Goal: Transaction & Acquisition: Purchase product/service

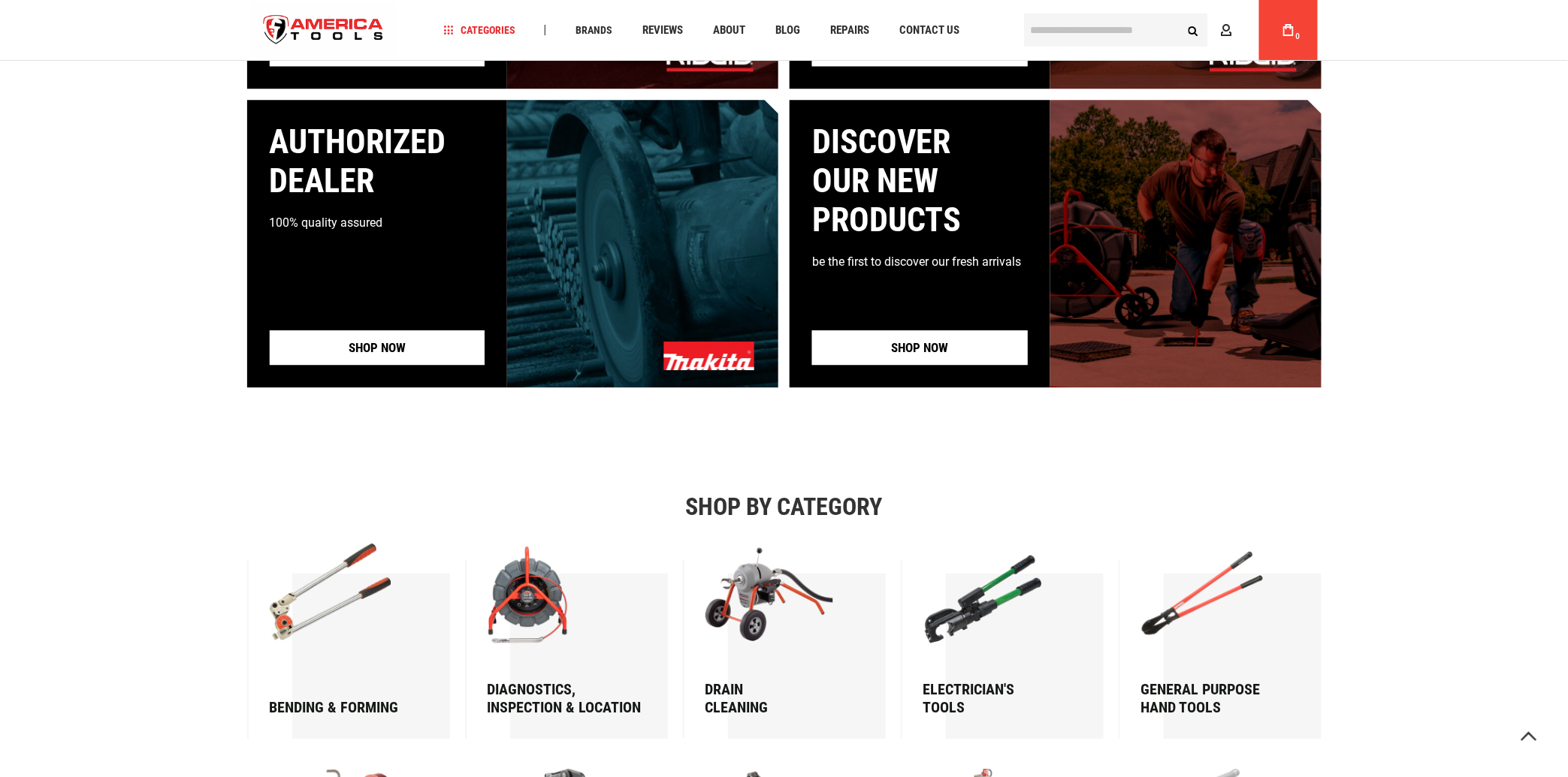
scroll to position [1191, 0]
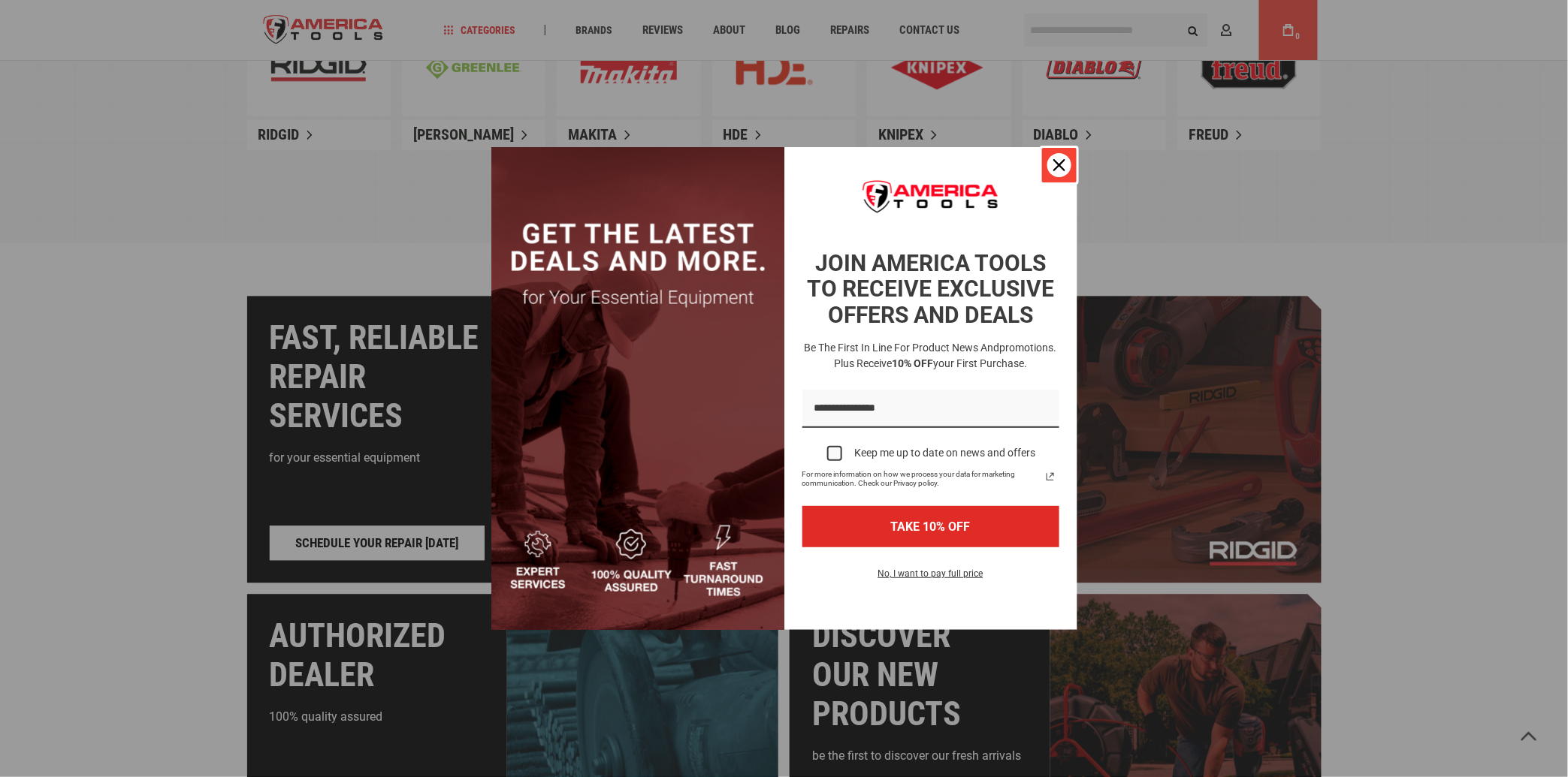
click at [1055, 159] on icon "close icon" at bounding box center [1059, 165] width 12 height 12
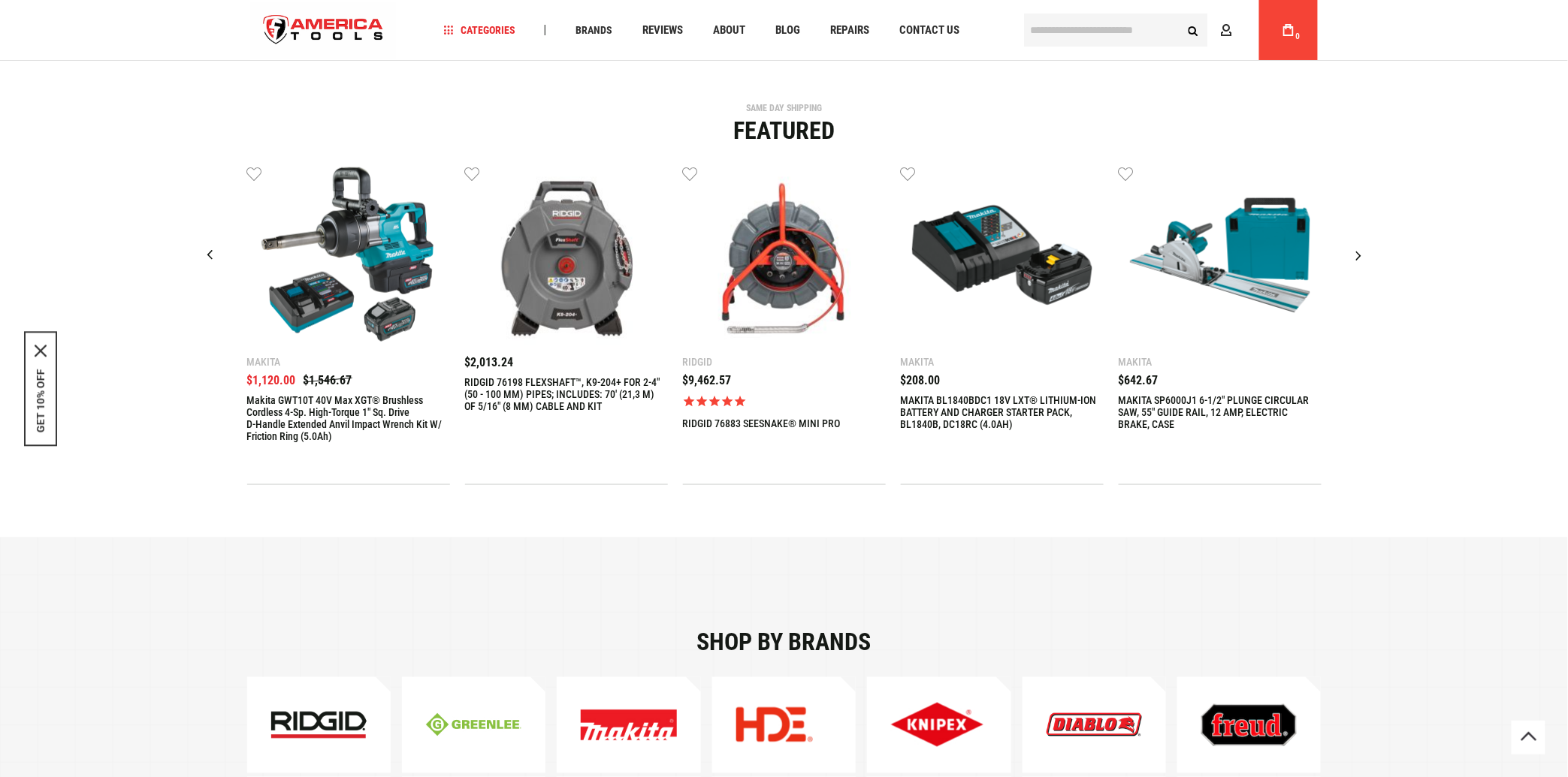
scroll to position [451, 0]
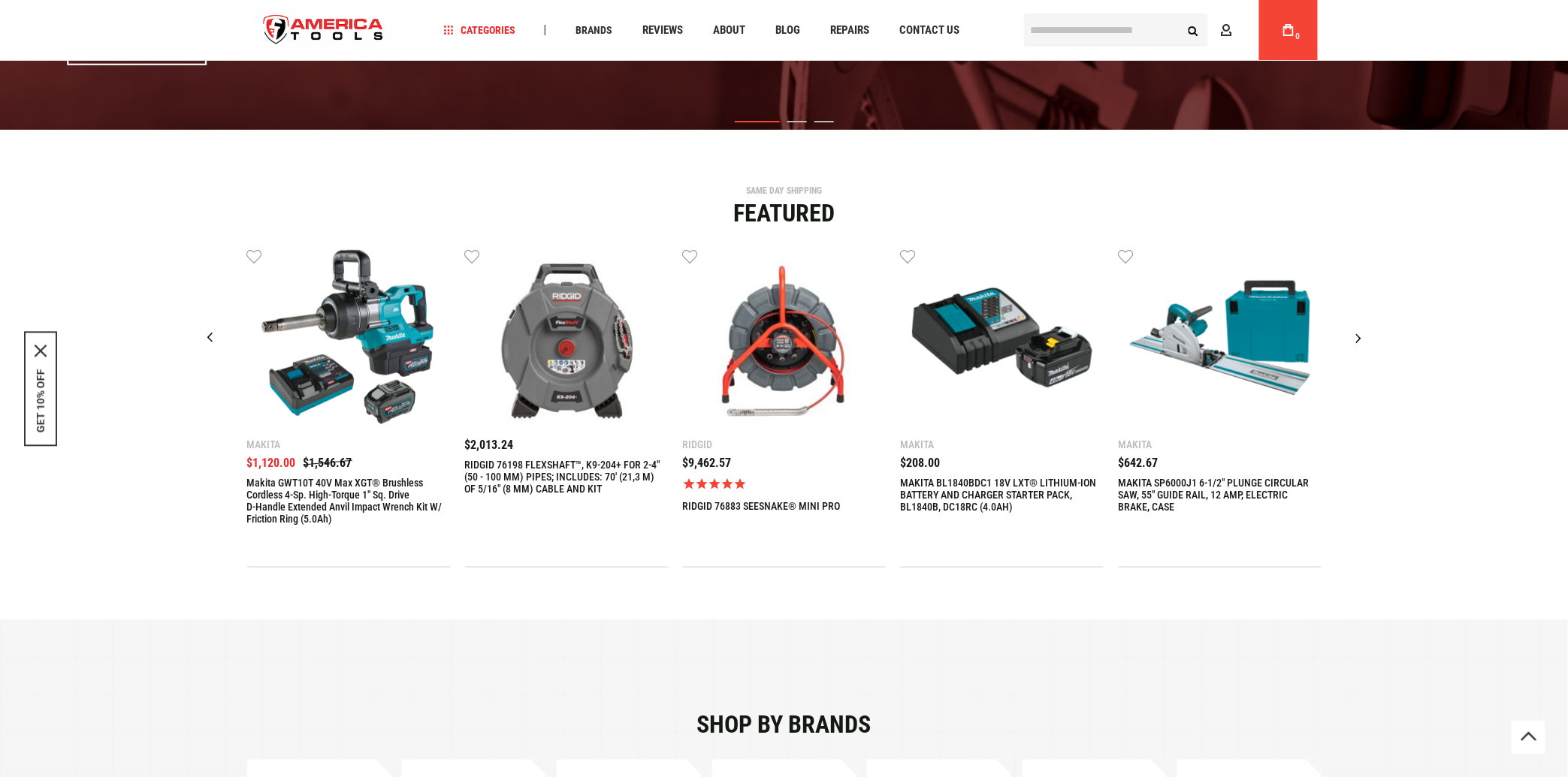
click at [1356, 340] on div "Next slide" at bounding box center [1358, 337] width 37 height 37
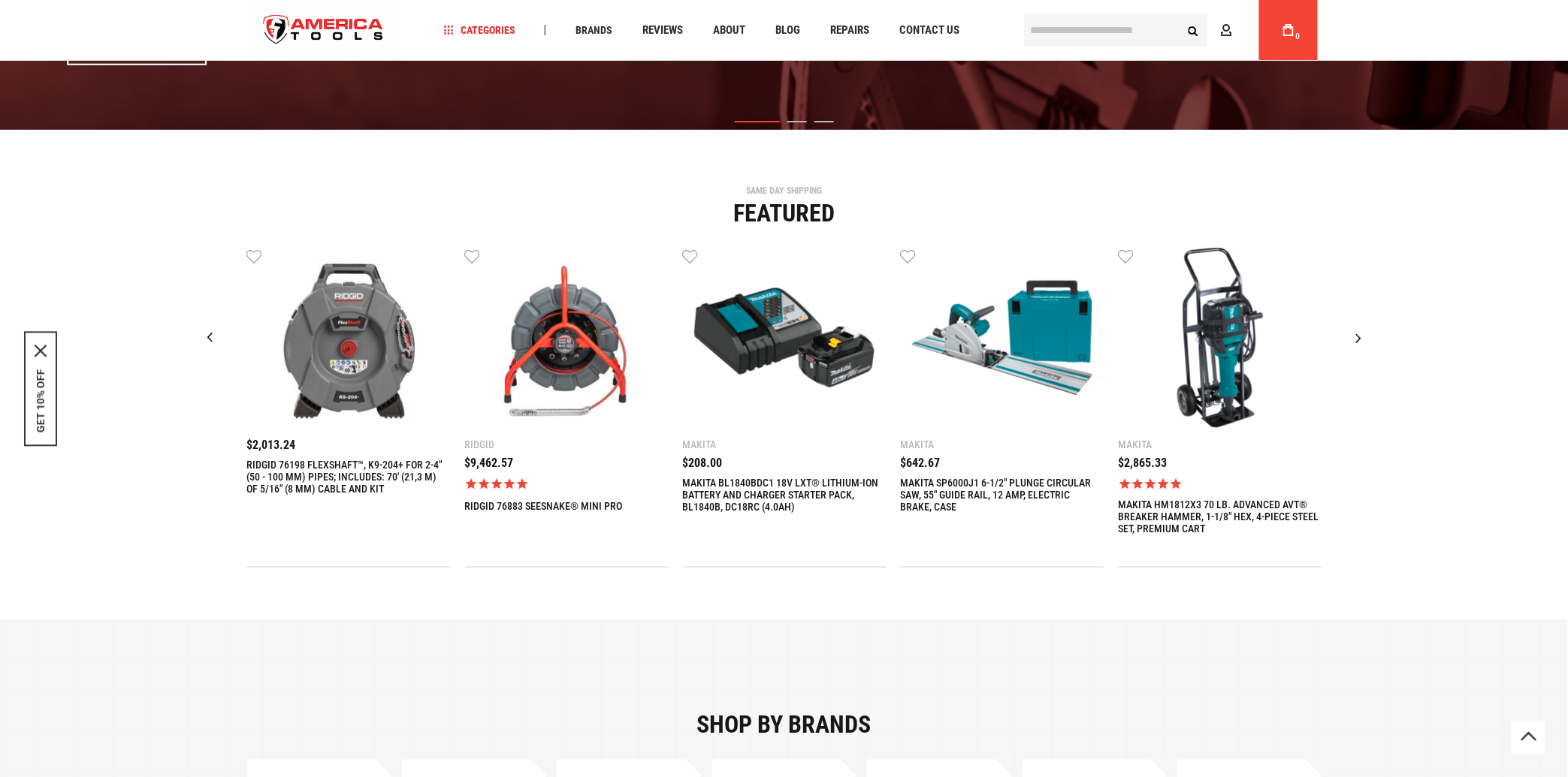
click at [1356, 340] on div "Next slide" at bounding box center [1358, 337] width 37 height 37
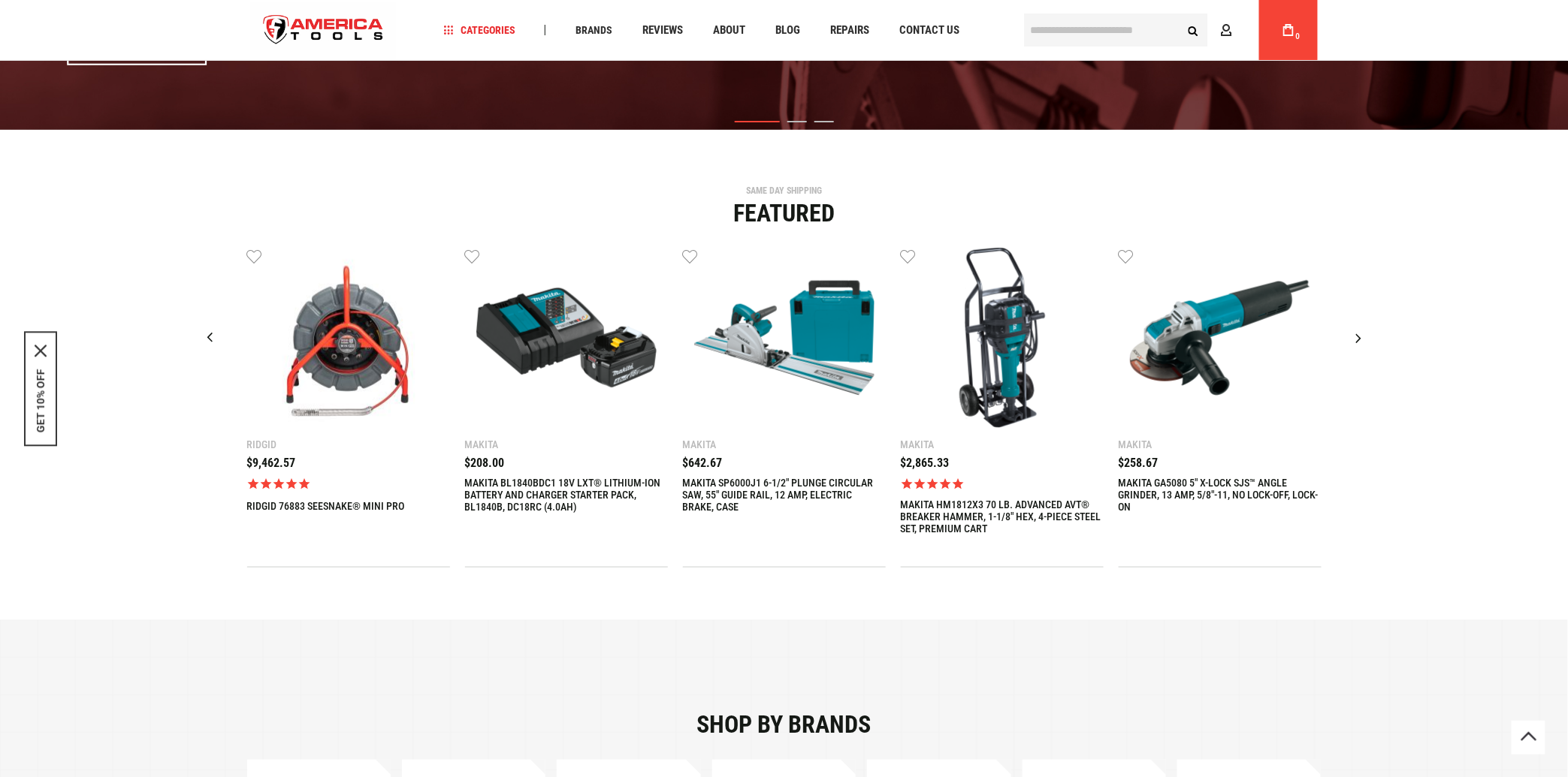
click at [1356, 340] on div "Next slide" at bounding box center [1358, 337] width 37 height 37
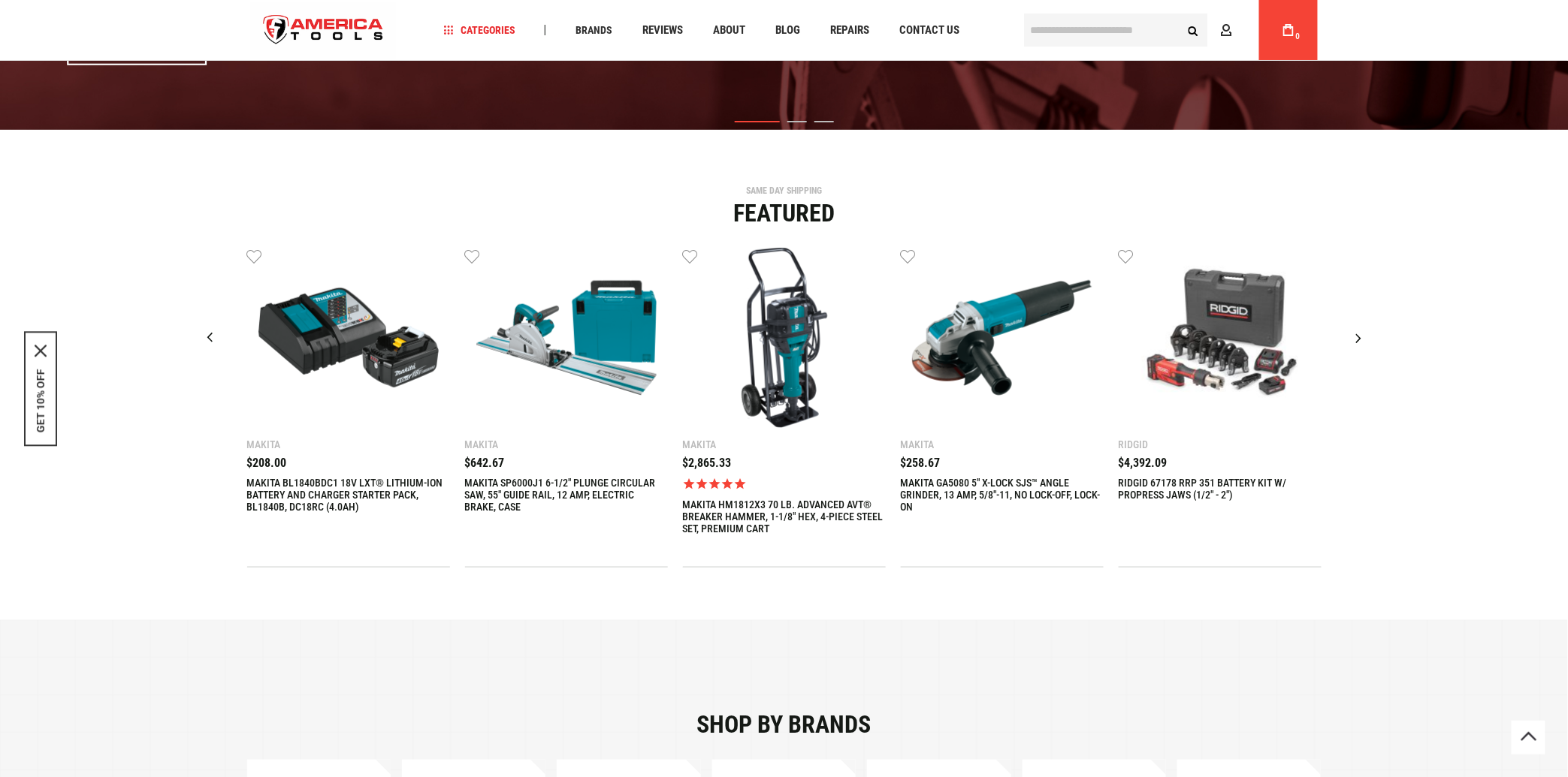
click at [1356, 340] on div "Next slide" at bounding box center [1358, 337] width 37 height 37
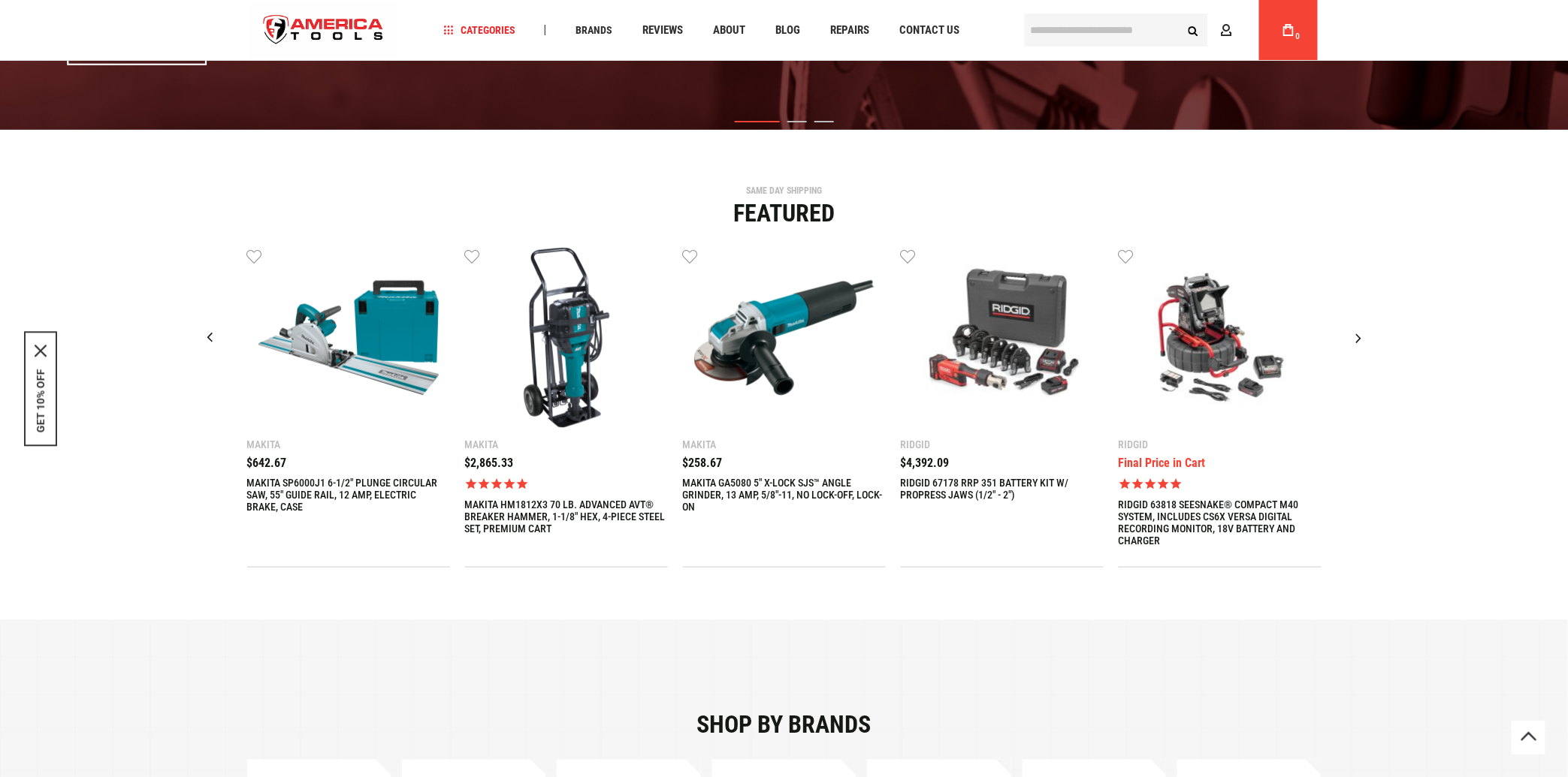
click at [1356, 340] on div "Next slide" at bounding box center [1358, 337] width 37 height 37
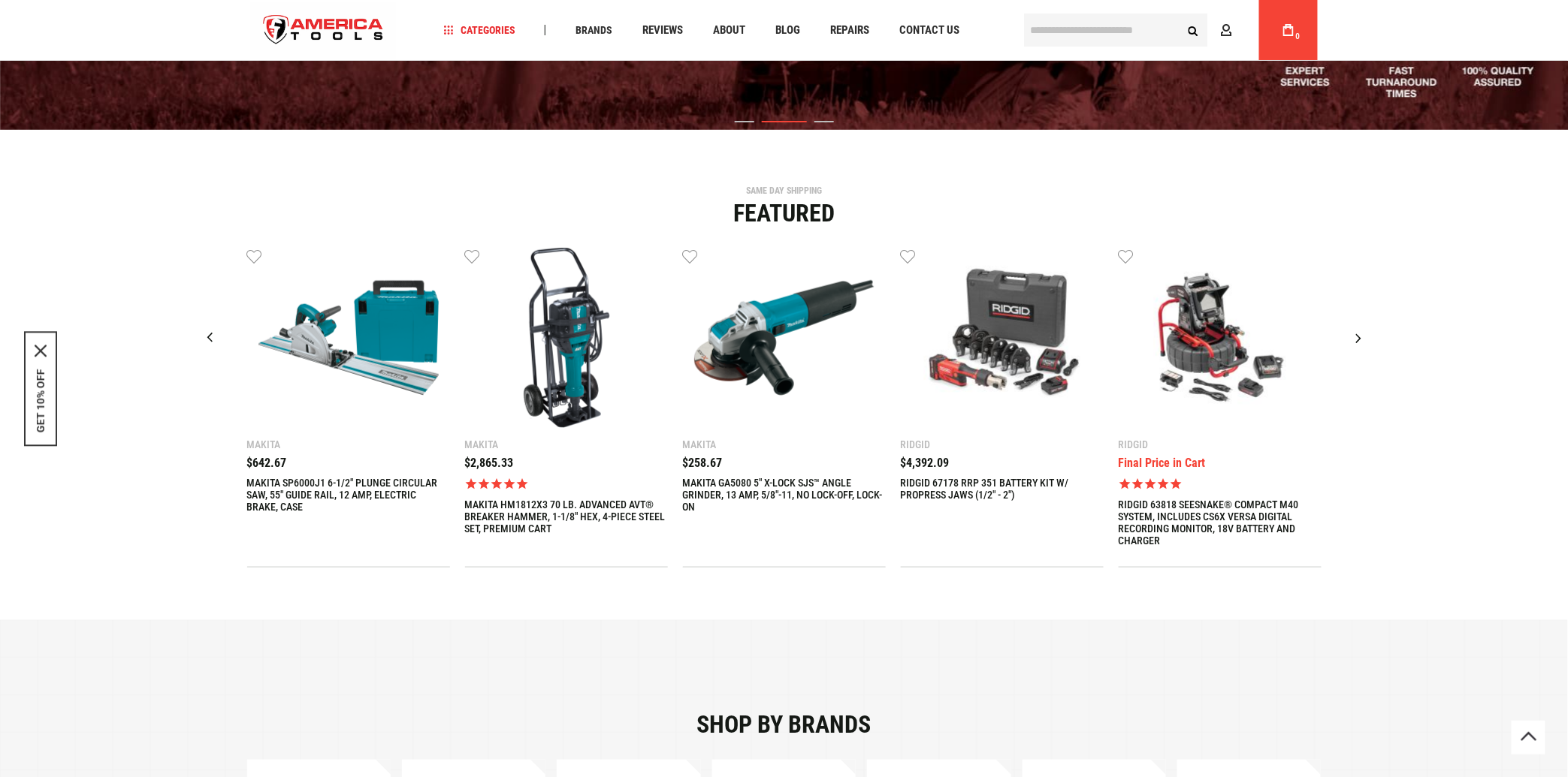
click at [1356, 340] on div "Next slide" at bounding box center [1358, 337] width 37 height 37
click at [1363, 340] on div "Next slide" at bounding box center [1358, 337] width 37 height 37
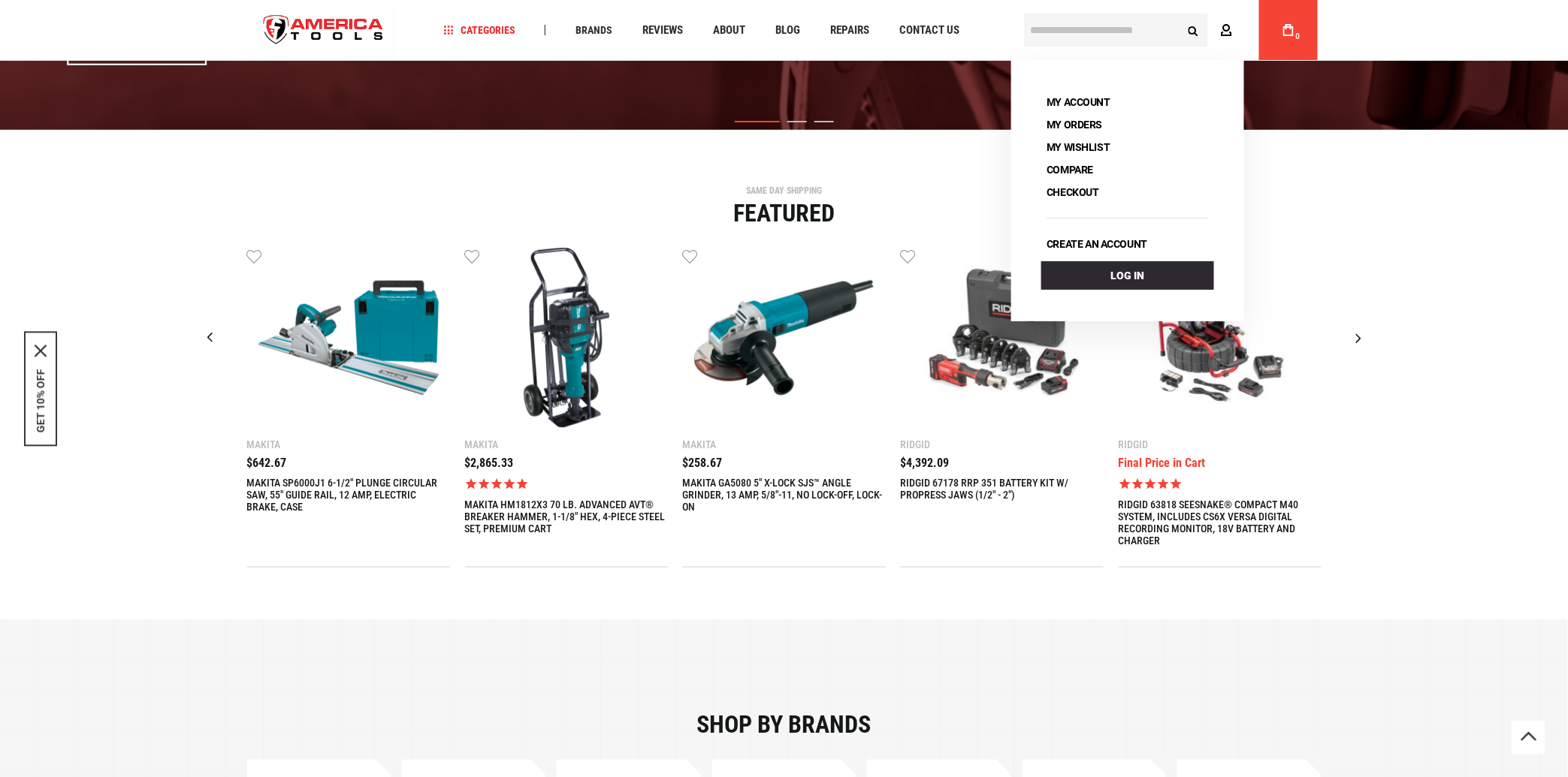
click at [1224, 32] on icon at bounding box center [1226, 31] width 12 height 14
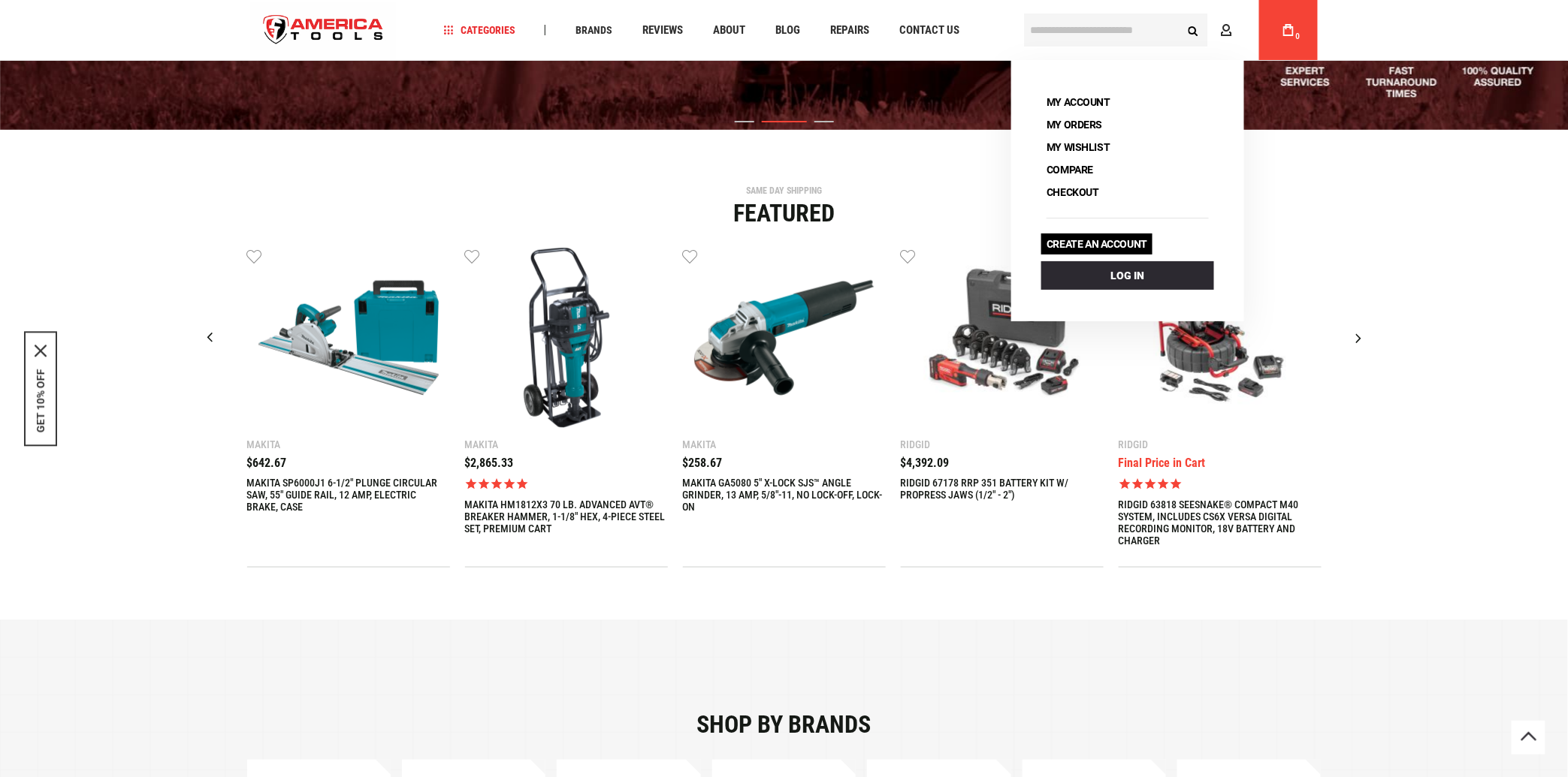
click at [1117, 244] on link "Create an account" at bounding box center [1097, 244] width 111 height 21
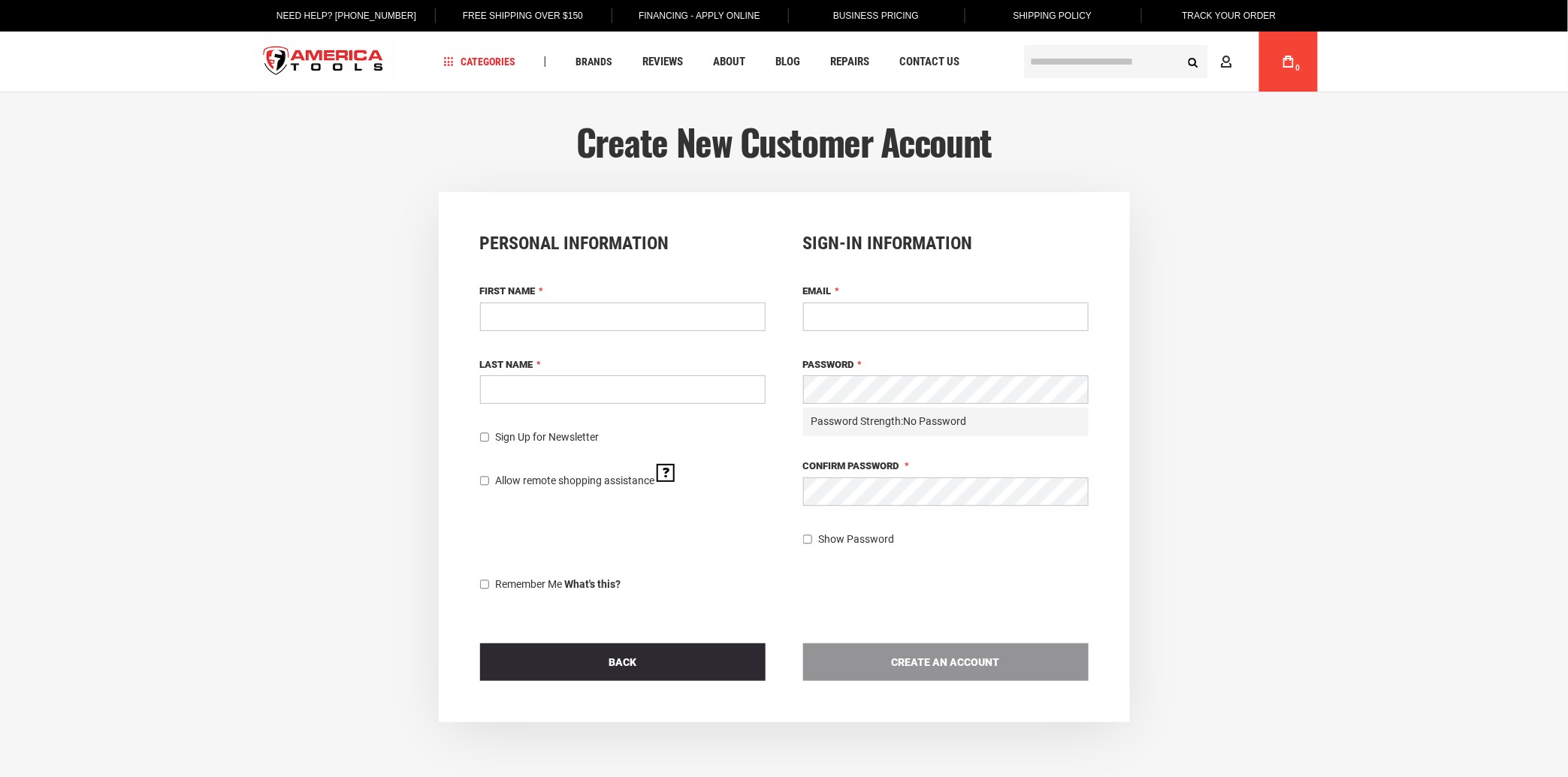
click at [567, 320] on input "First Name" at bounding box center [622, 317] width 285 height 29
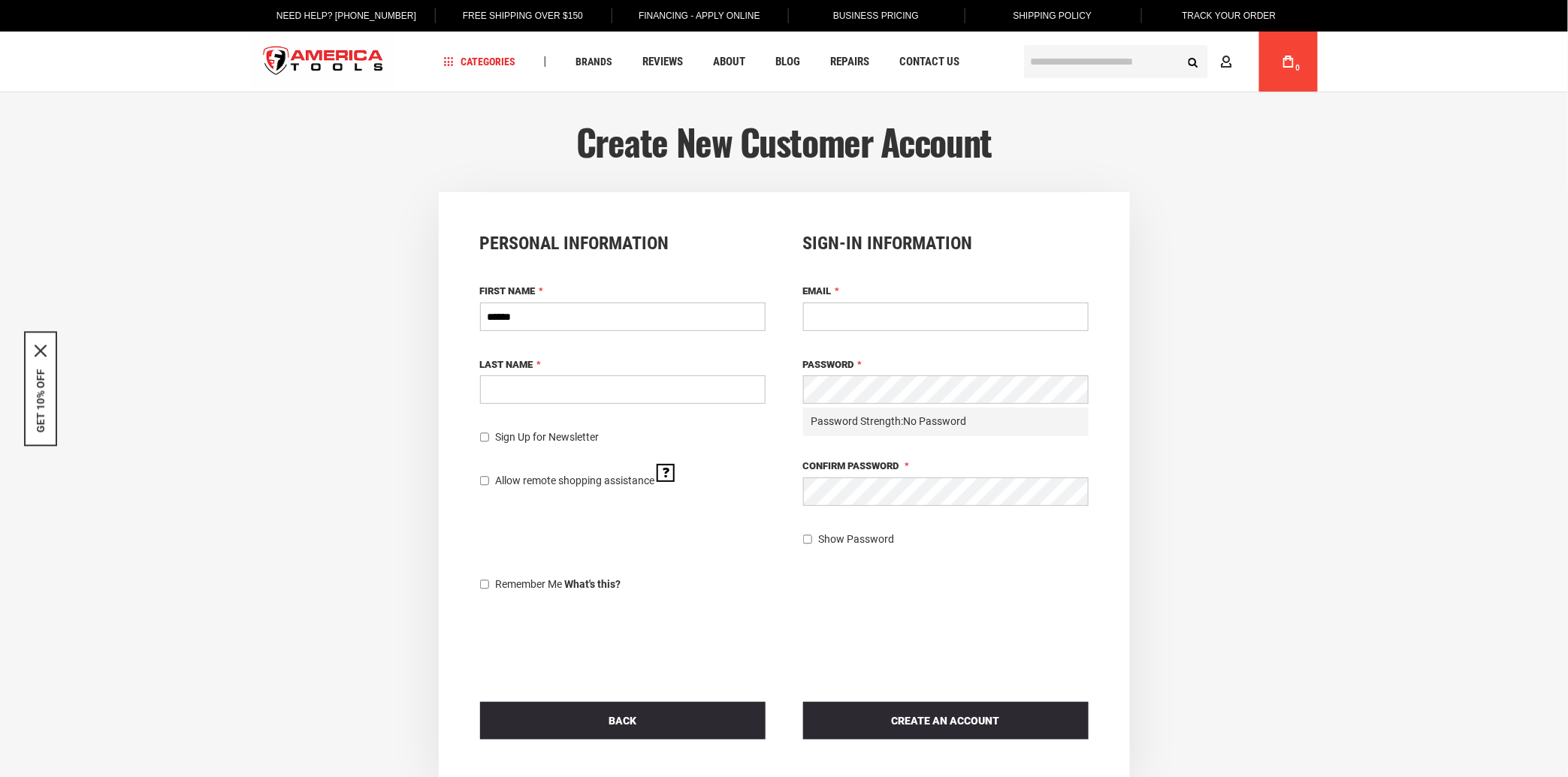
type input "******"
click at [526, 389] on input "Last Name" at bounding box center [622, 389] width 285 height 29
type input "******"
click at [869, 316] on input "Email" at bounding box center [946, 317] width 285 height 29
click at [860, 315] on input "Email" at bounding box center [946, 317] width 285 height 29
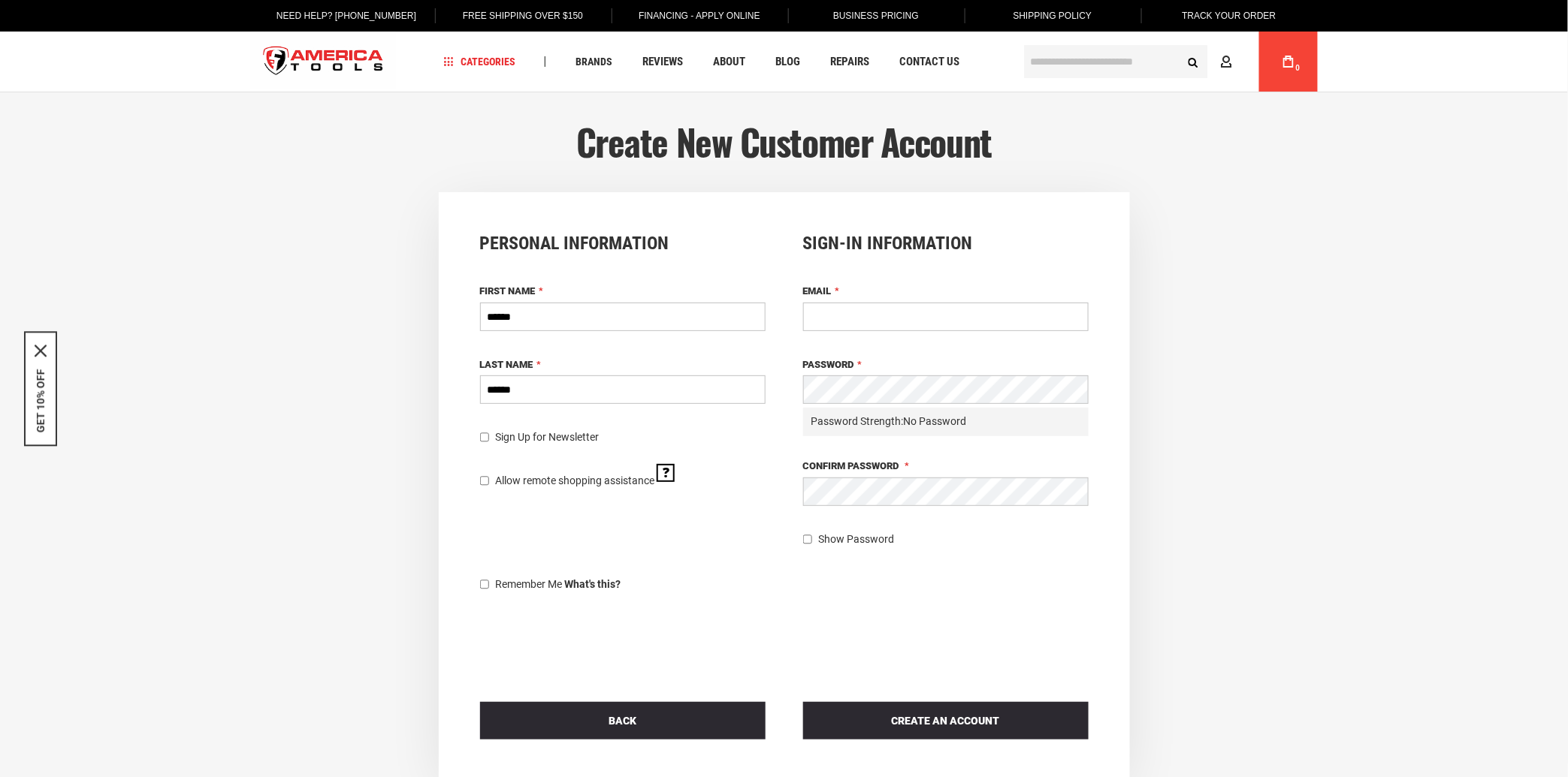
paste input "**********"
type input "**********"
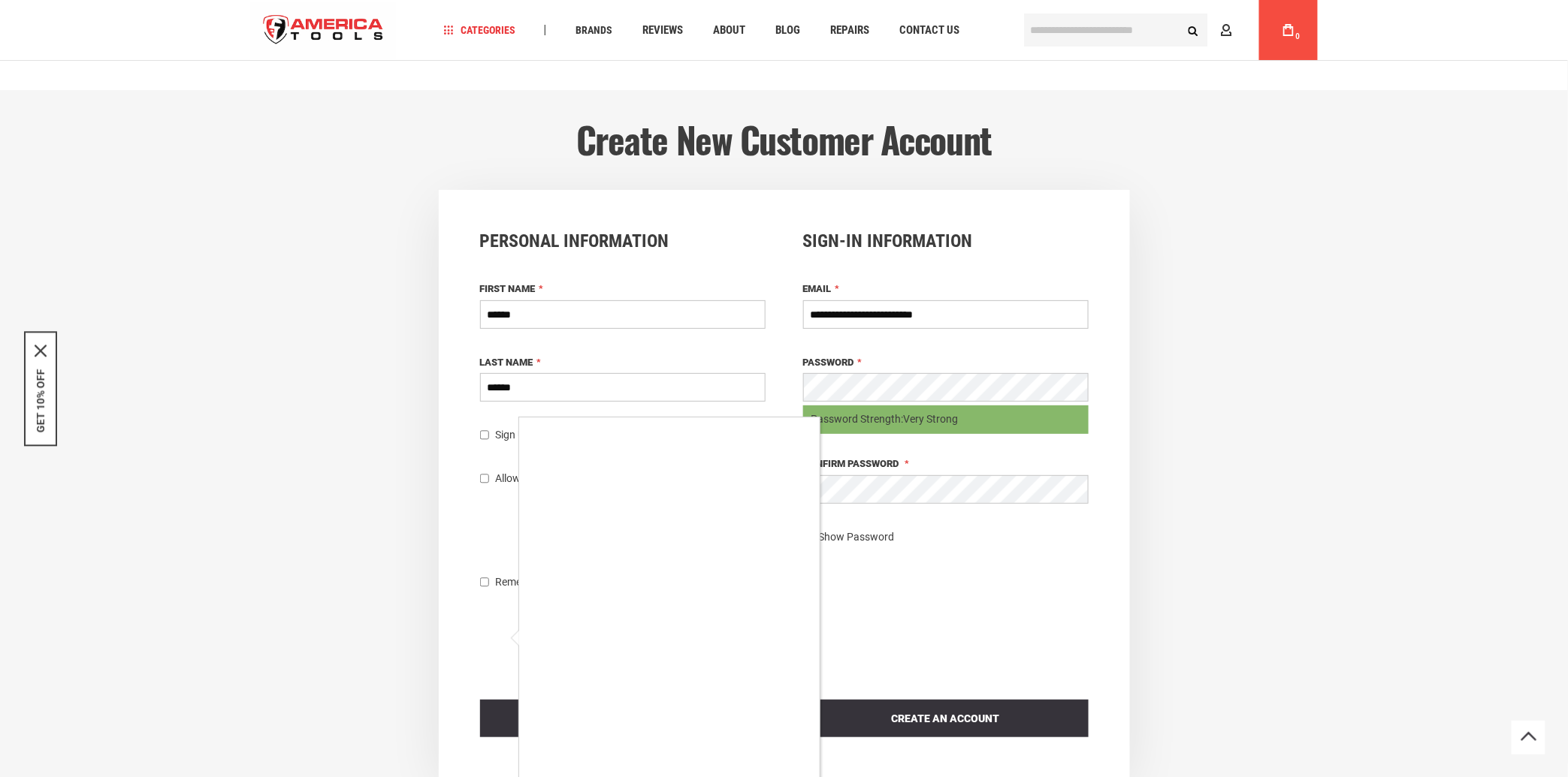
scroll to position [165, 0]
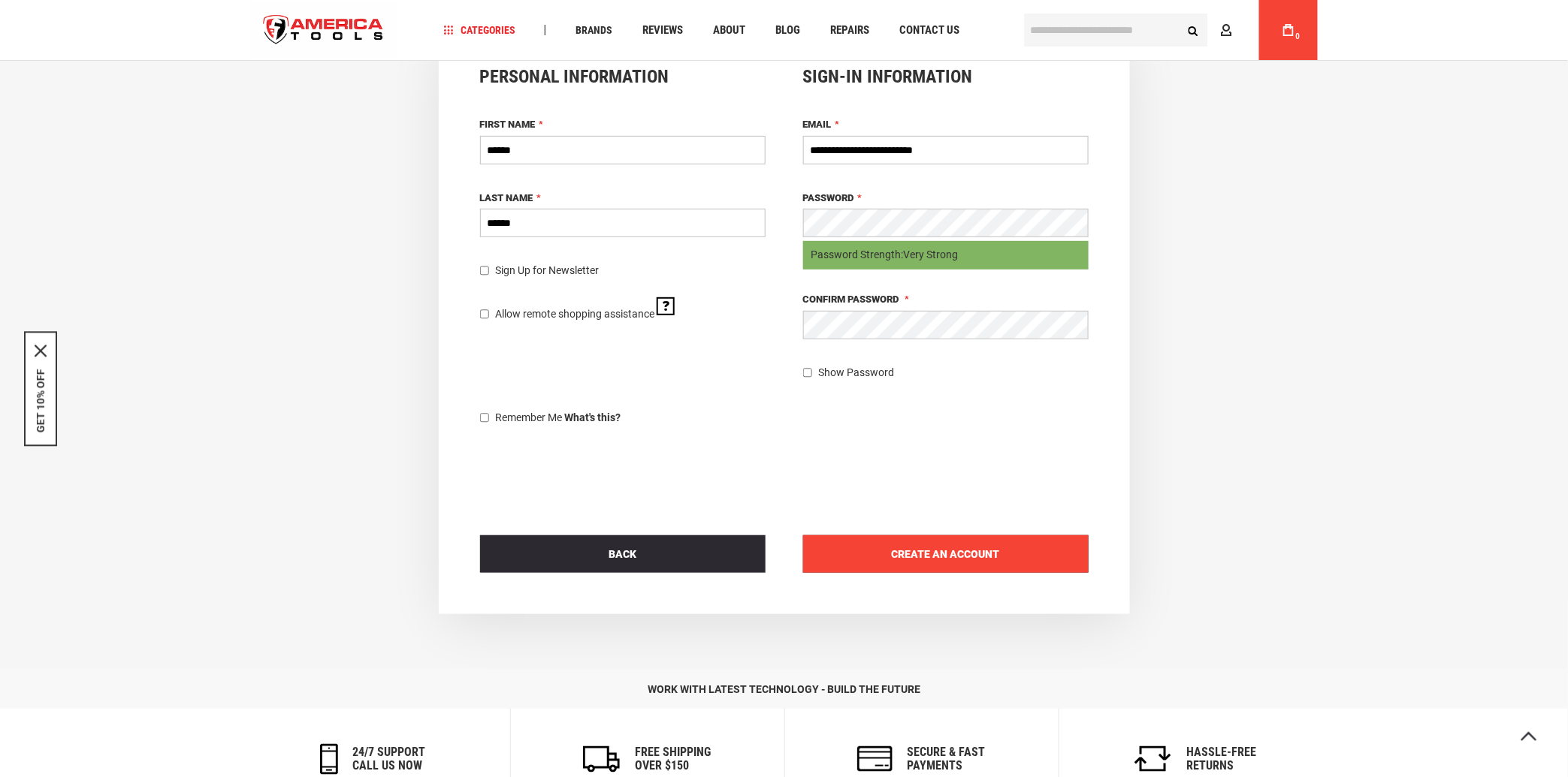
click at [937, 548] on span "Create an Account" at bounding box center [945, 554] width 108 height 12
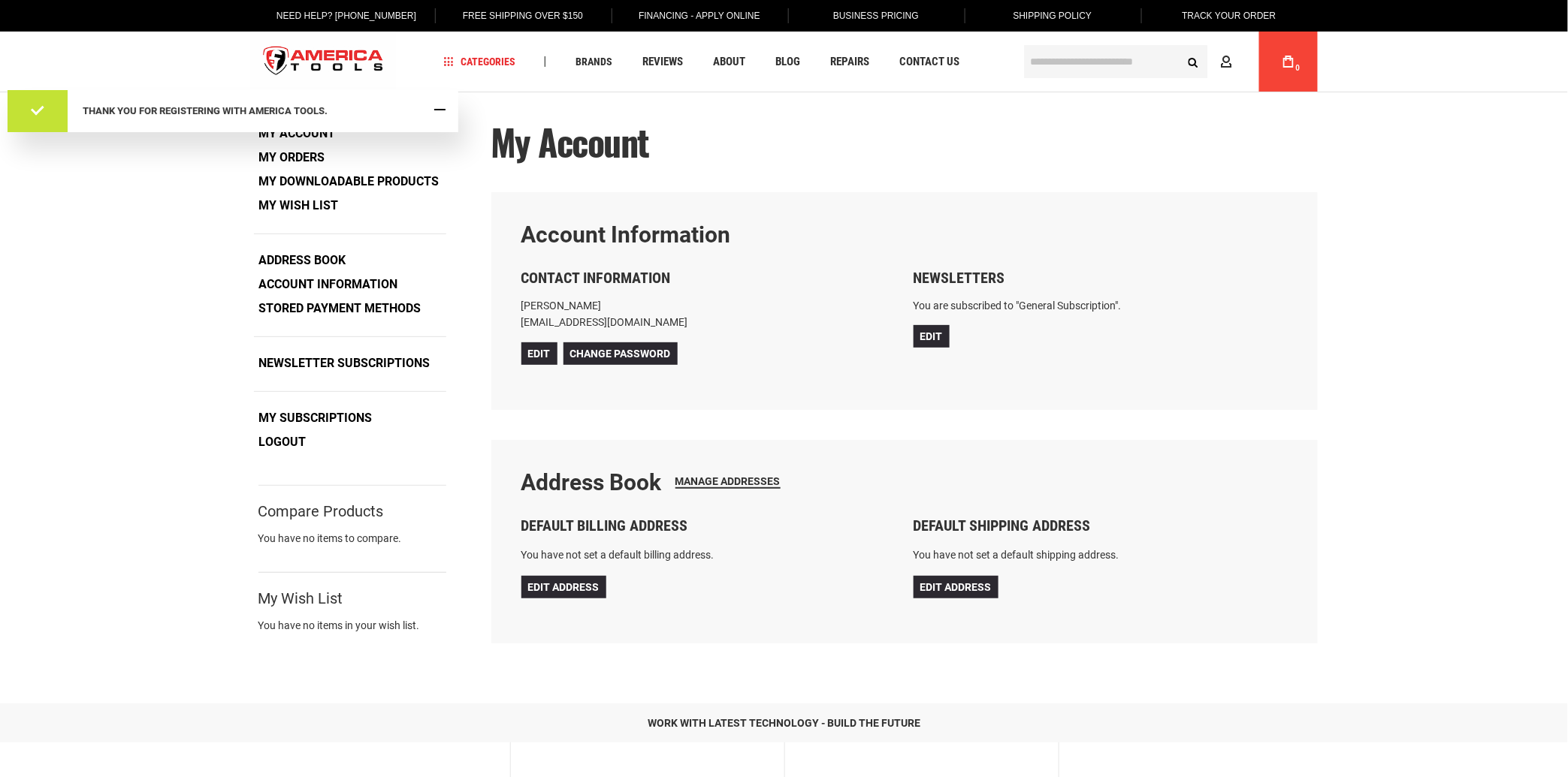
click at [442, 108] on span "Close Message" at bounding box center [440, 109] width 11 height 11
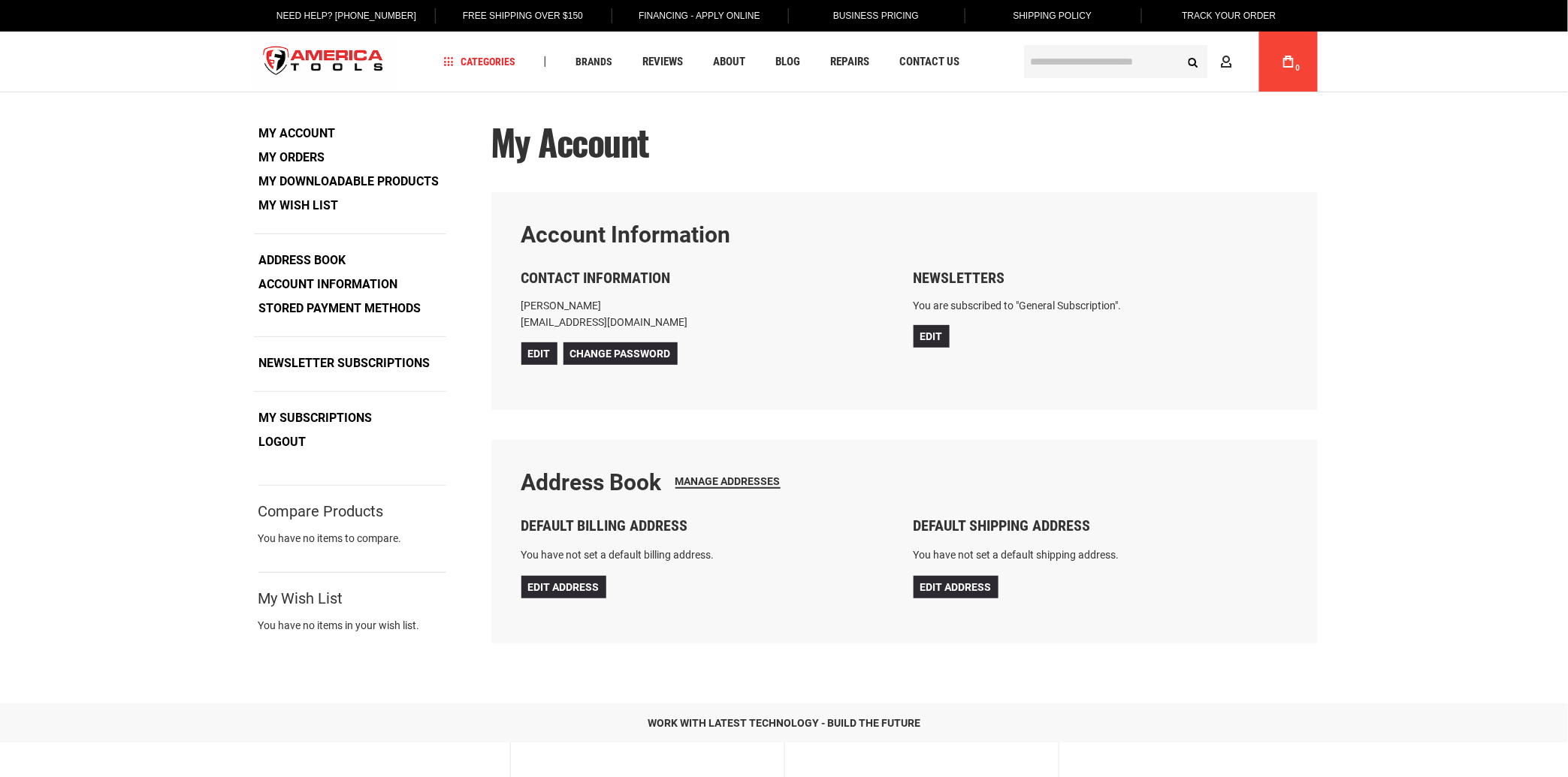
click at [299, 61] on img "store logo" at bounding box center [324, 61] width 146 height 56
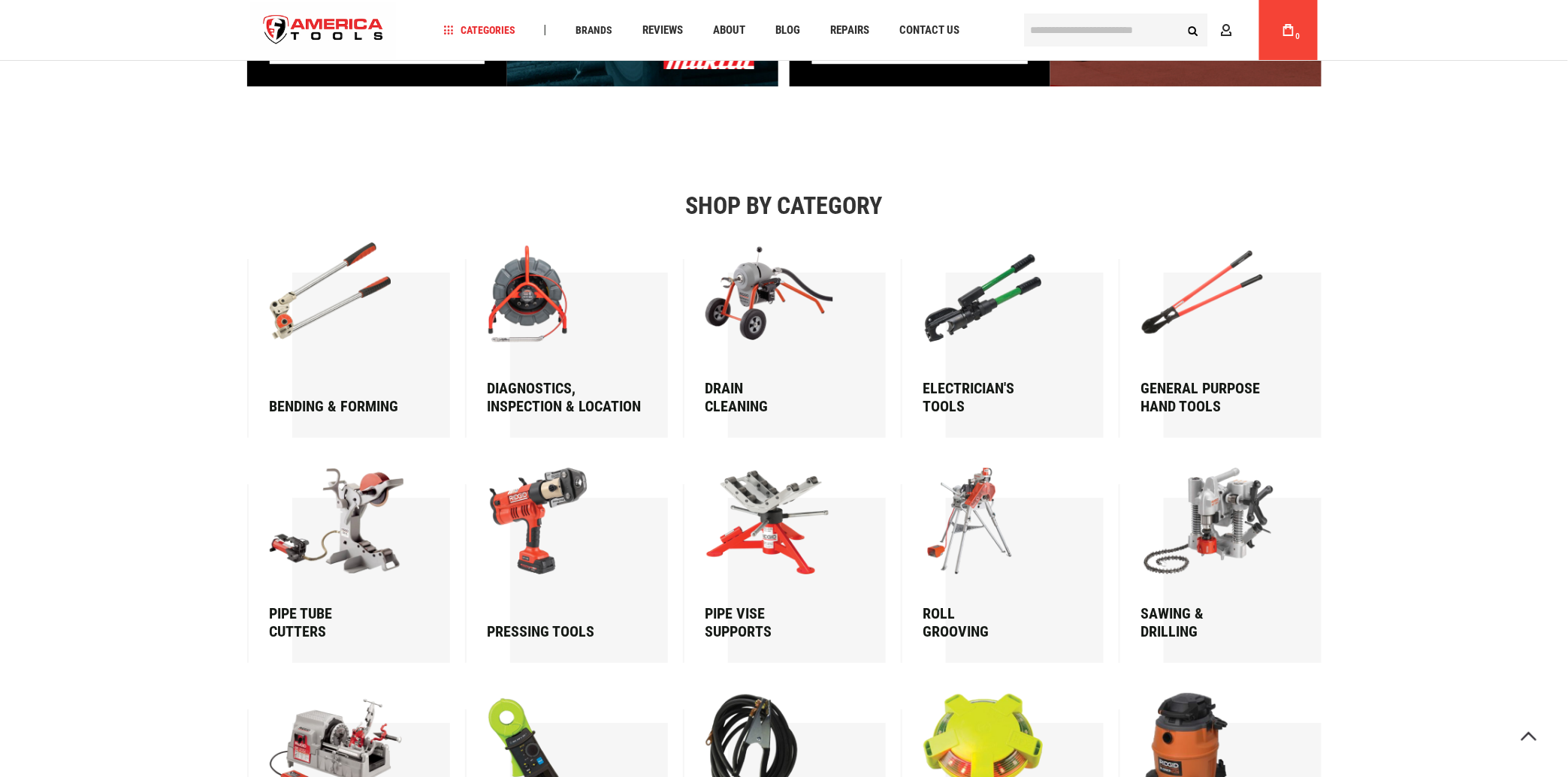
scroll to position [2069, 0]
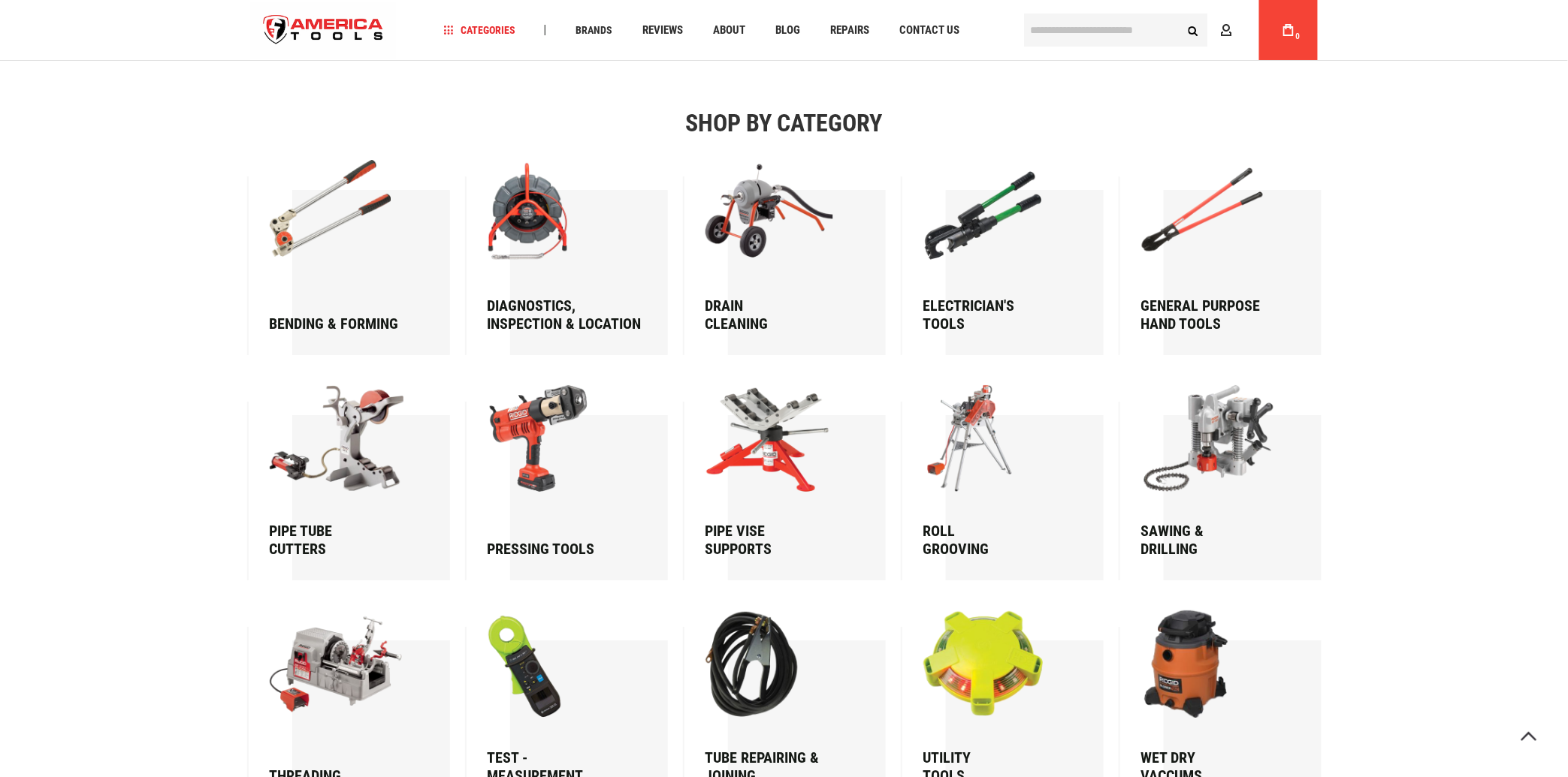
click at [1166, 311] on div "General Purpose Hand Tools" at bounding box center [1213, 315] width 145 height 36
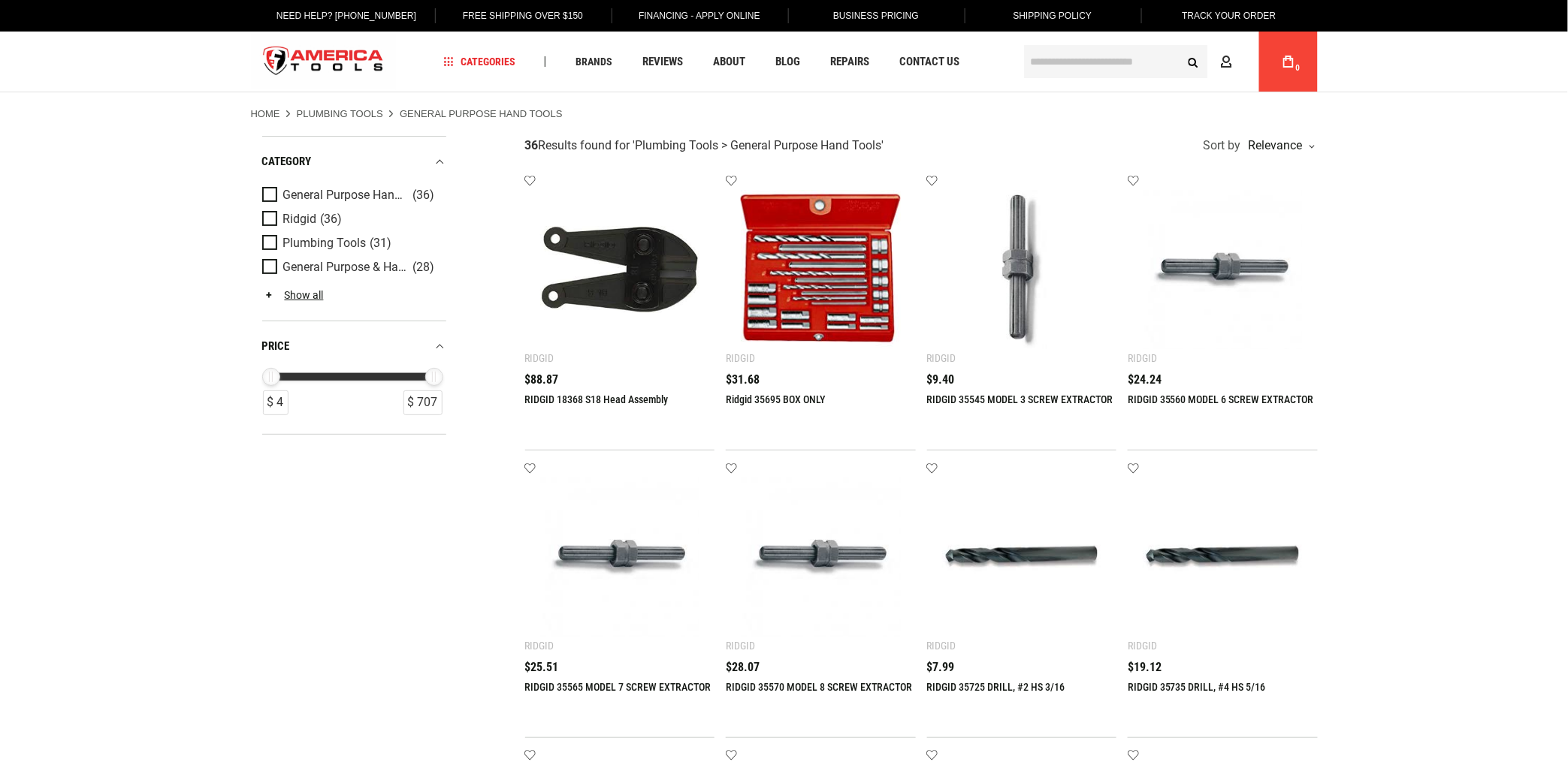
click at [538, 379] on span "$88.87" at bounding box center [541, 380] width 34 height 12
click at [602, 297] on img at bounding box center [619, 270] width 160 height 160
click at [817, 258] on img at bounding box center [820, 270] width 160 height 160
click at [1010, 261] on img at bounding box center [1021, 270] width 160 height 160
click at [1206, 299] on img at bounding box center [1222, 270] width 160 height 160
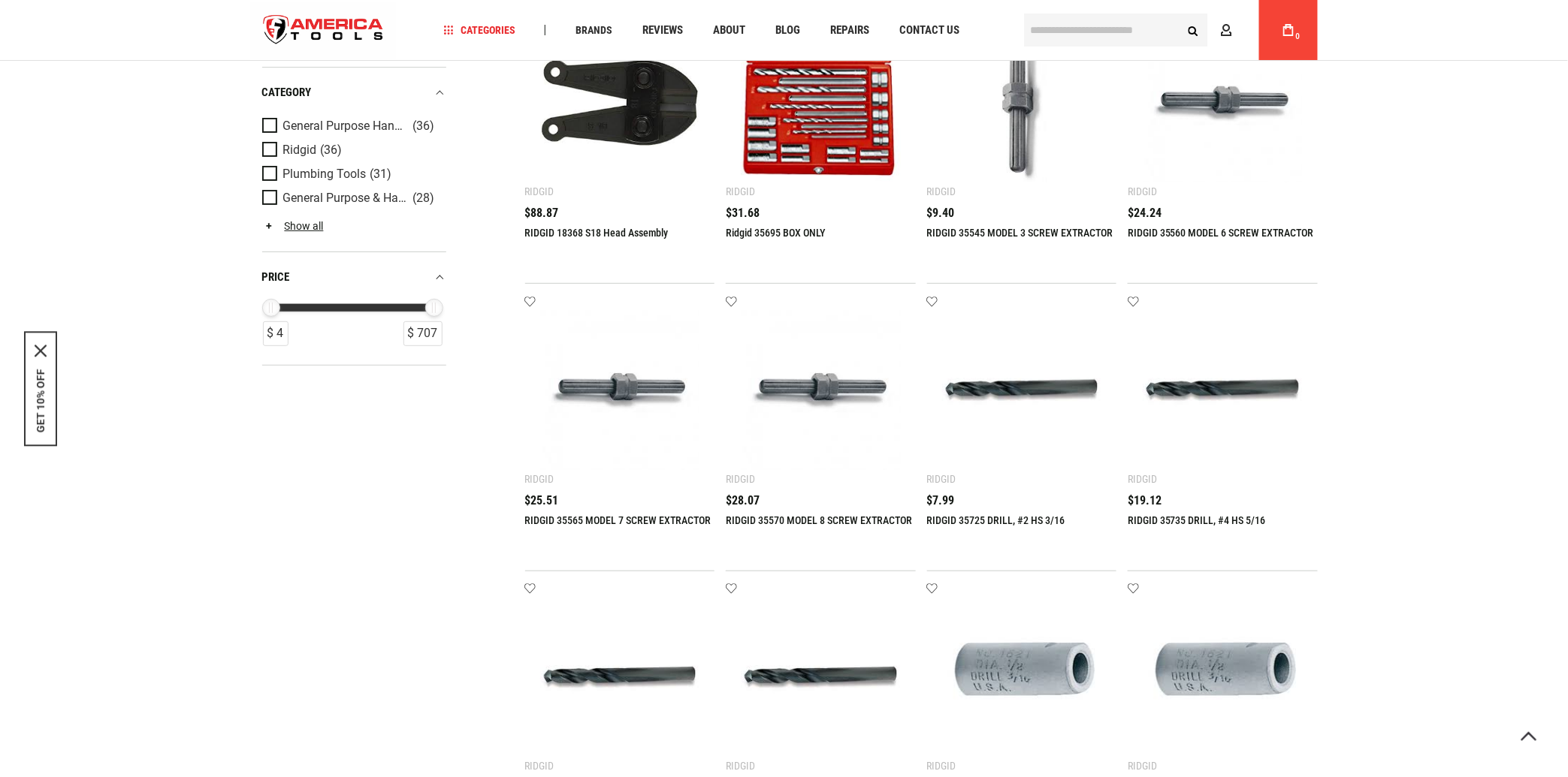
scroll to position [246, 0]
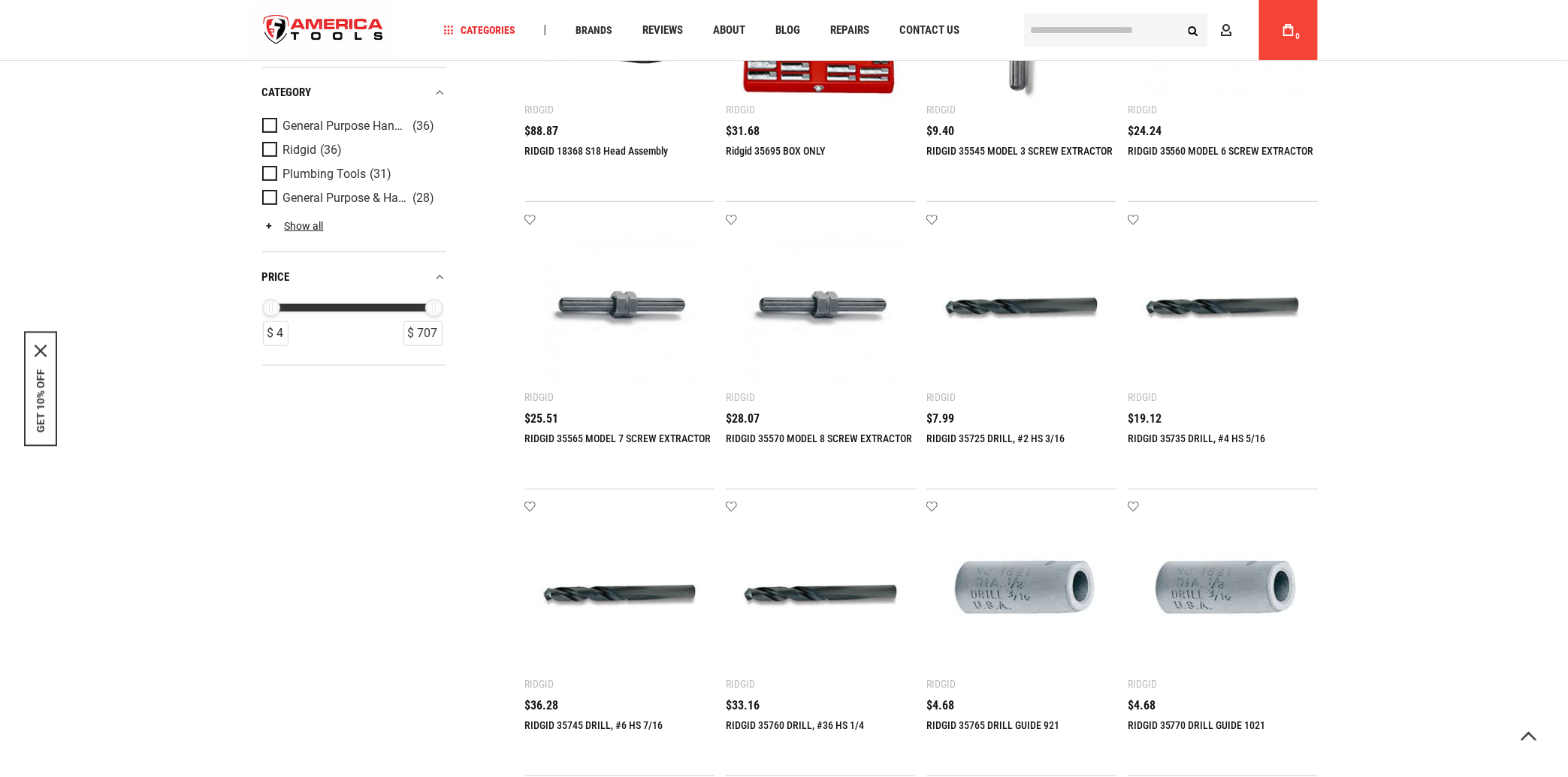
drag, startPoint x: 639, startPoint y: 344, endPoint x: 661, endPoint y: 344, distance: 22.0
click at [639, 344] on img at bounding box center [619, 308] width 160 height 160
click at [820, 323] on img at bounding box center [820, 308] width 160 height 160
click at [997, 316] on img at bounding box center [1021, 308] width 160 height 160
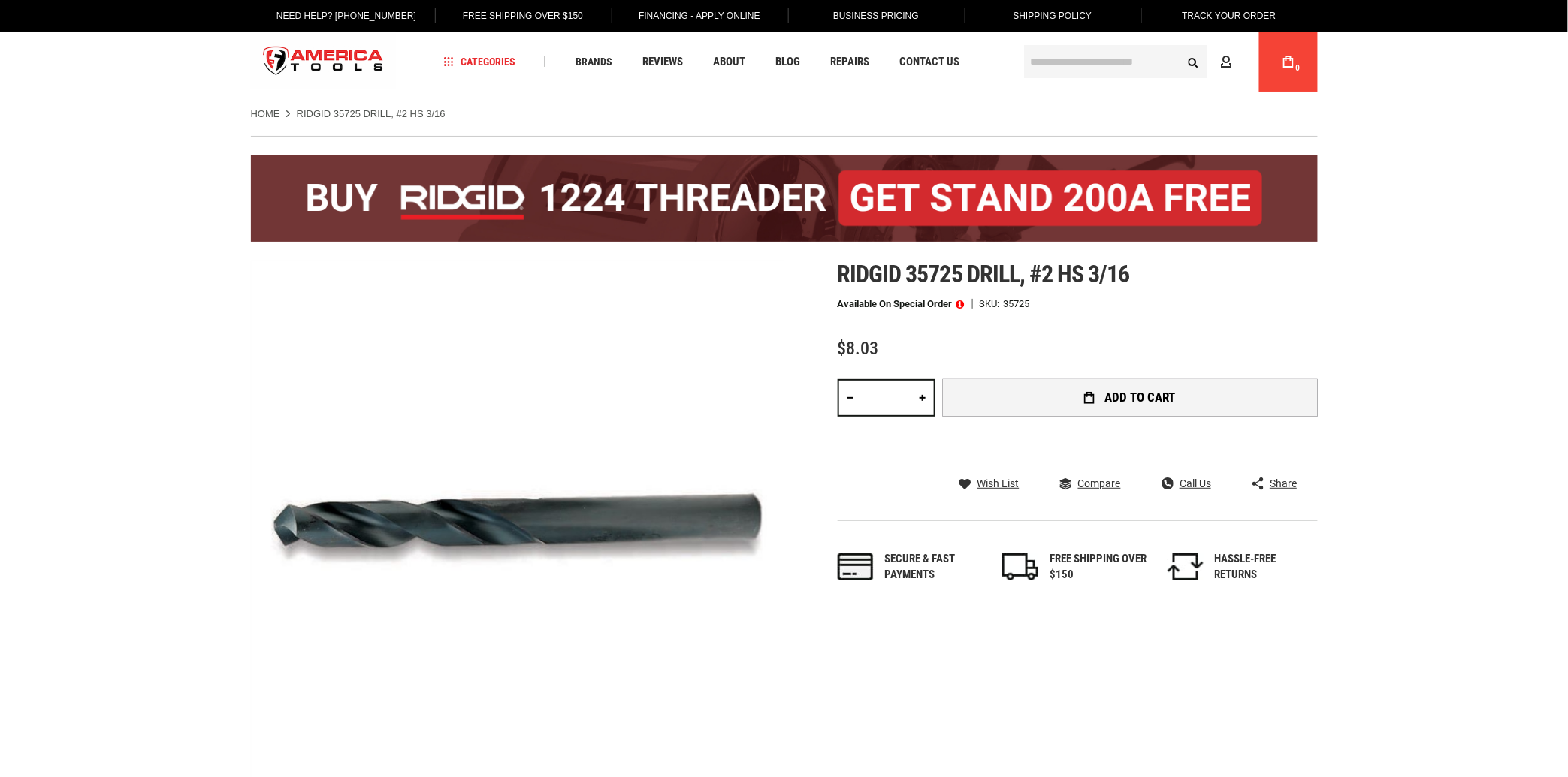
click at [1124, 393] on span "Add to Cart" at bounding box center [1139, 397] width 72 height 12
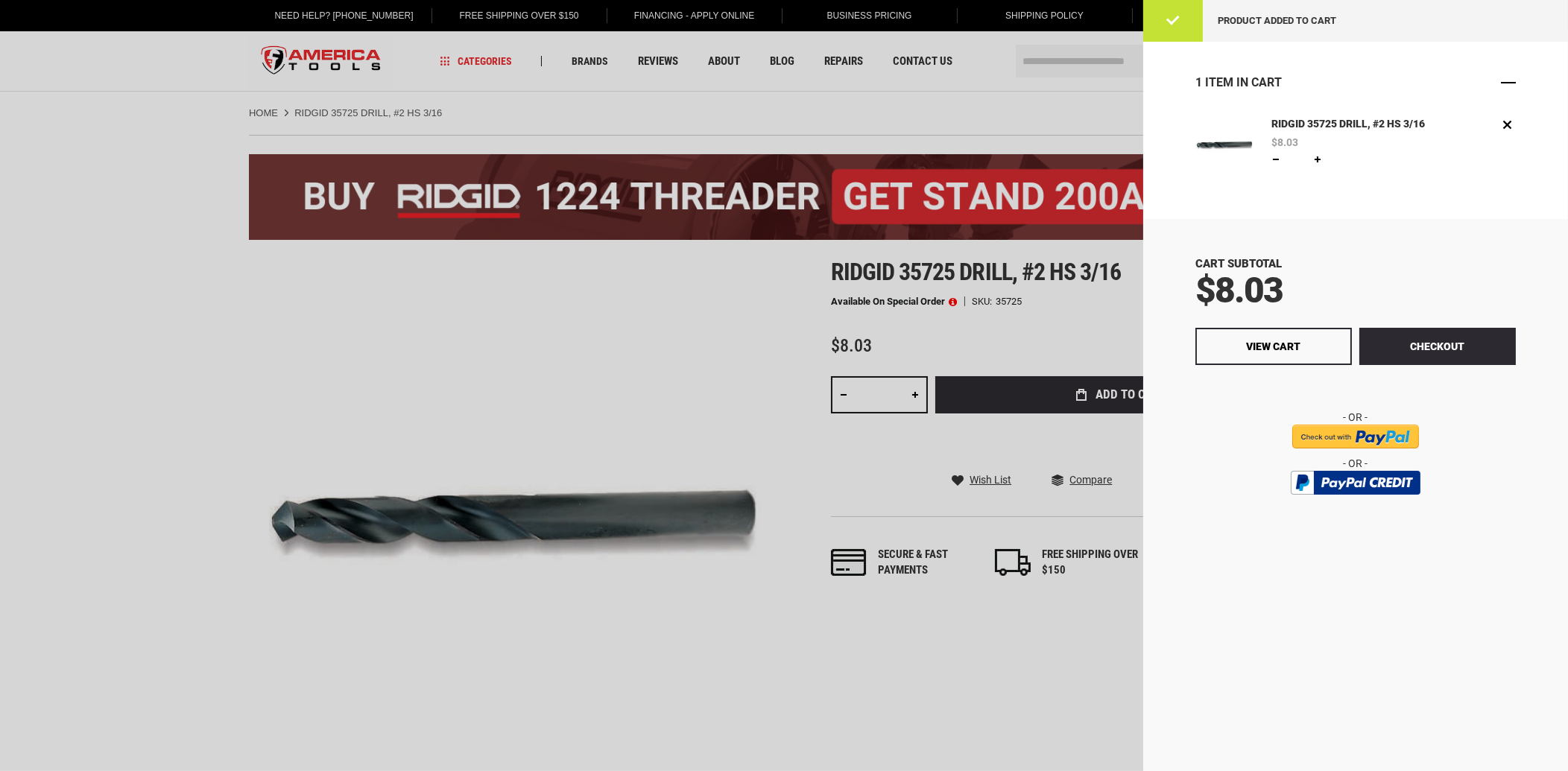
click at [1508, 78] on span "Close" at bounding box center [1508, 83] width 15 height 15
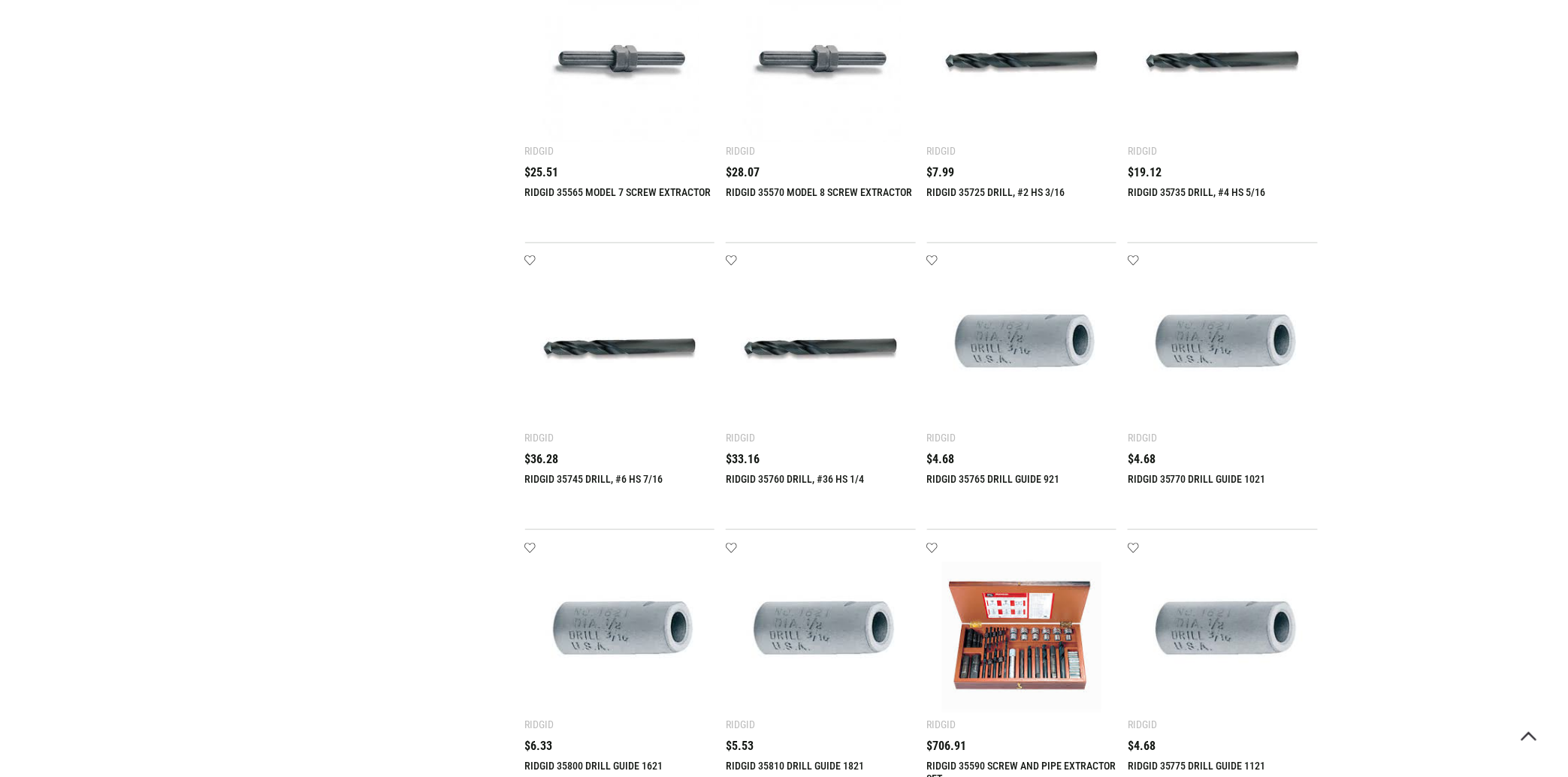
click at [946, 442] on div "Ridgid" at bounding box center [941, 437] width 30 height 12
click at [940, 466] on div "RIDGID 35765 DRILL GUIDE 921 $4.68" at bounding box center [1021, 484] width 190 height 61
click at [944, 458] on span "$4.68" at bounding box center [940, 459] width 28 height 12
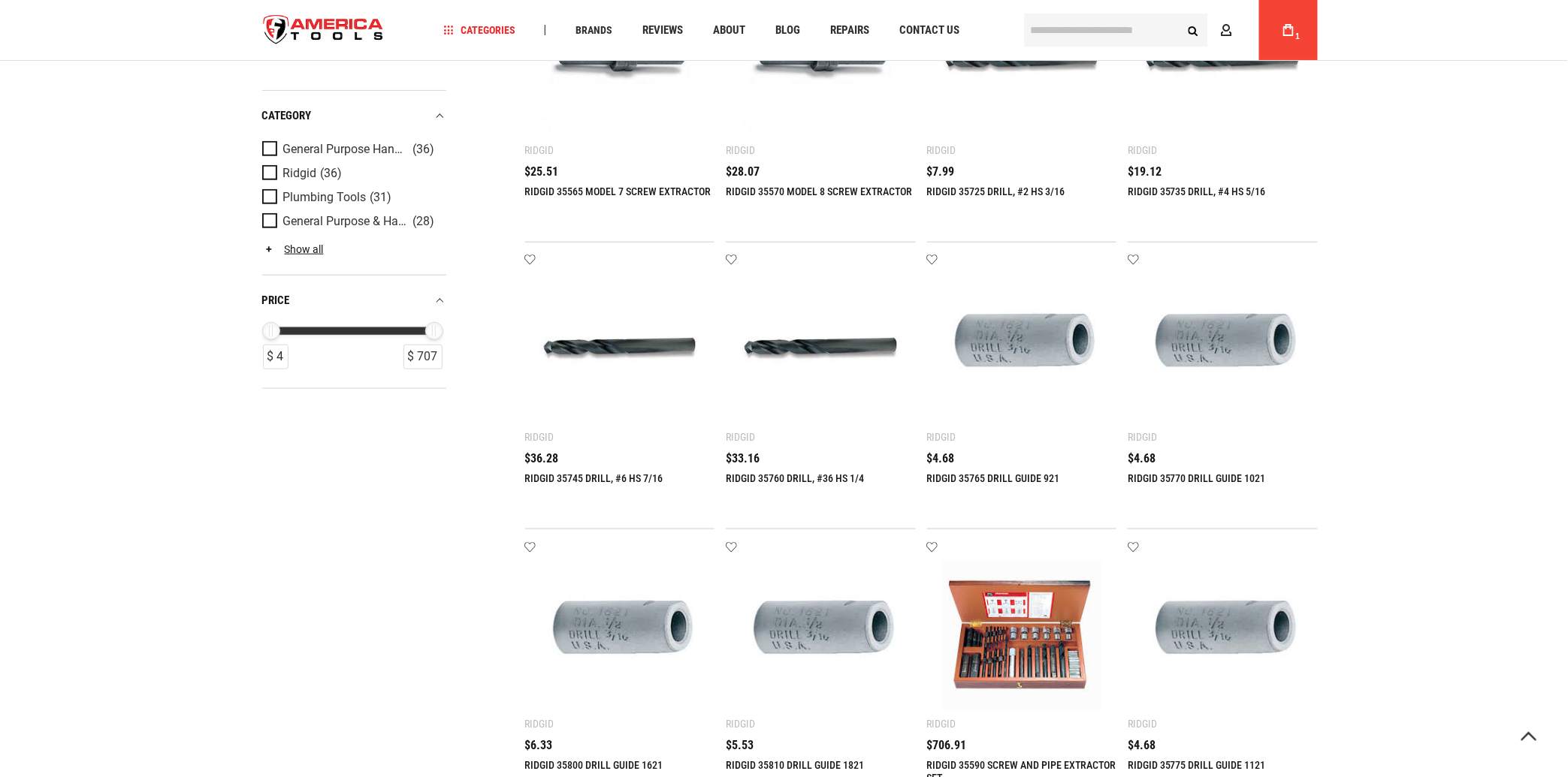
scroll to position [576, 0]
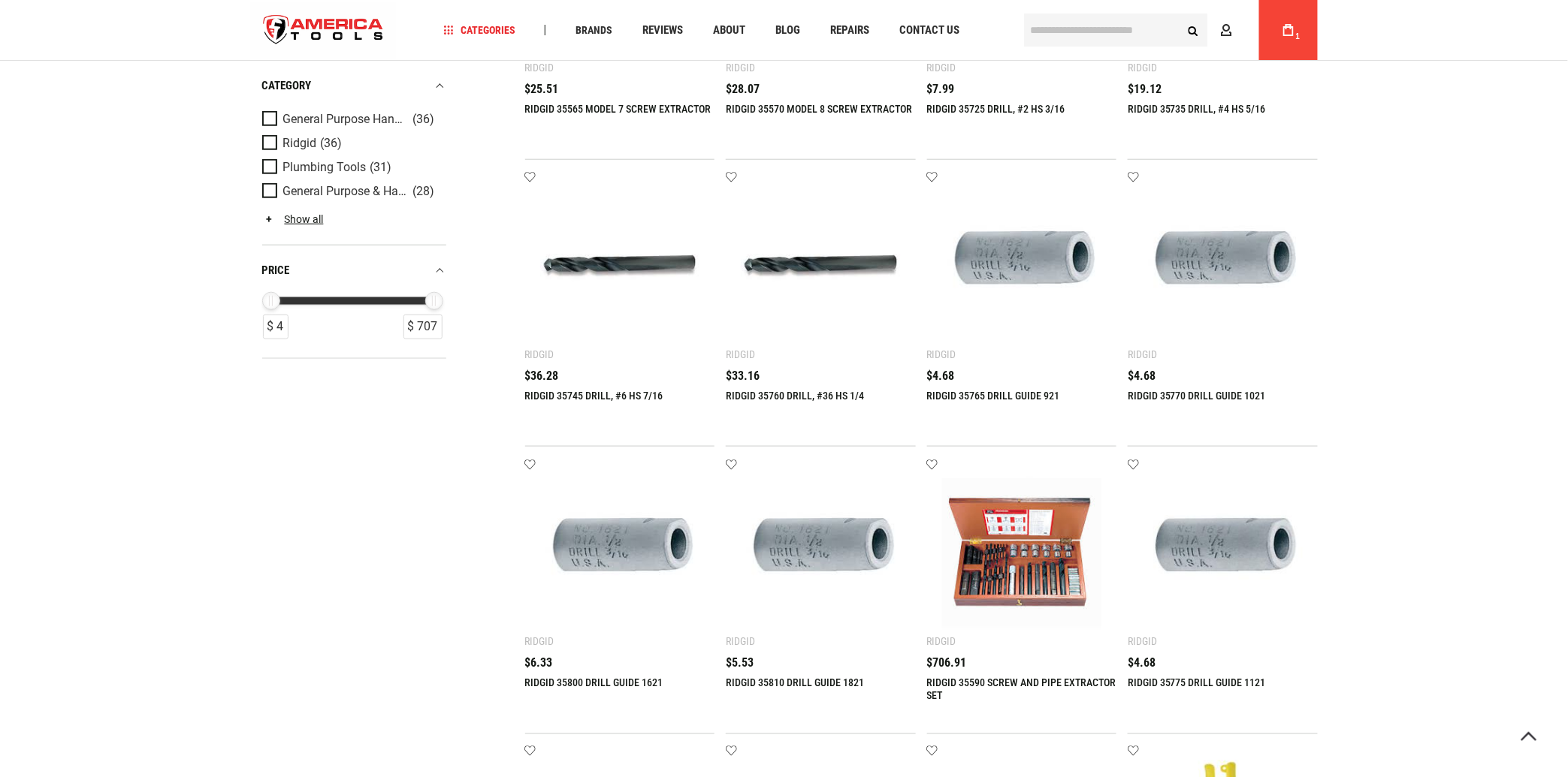
click at [1009, 269] on img at bounding box center [1021, 266] width 160 height 160
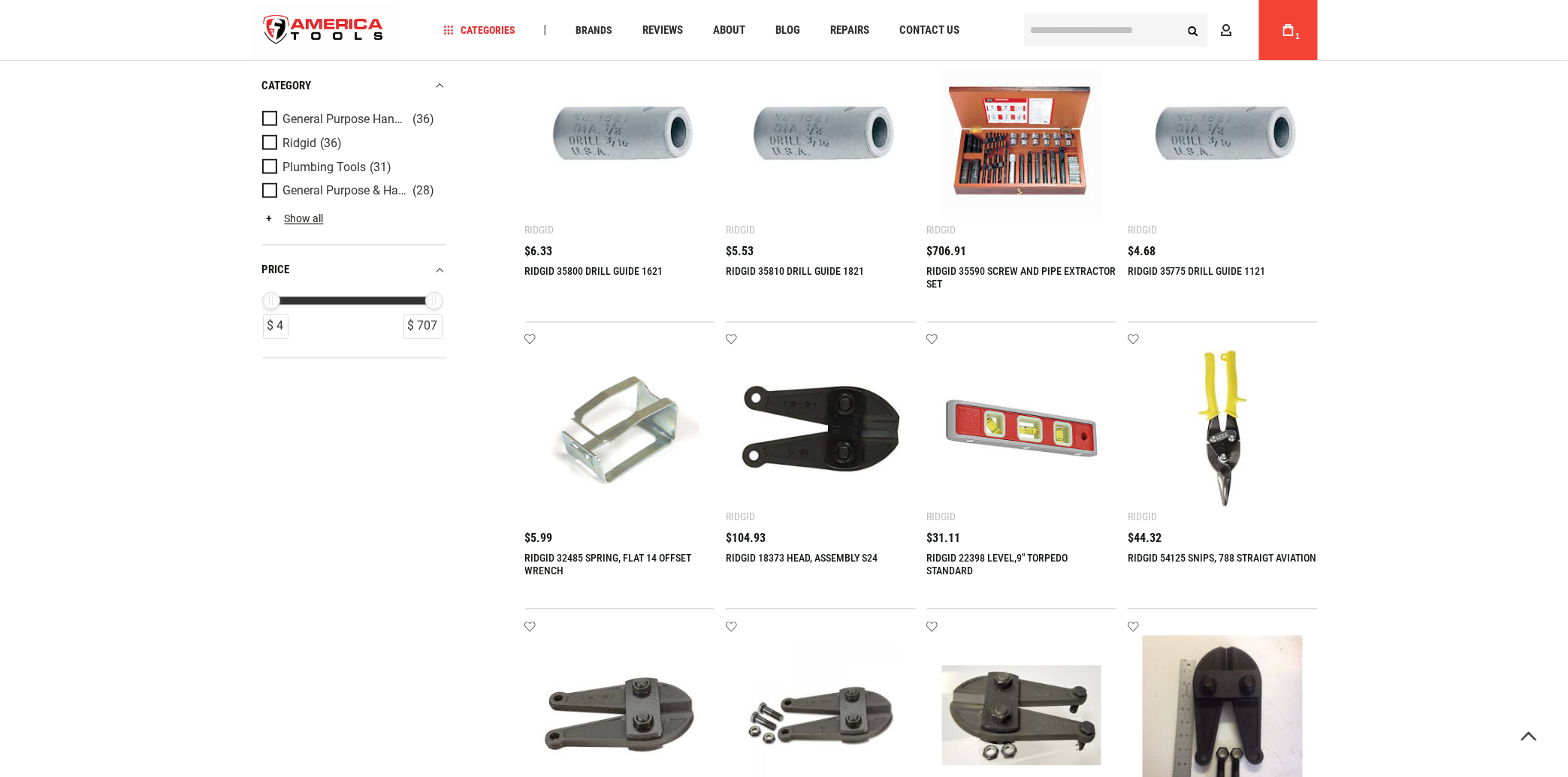
scroll to position [1069, 0]
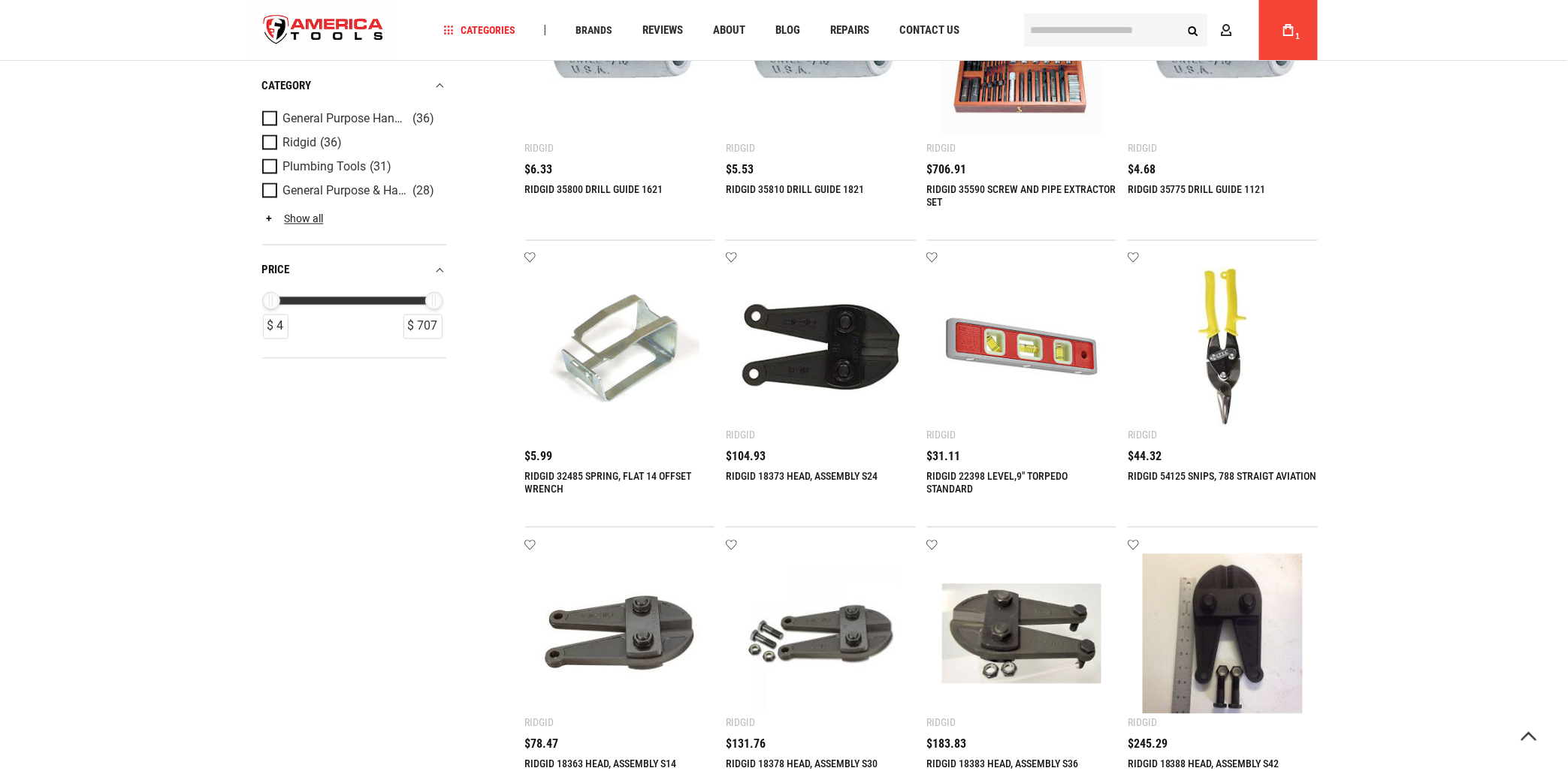
click at [762, 370] on img at bounding box center [820, 346] width 160 height 160
click at [1226, 361] on img at bounding box center [1222, 346] width 160 height 160
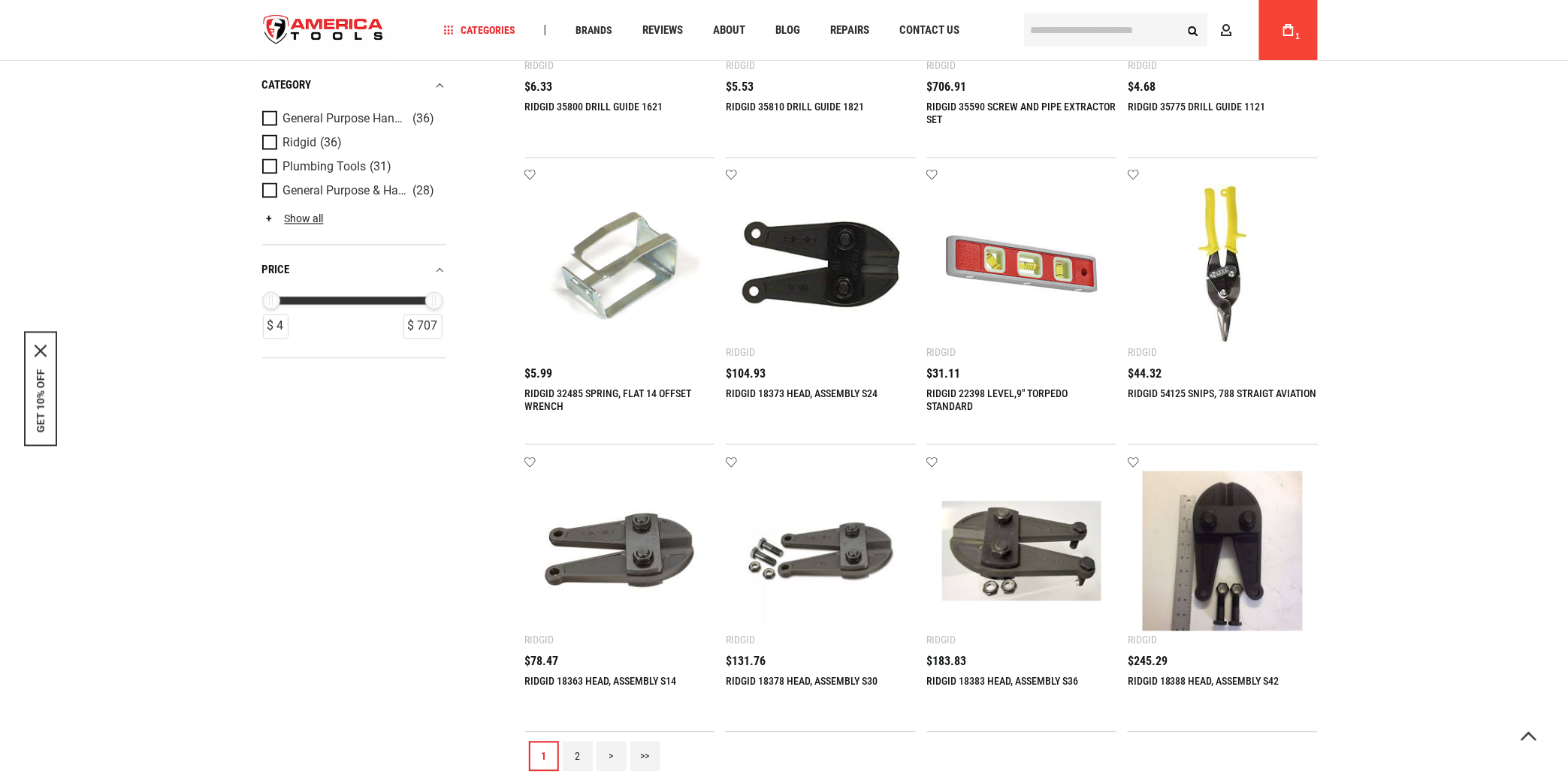
scroll to position [1233, 0]
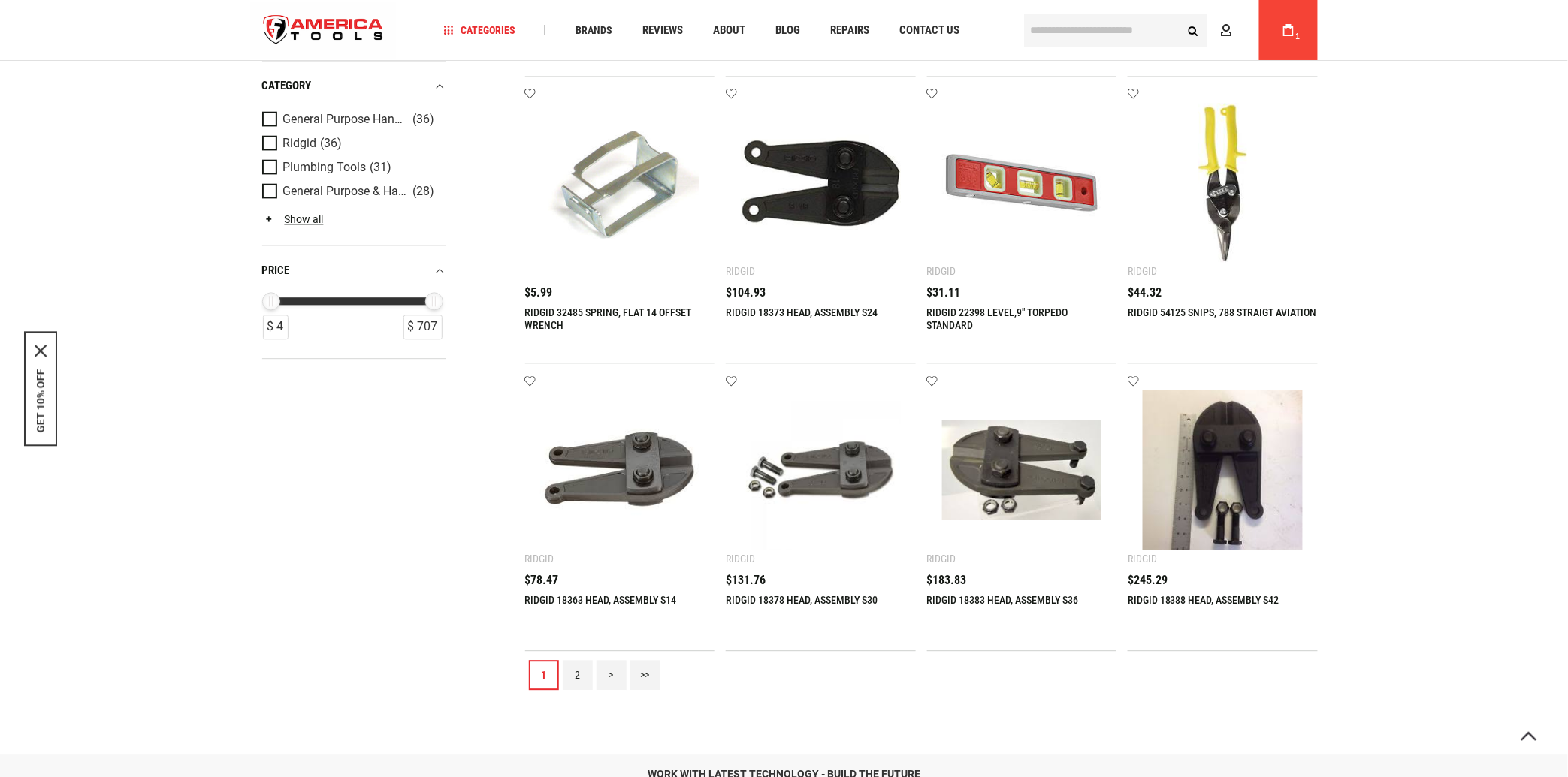
click at [986, 507] on img at bounding box center [1021, 469] width 160 height 160
click at [575, 518] on img at bounding box center [619, 469] width 160 height 160
click at [1003, 198] on img at bounding box center [1021, 183] width 160 height 160
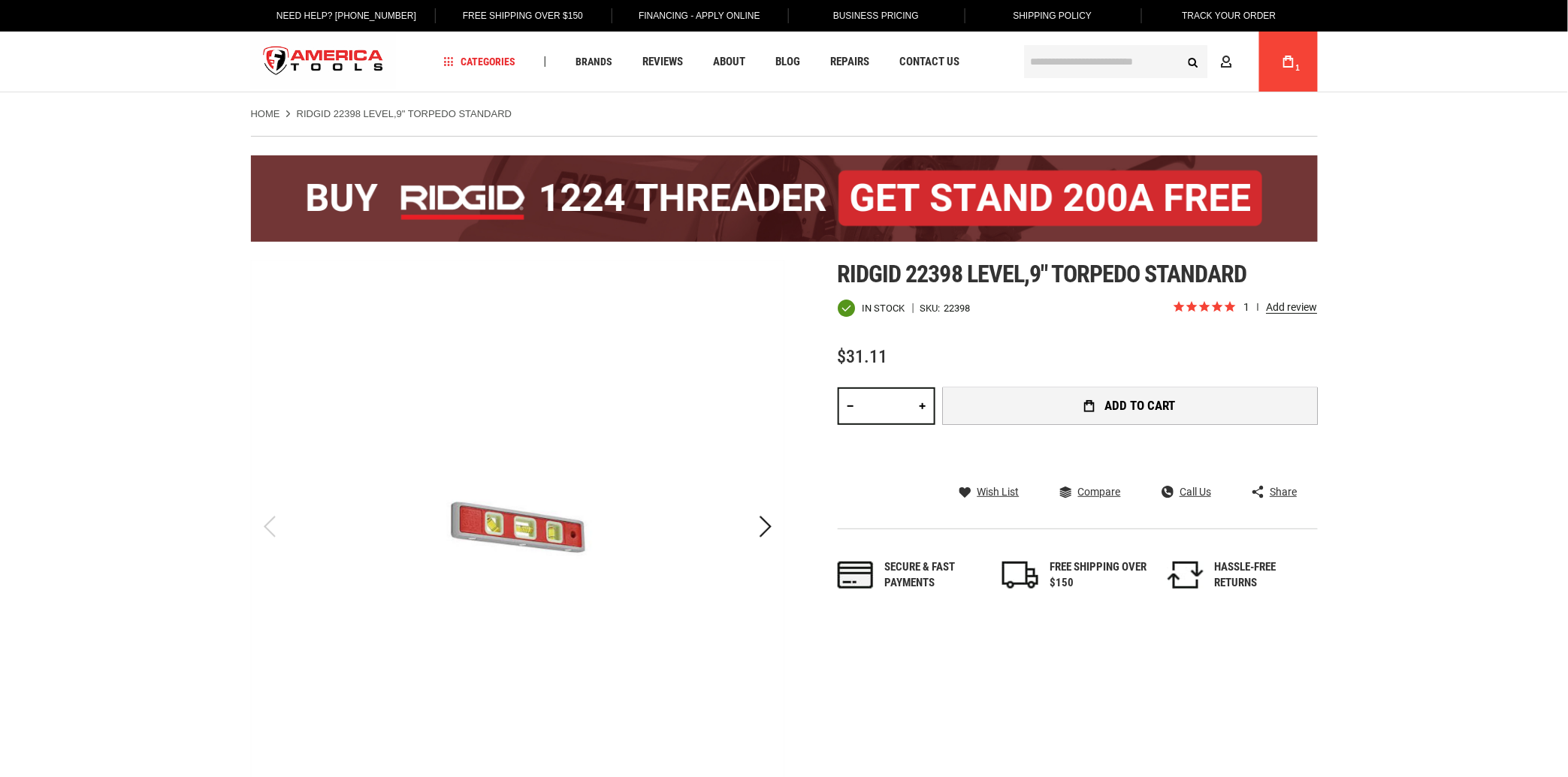
click at [1140, 407] on span "Add to Cart" at bounding box center [1139, 405] width 72 height 12
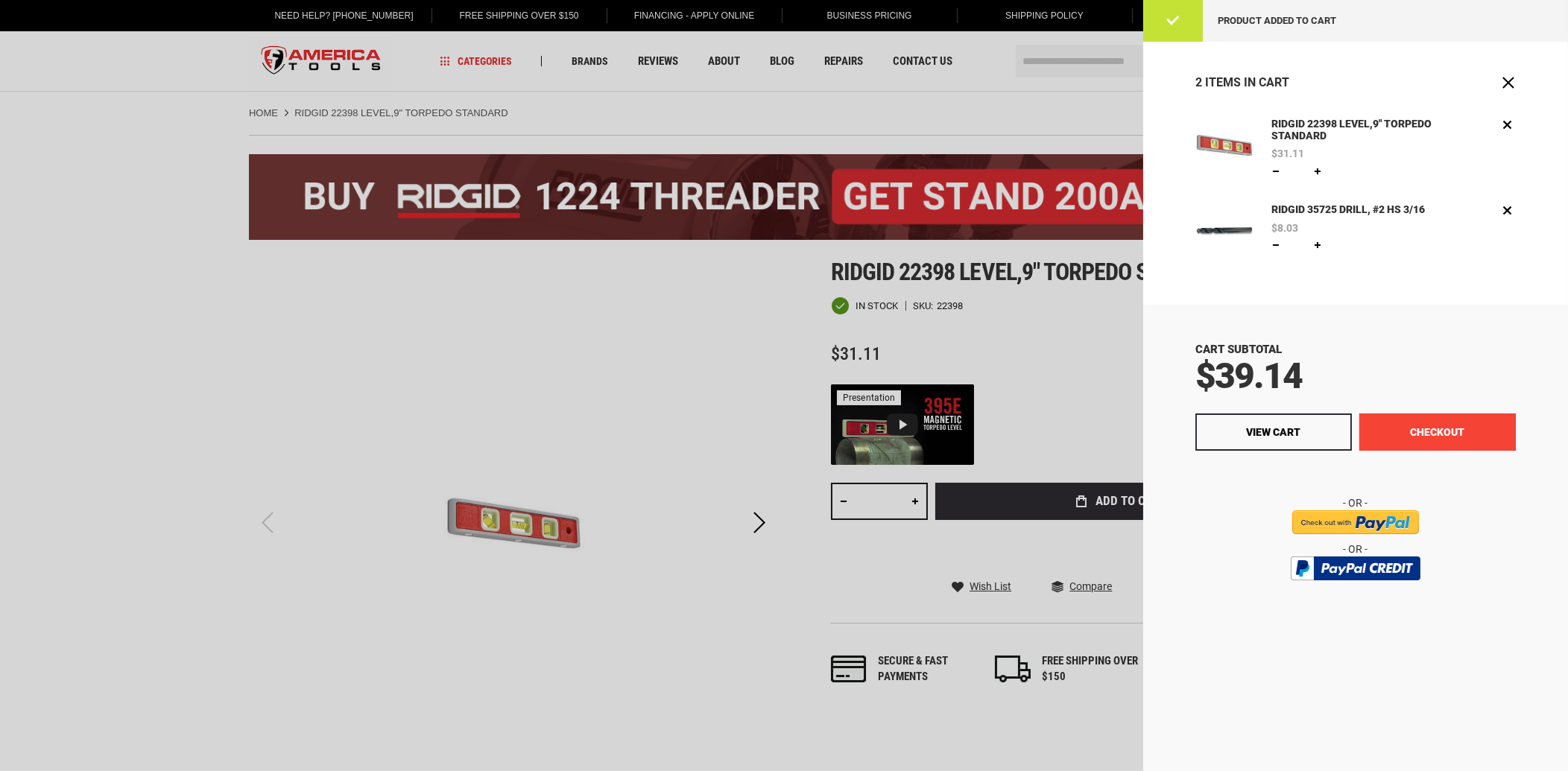
click at [1438, 435] on button "Checkout" at bounding box center [1437, 431] width 157 height 37
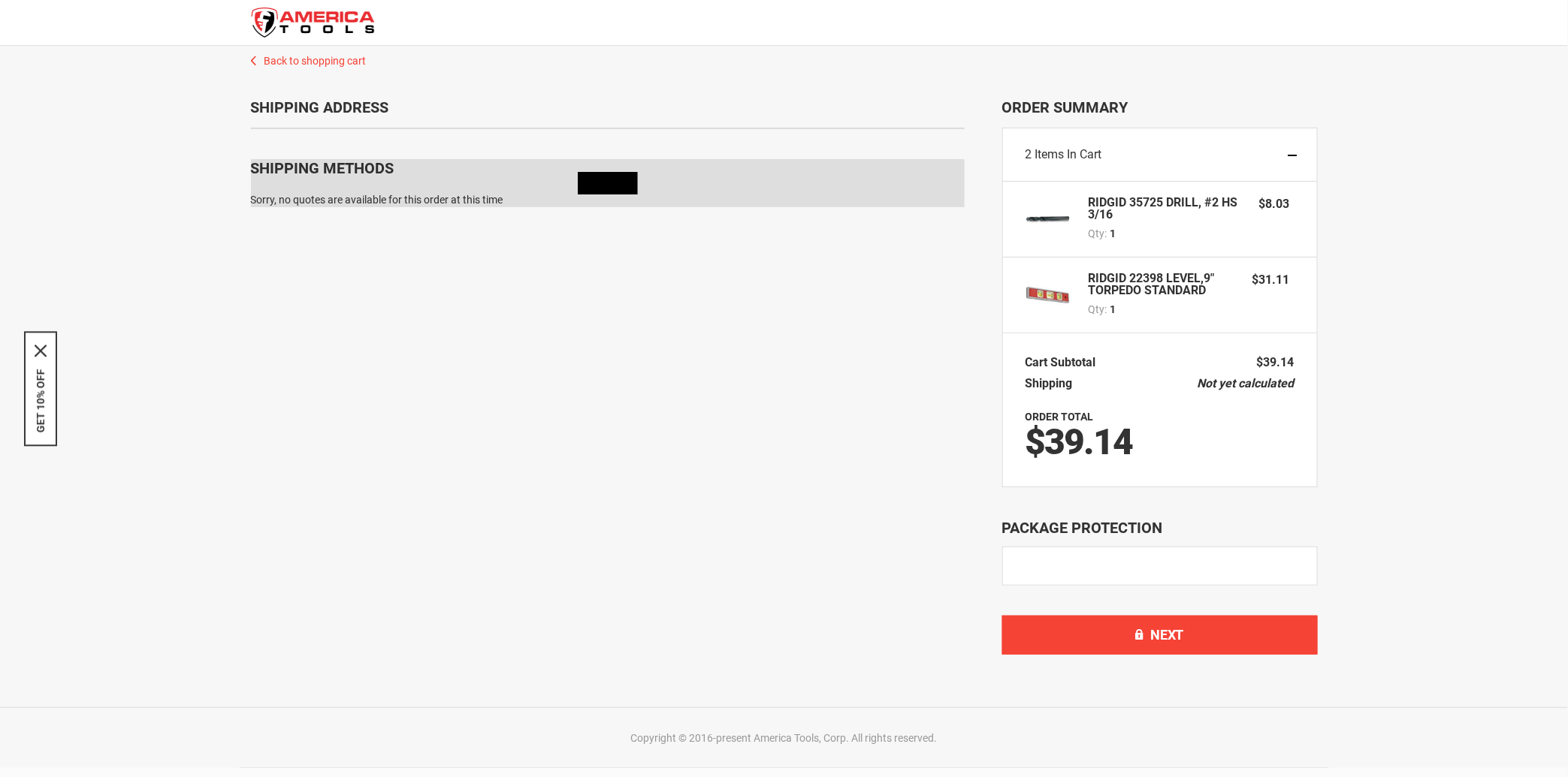
scroll to position [99, 0]
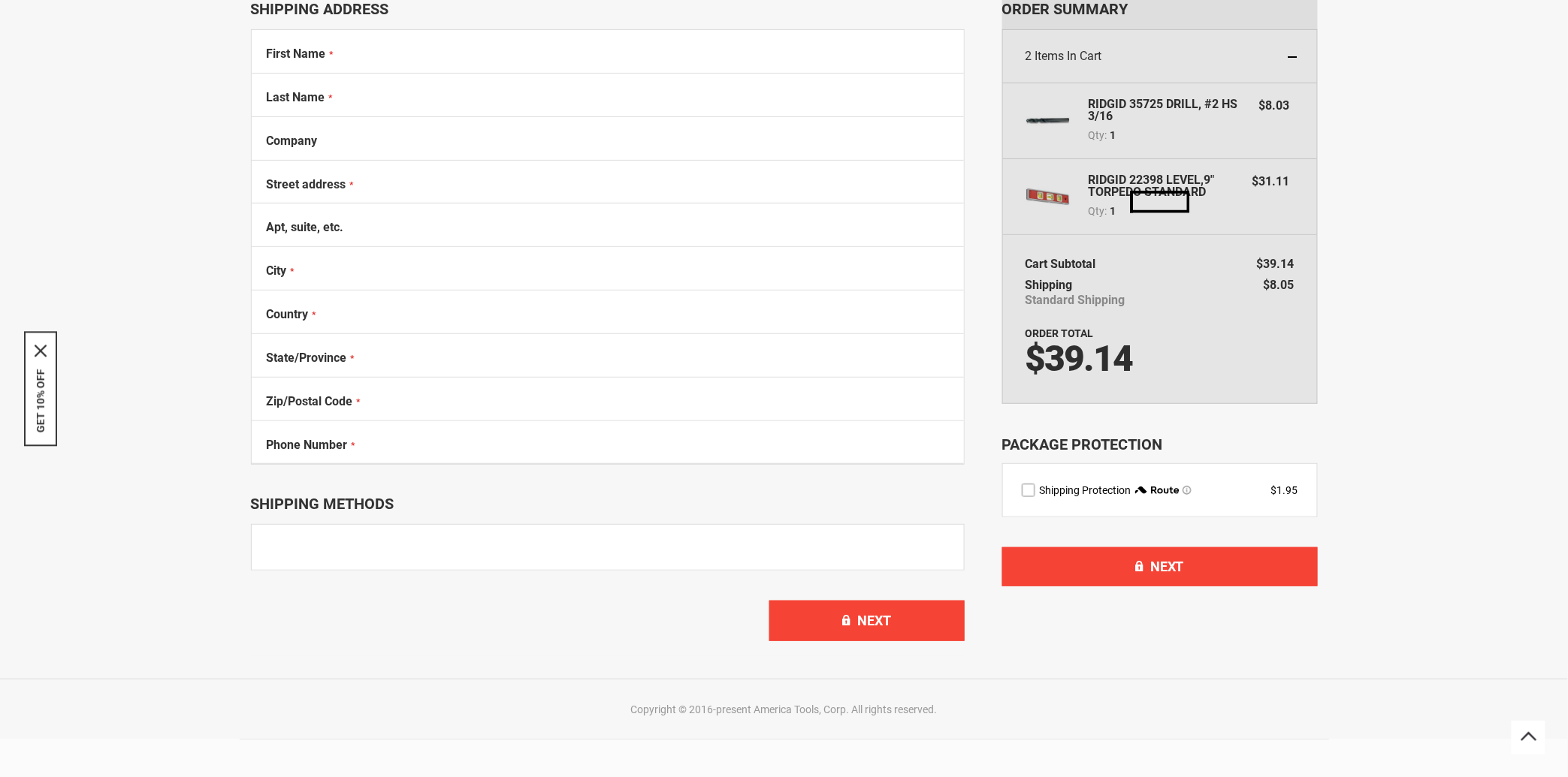
select select "**"
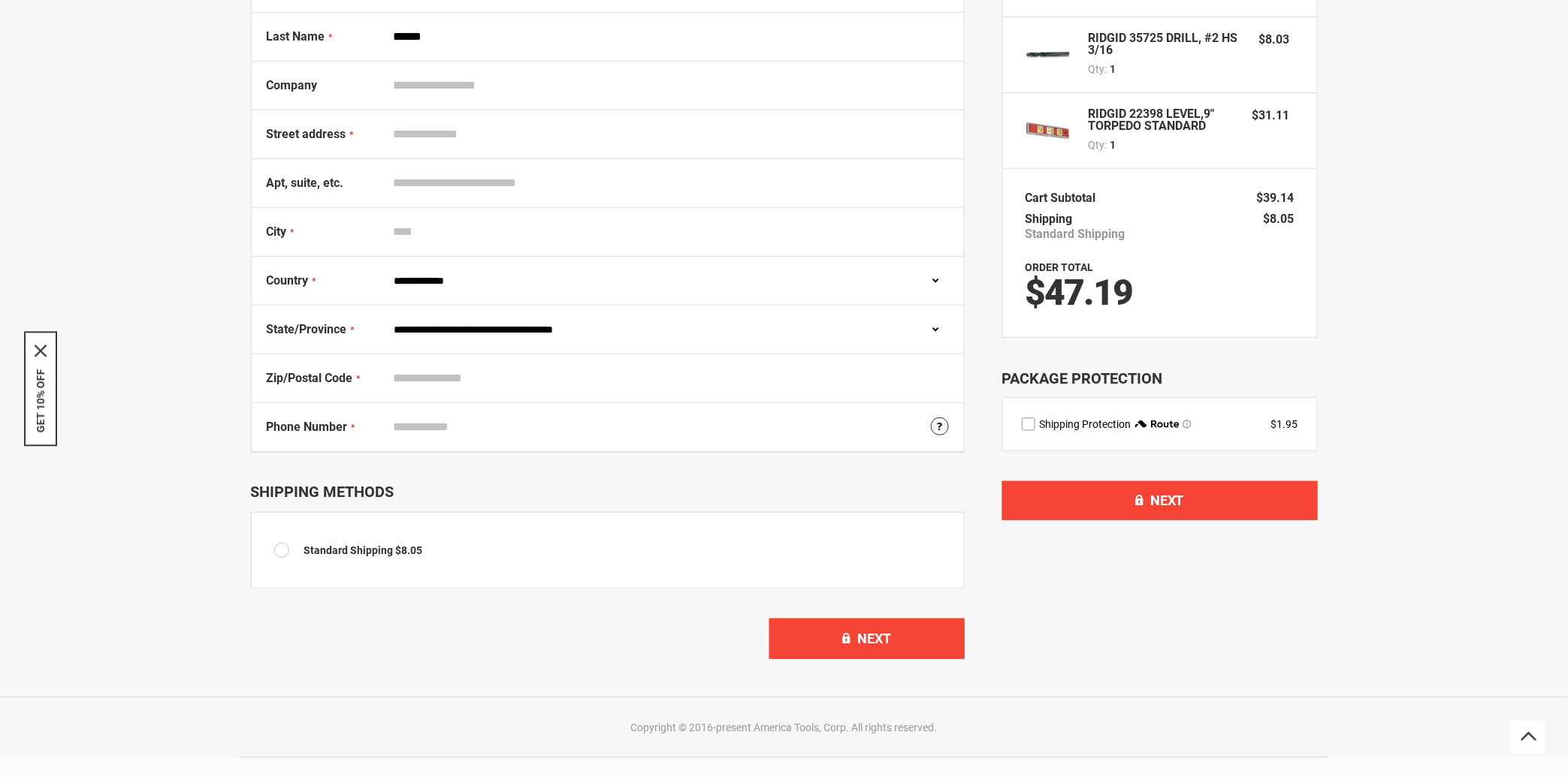
scroll to position [0, 0]
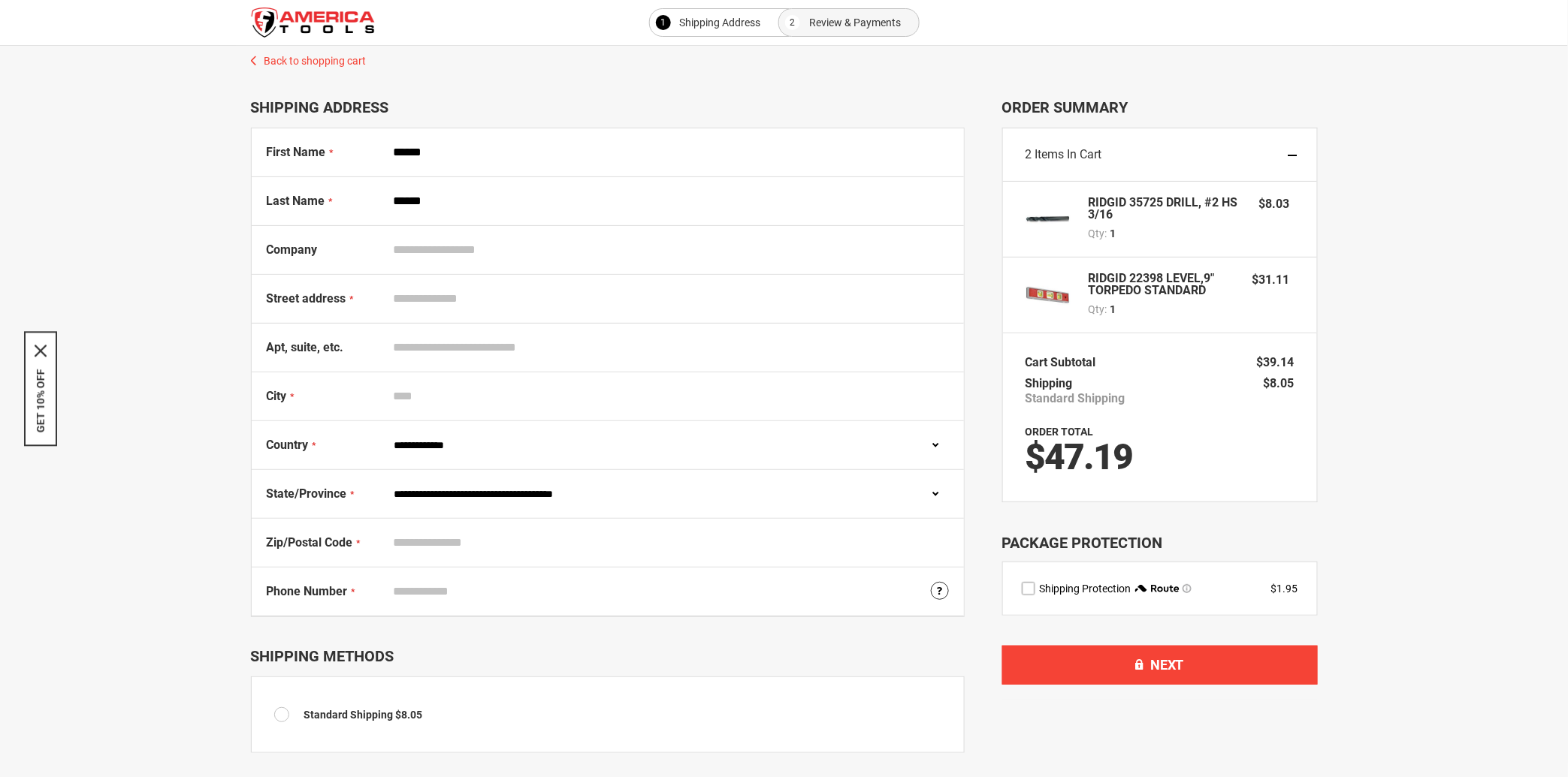
click at [482, 302] on input "Street address" at bounding box center [667, 299] width 562 height 29
type input "**********"
click at [422, 396] on input "City" at bounding box center [667, 396] width 562 height 29
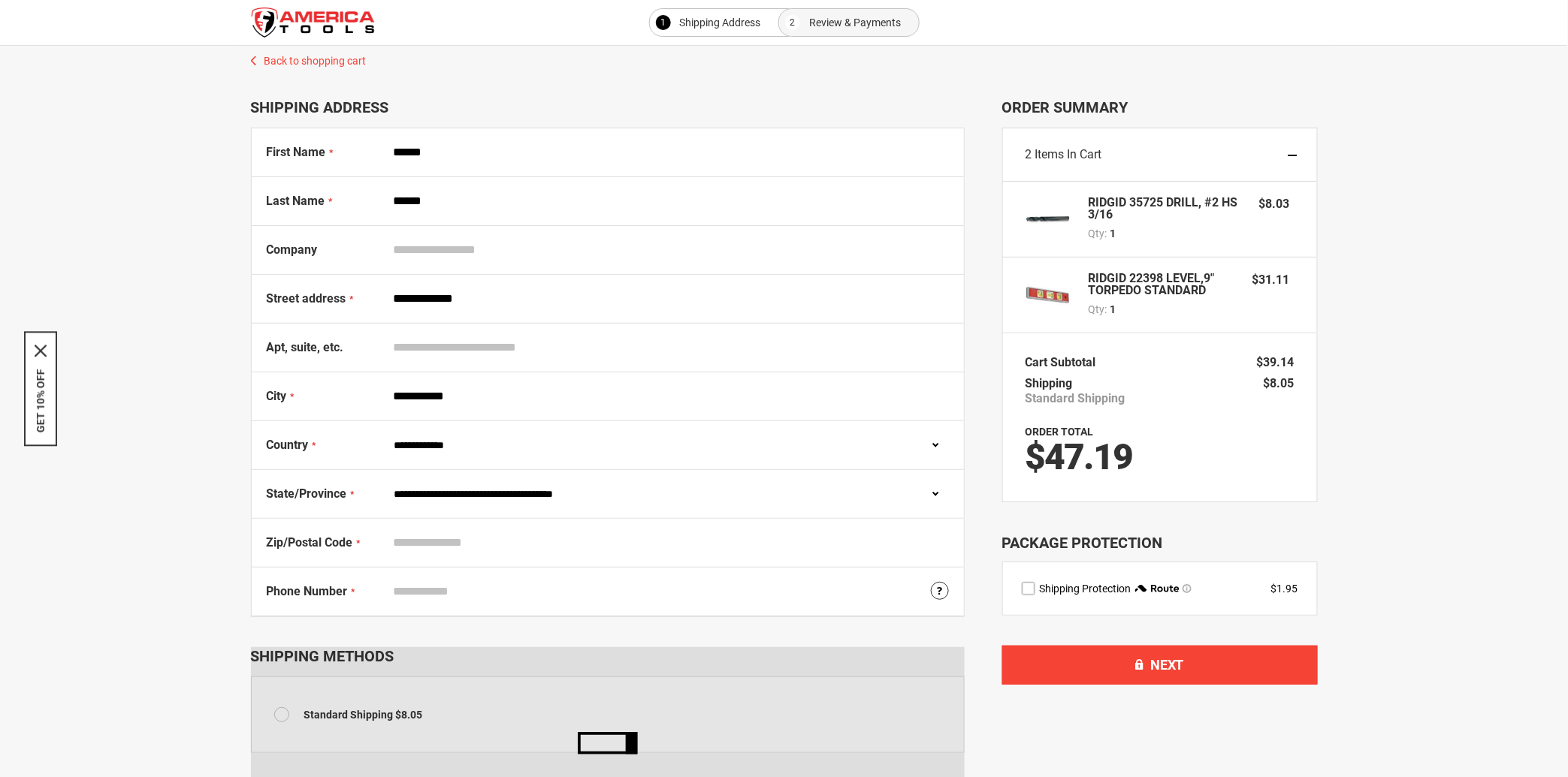
scroll to position [82, 0]
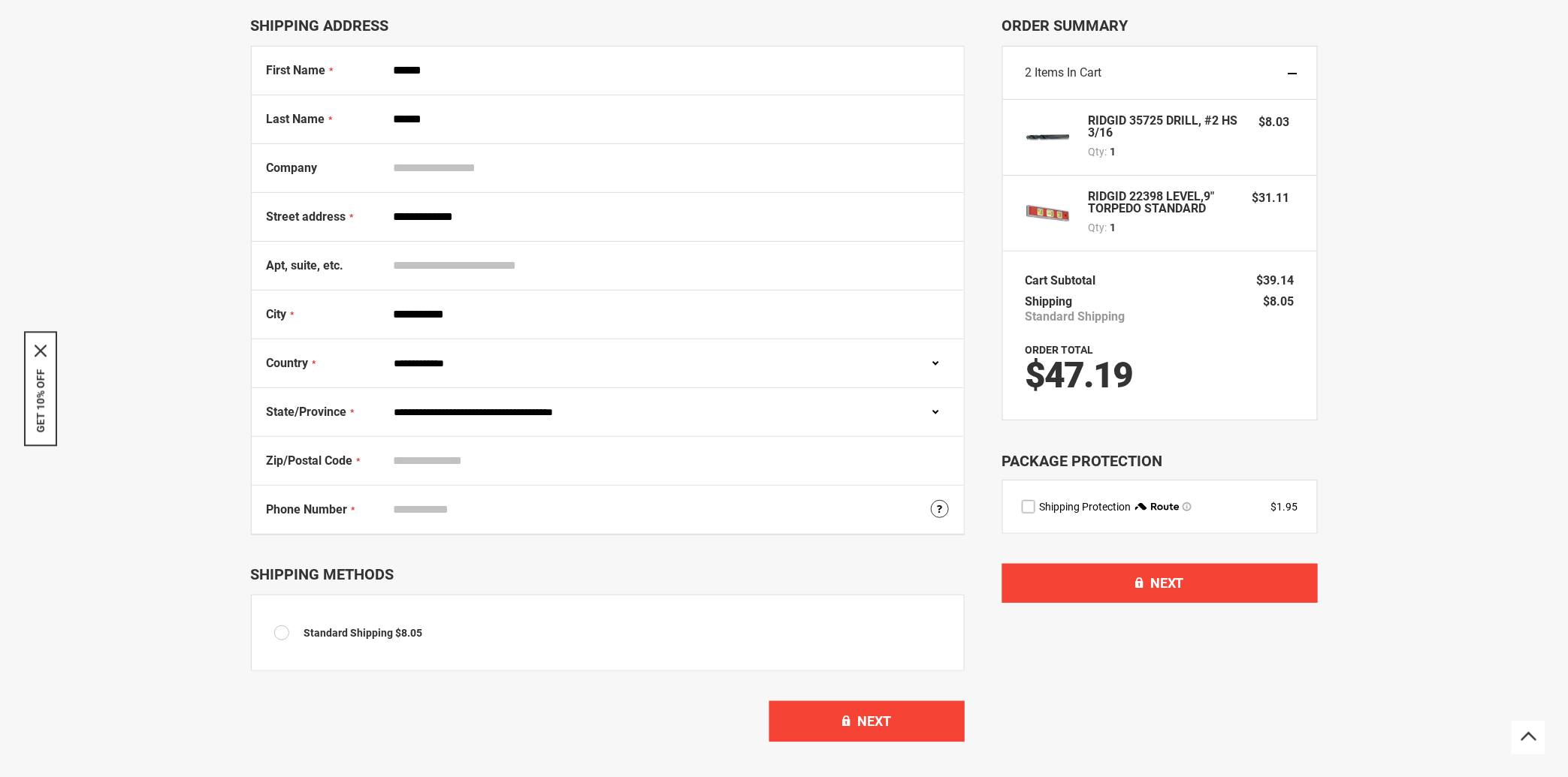
type input "**********"
click at [894, 415] on select "**********" at bounding box center [667, 412] width 562 height 29
select select "**"
click at [387, 398] on select "**********" at bounding box center [667, 412] width 562 height 29
click at [459, 462] on input "Zip/Postal Code" at bounding box center [667, 461] width 562 height 29
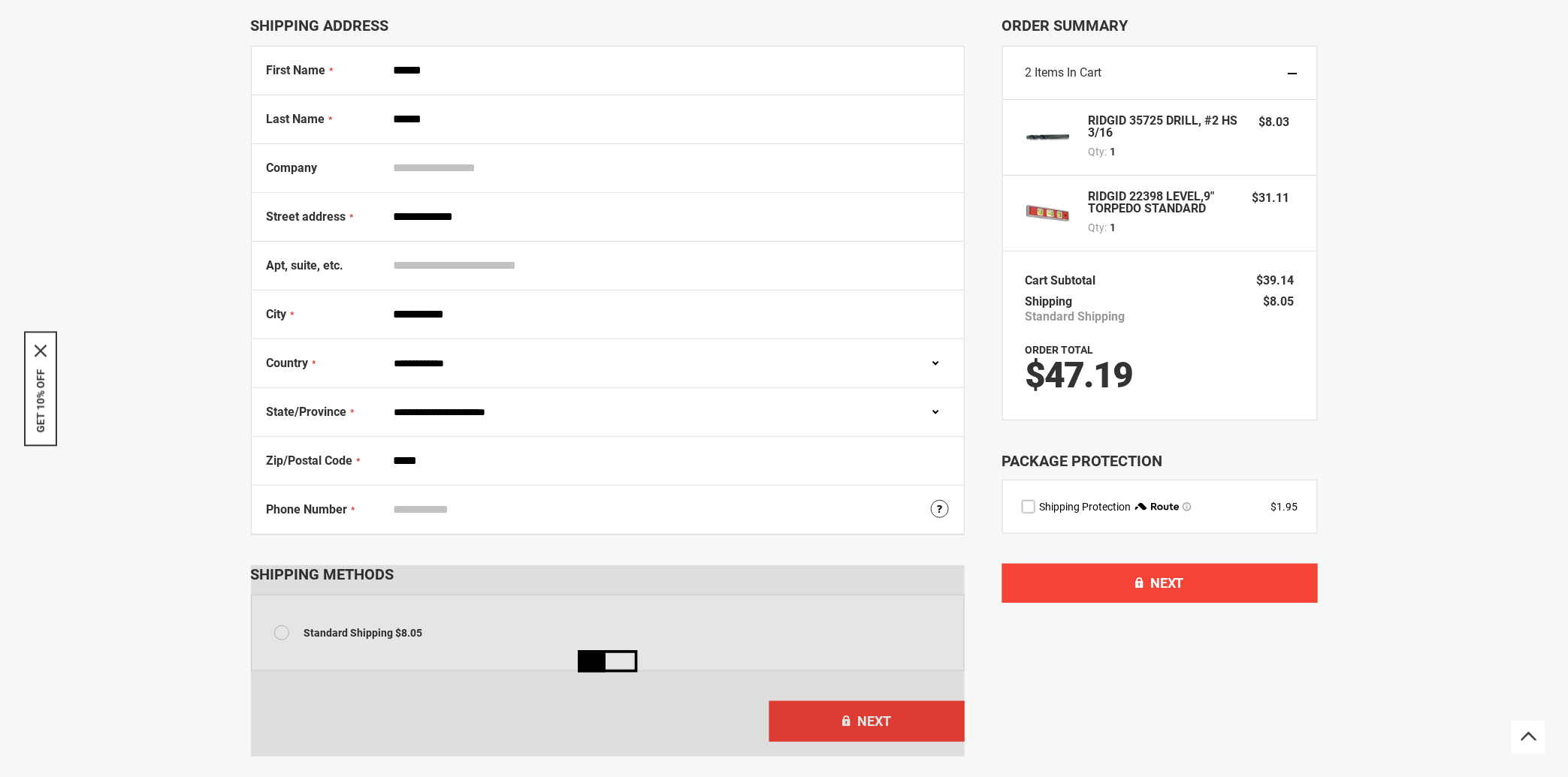
type input "*****"
click at [451, 507] on input "Phone Number" at bounding box center [667, 510] width 562 height 29
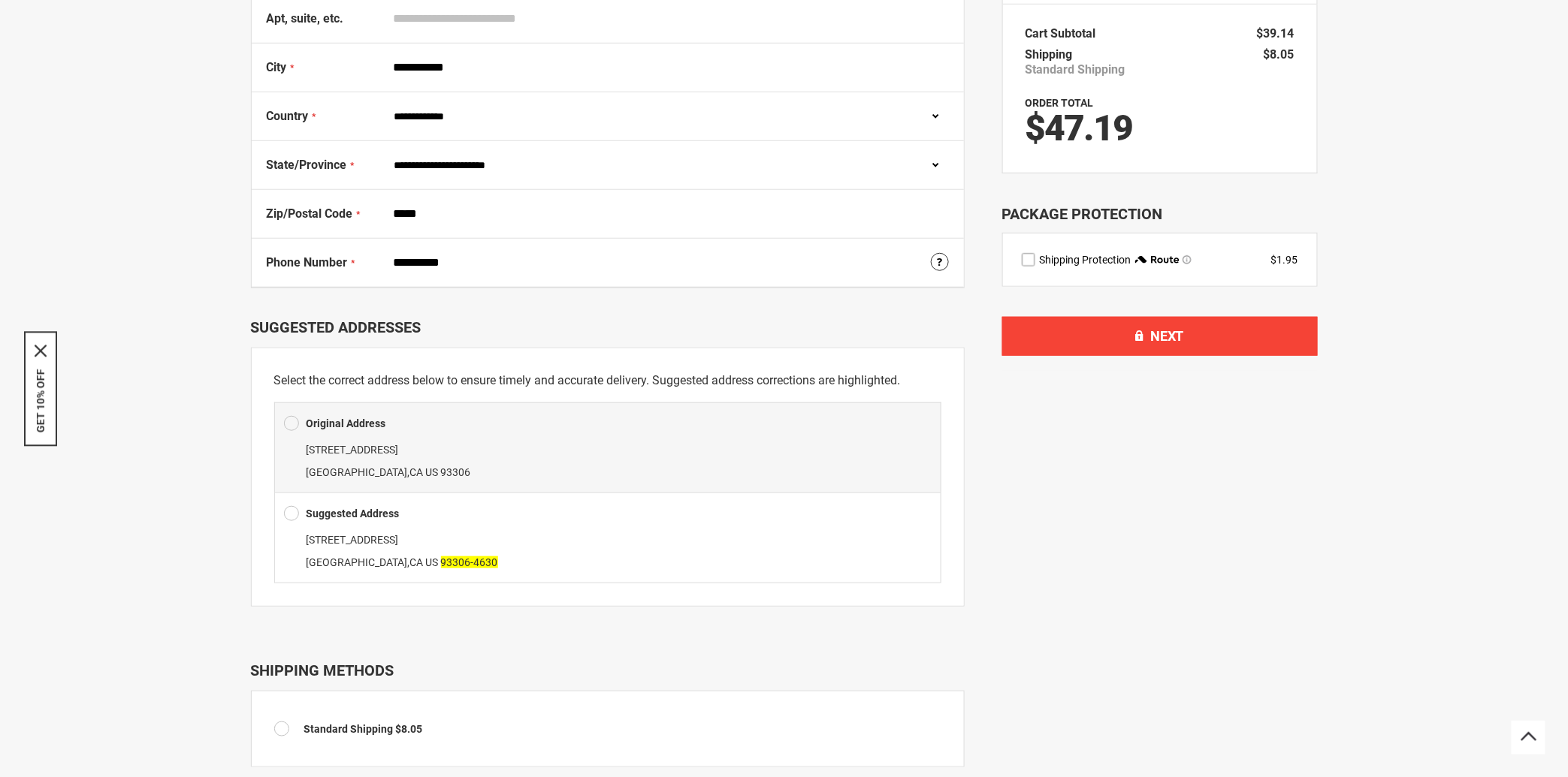
scroll to position [411, 0]
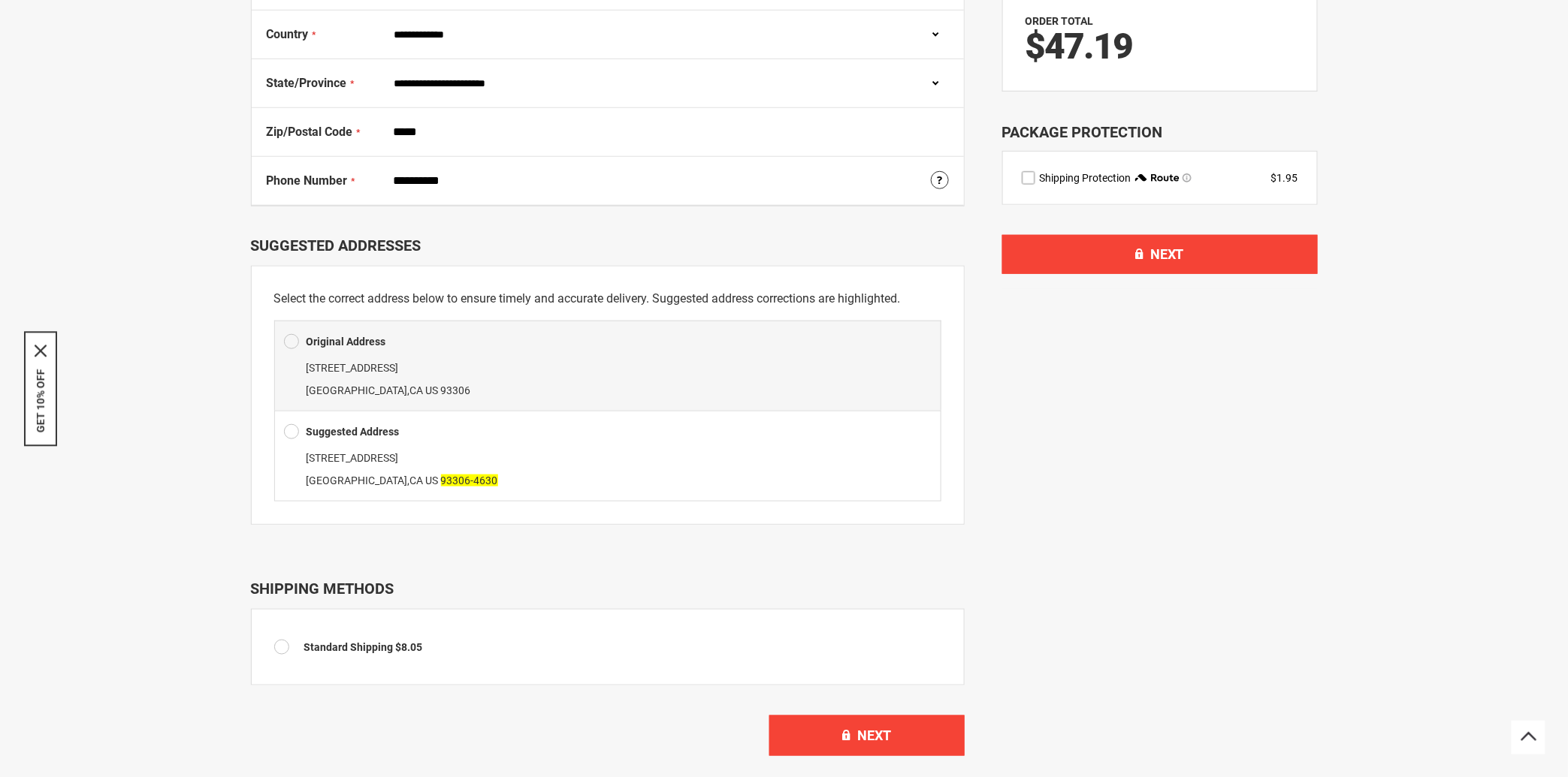
type input "**********"
drag, startPoint x: 390, startPoint y: 341, endPoint x: 304, endPoint y: 341, distance: 86.0
click at [304, 341] on div "Original Address" at bounding box center [608, 342] width 647 height 23
copy div "Original Address"
drag, startPoint x: 421, startPoint y: 433, endPoint x: 307, endPoint y: 435, distance: 114.0
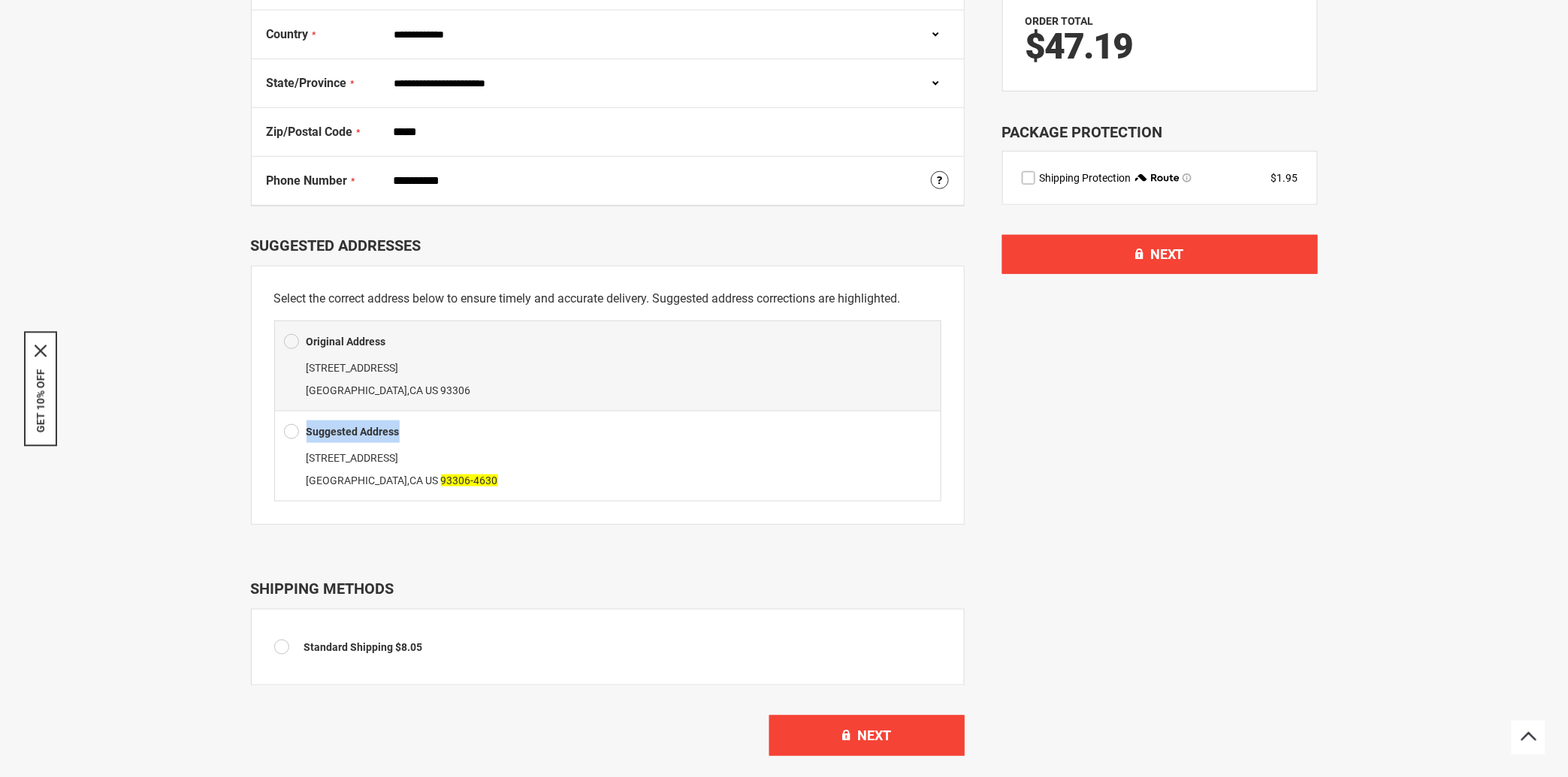
click at [307, 435] on div "Suggested Address" at bounding box center [608, 432] width 647 height 23
copy b "Suggested Address"
click at [292, 434] on span at bounding box center [292, 432] width 15 height 23
click at [290, 424] on div "Suggested Address 4022 Niles St Bakersfield , CA US 93306-4630" at bounding box center [607, 455] width 667 height 91
click at [288, 432] on span at bounding box center [292, 432] width 15 height 23
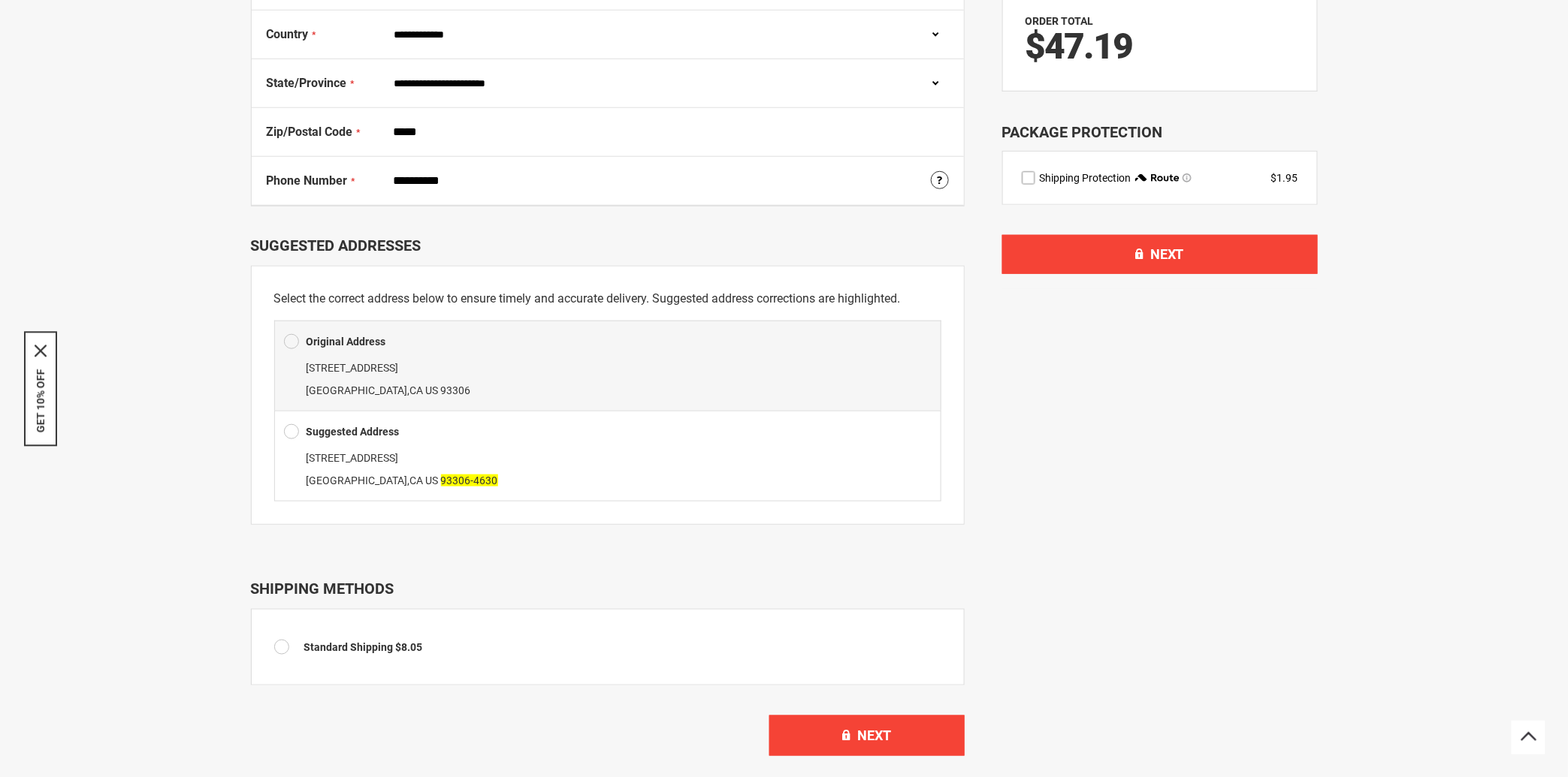
click at [293, 431] on span at bounding box center [292, 432] width 15 height 23
click at [288, 339] on span at bounding box center [292, 342] width 15 height 23
click at [284, 431] on span at bounding box center [292, 432] width 15 height 23
click at [295, 431] on span at bounding box center [292, 432] width 15 height 23
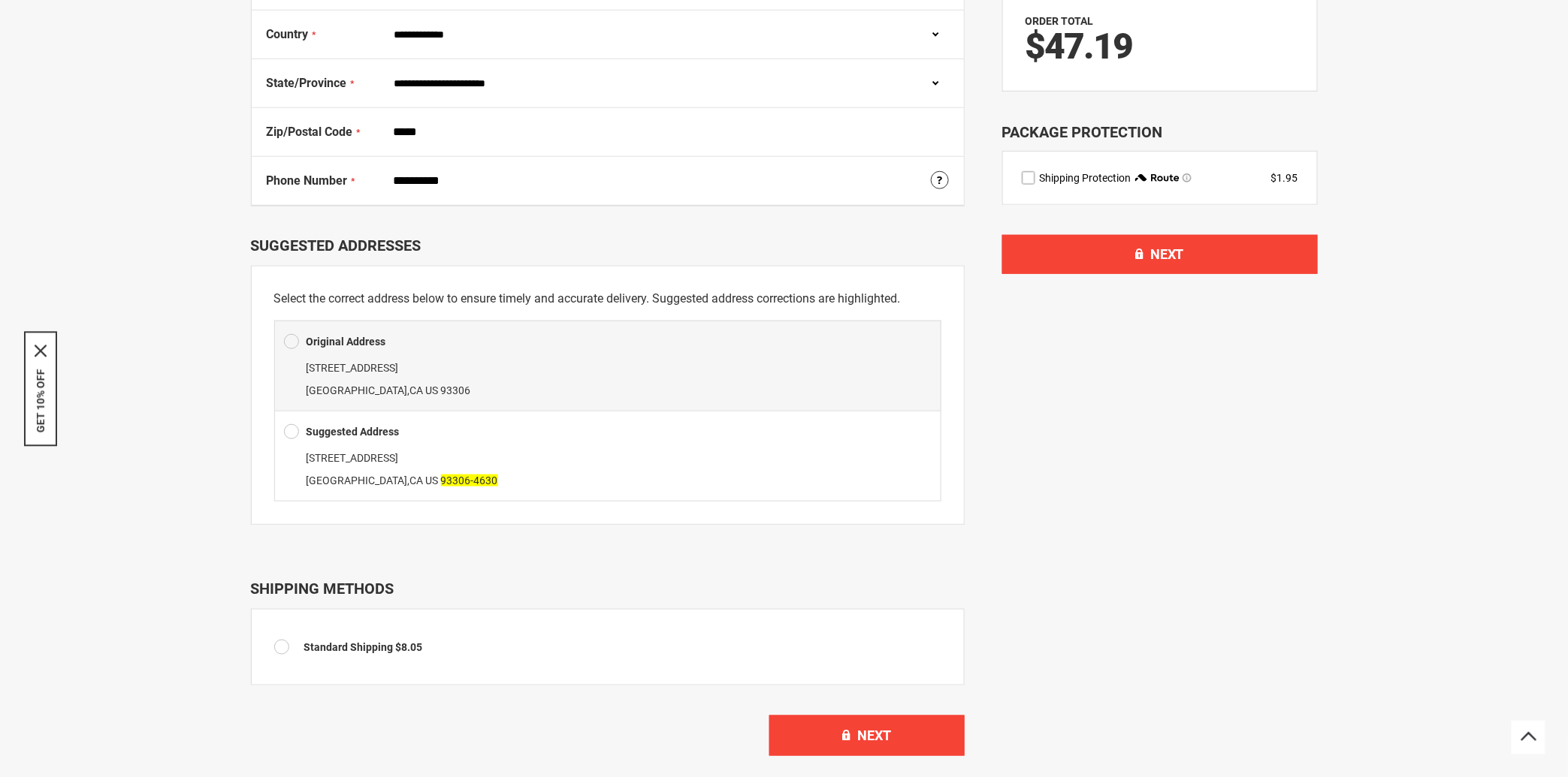
click at [295, 431] on span at bounding box center [292, 432] width 15 height 23
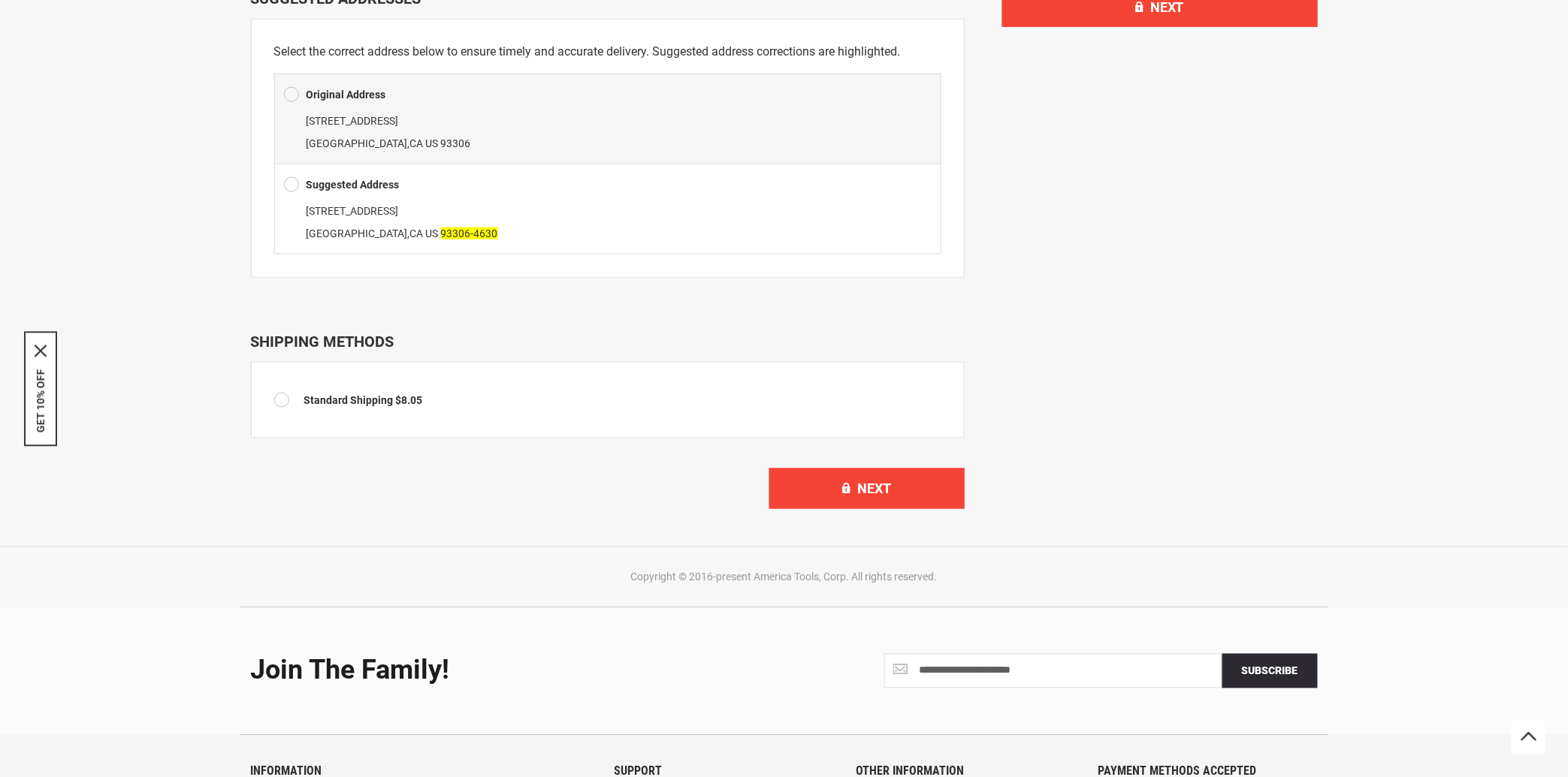
scroll to position [494, 0]
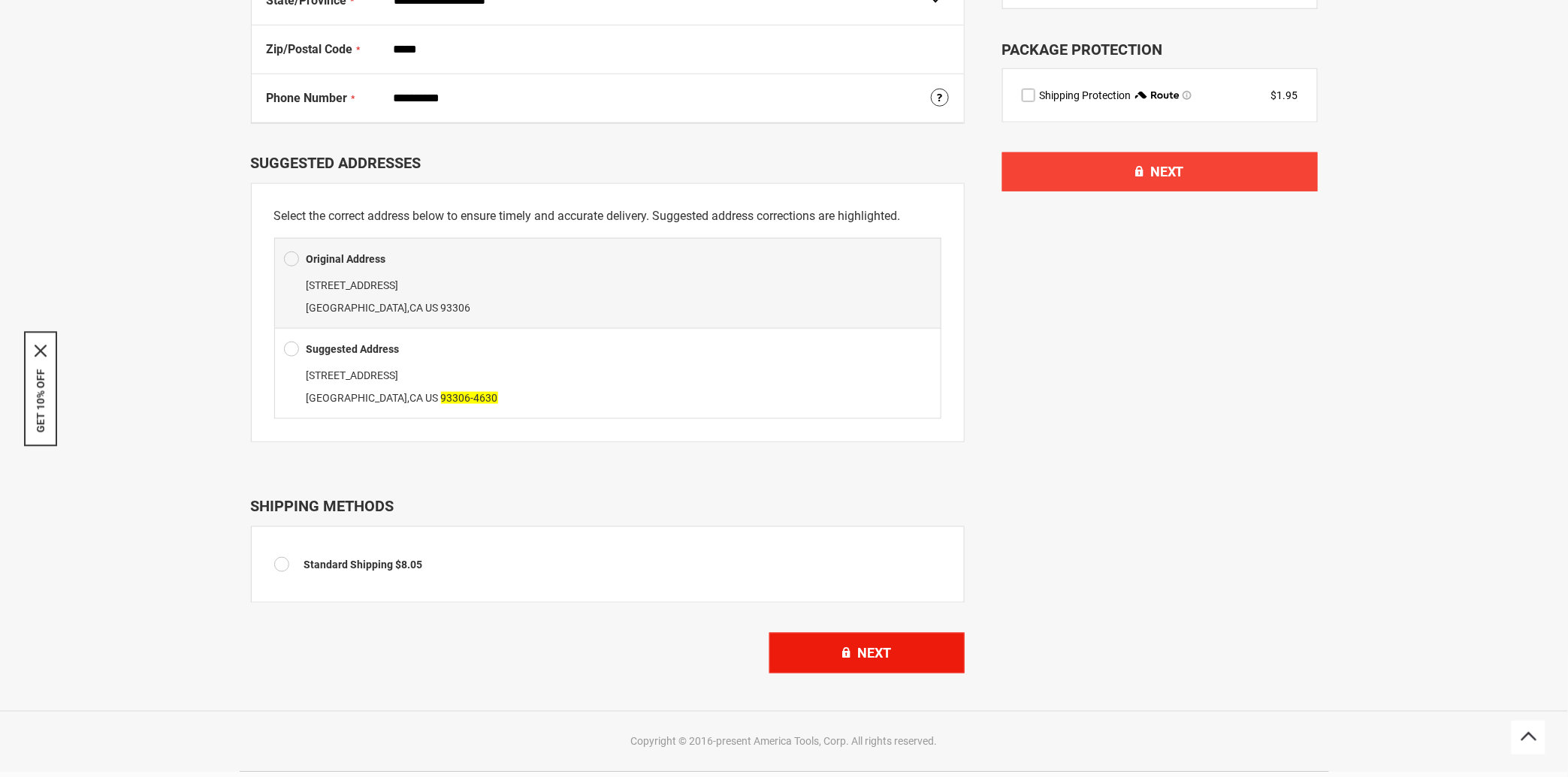
click at [879, 651] on span "Next" at bounding box center [873, 653] width 34 height 15
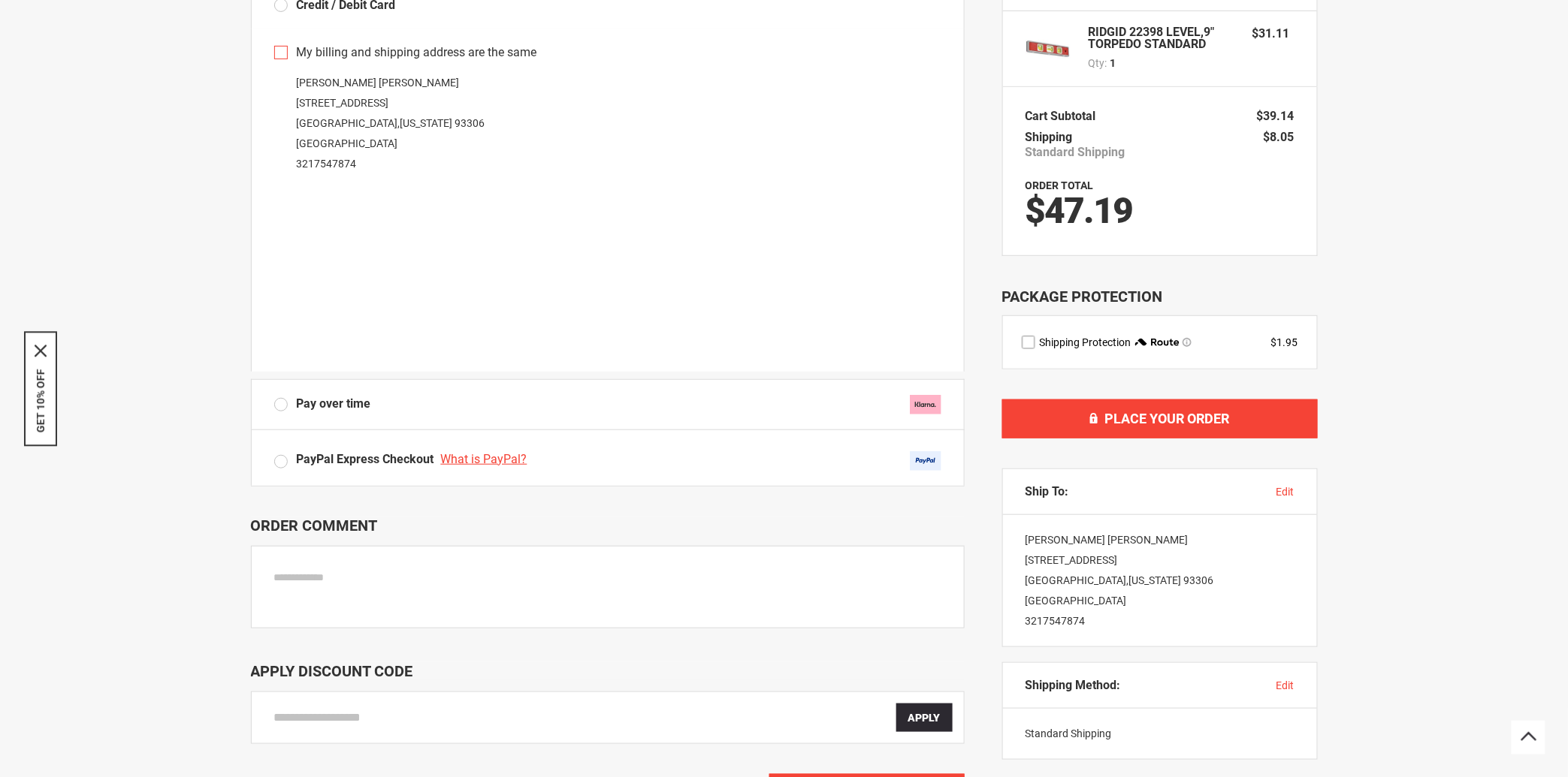
scroll to position [411, 0]
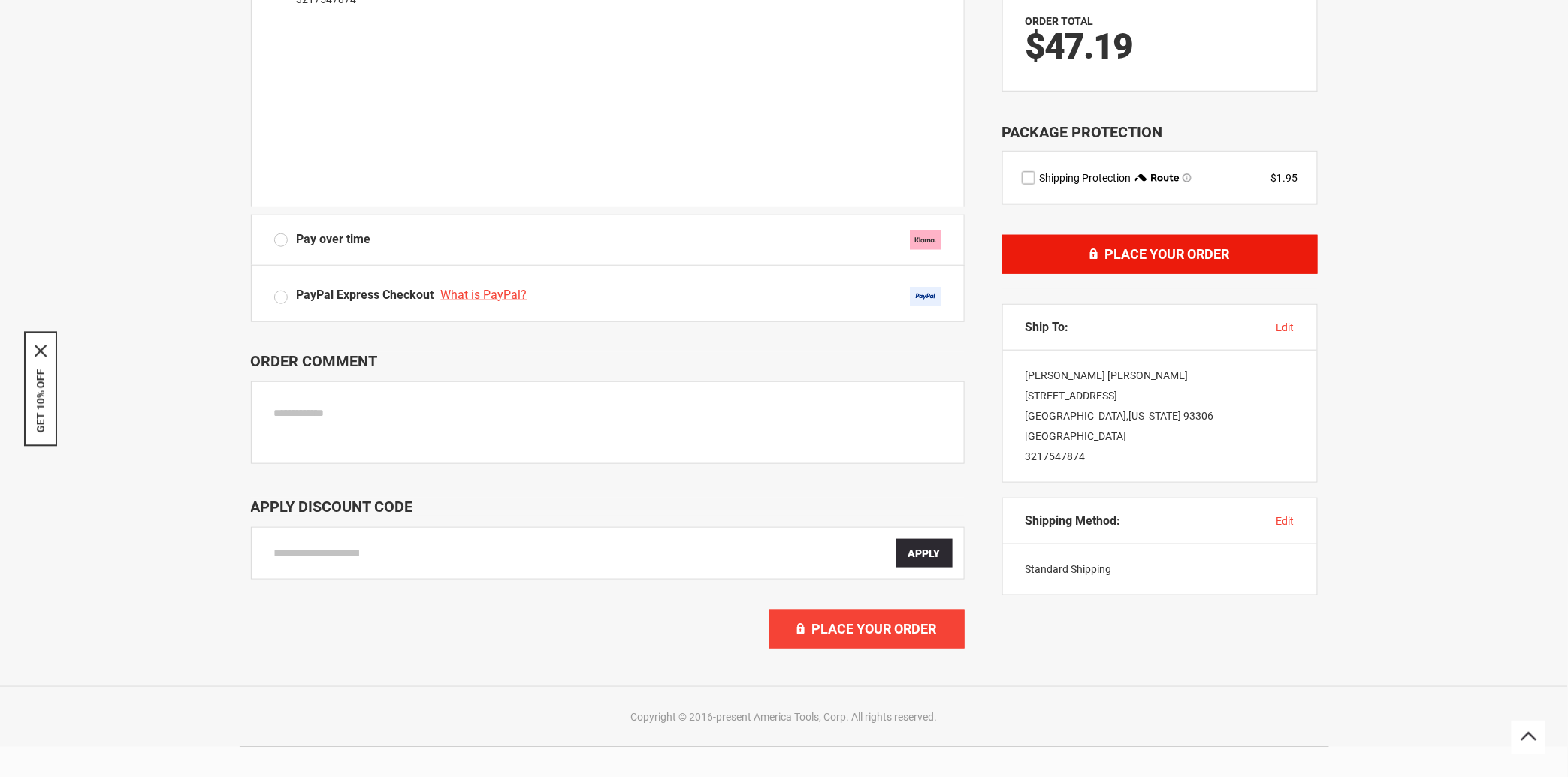
click at [1173, 255] on span "Place Your Order" at bounding box center [1167, 254] width 124 height 15
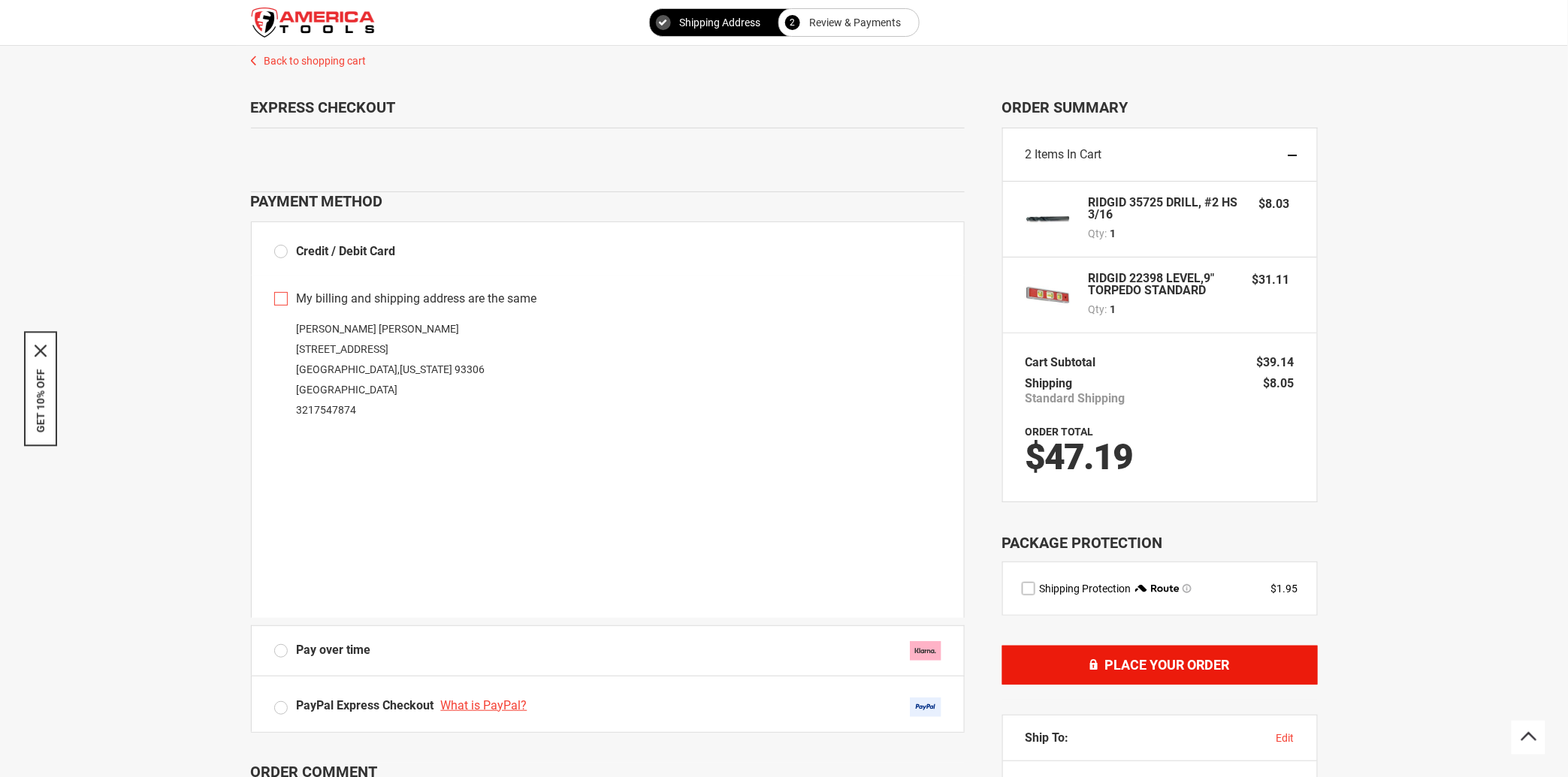
scroll to position [165, 0]
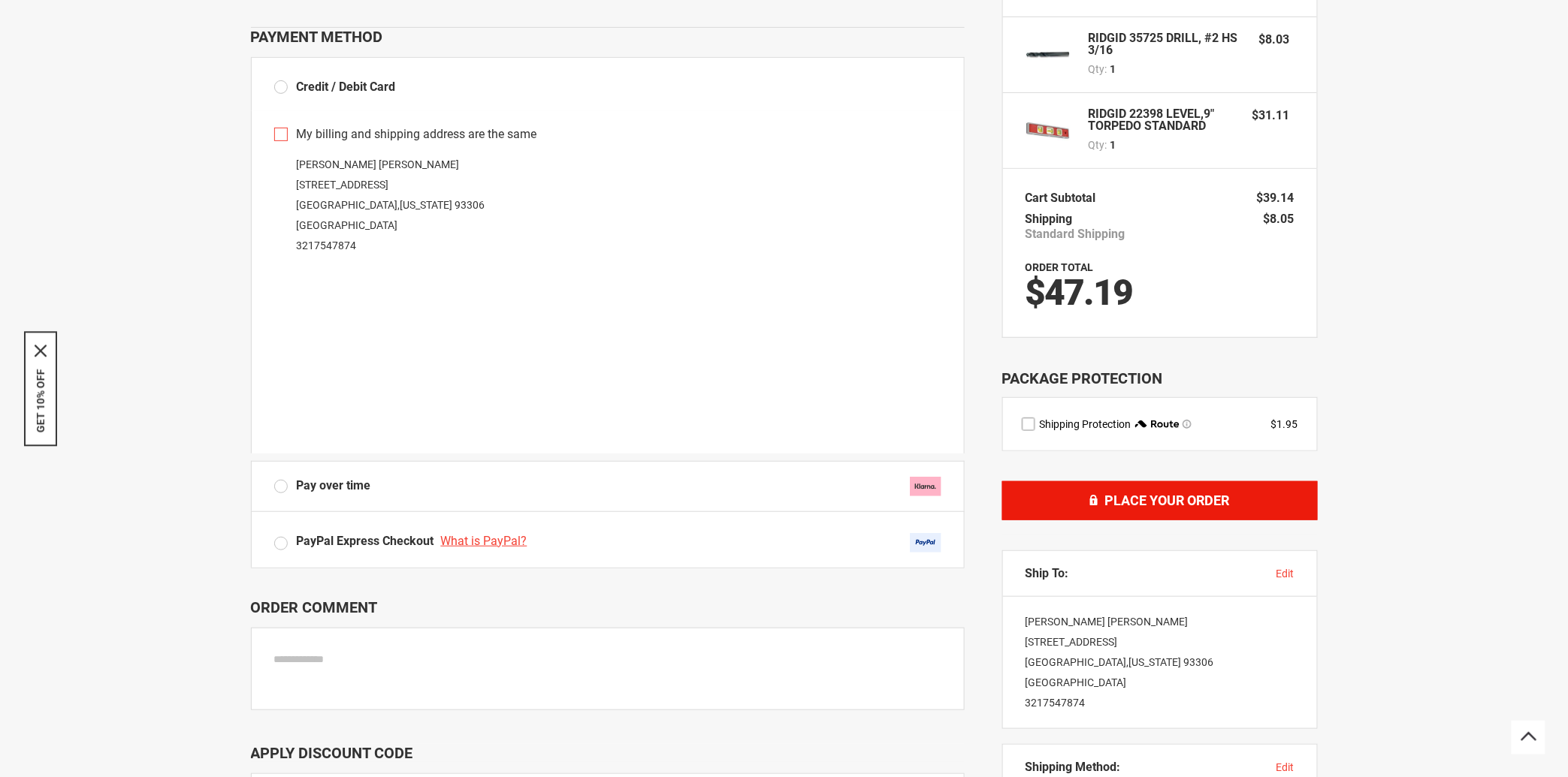
click at [1153, 511] on button "Place Your Order" at bounding box center [1160, 500] width 316 height 39
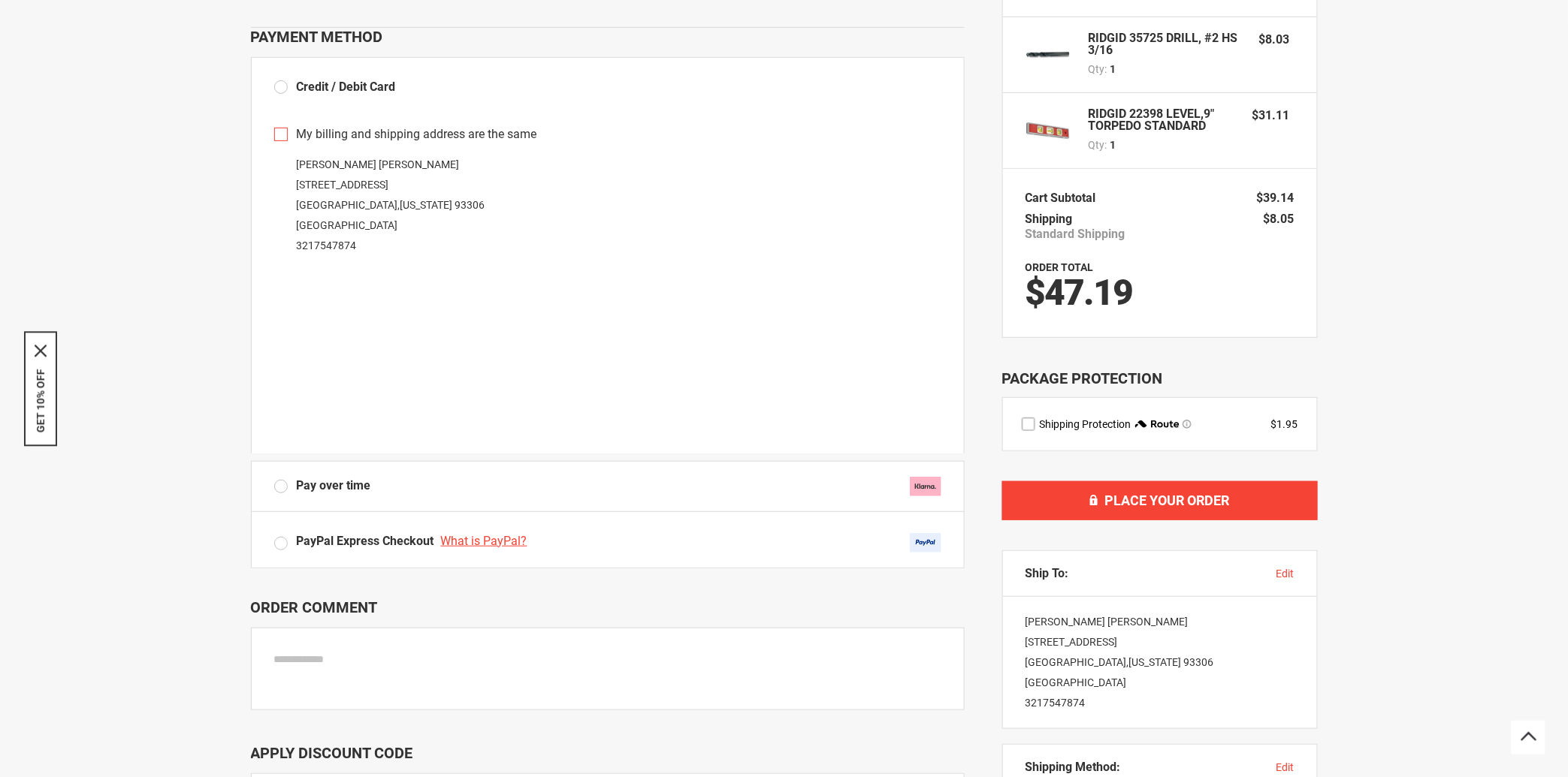
click at [1031, 424] on label "route shipping protection selector element" at bounding box center [1028, 424] width 13 height 13
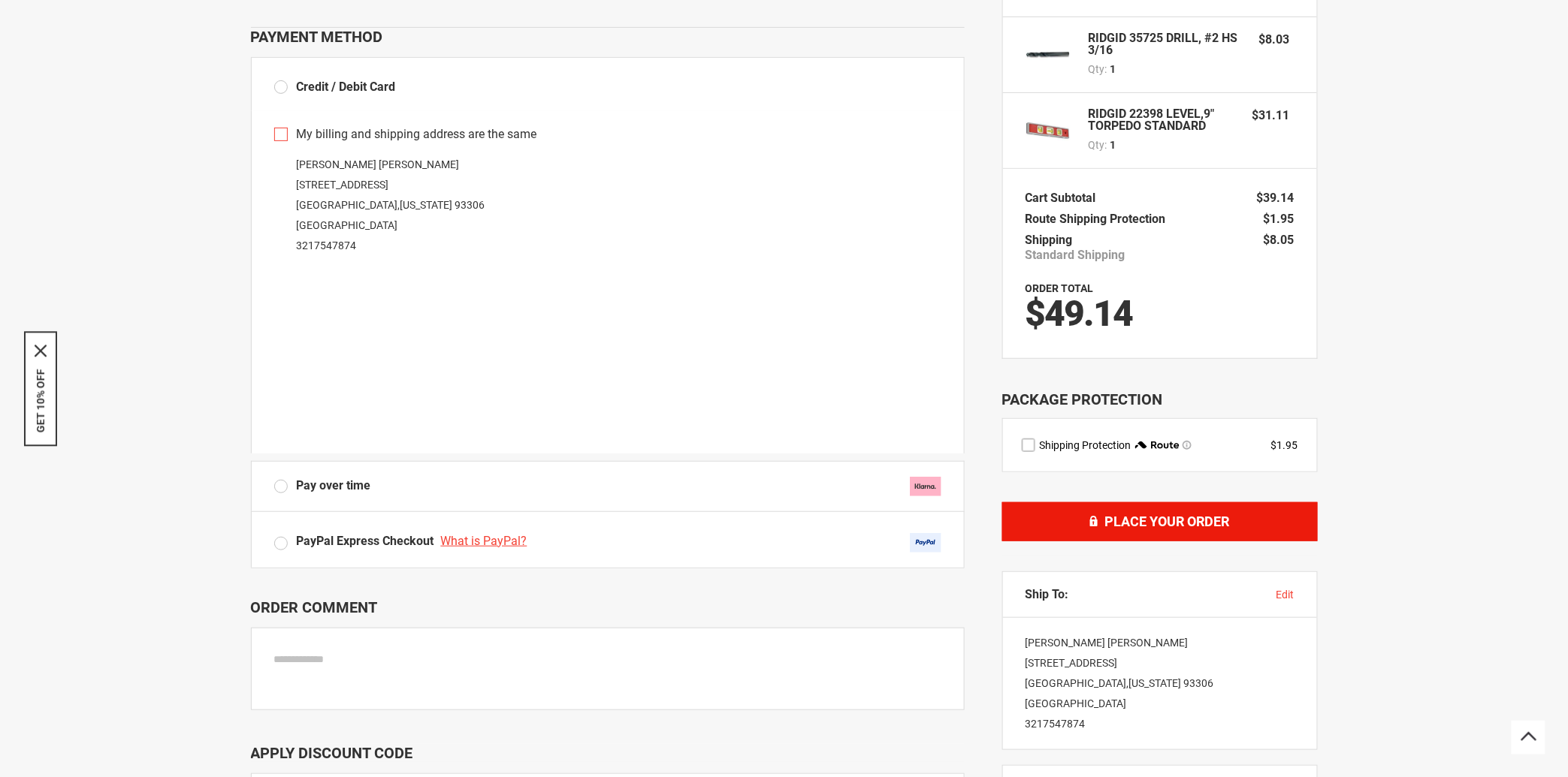
click at [1135, 519] on span "Place Your Order" at bounding box center [1167, 522] width 124 height 15
click at [1176, 524] on span "Place Your Order" at bounding box center [1167, 522] width 124 height 15
click at [1190, 528] on span "Place Your Order" at bounding box center [1167, 522] width 124 height 15
click at [1139, 519] on span "Place Your Order" at bounding box center [1167, 522] width 124 height 15
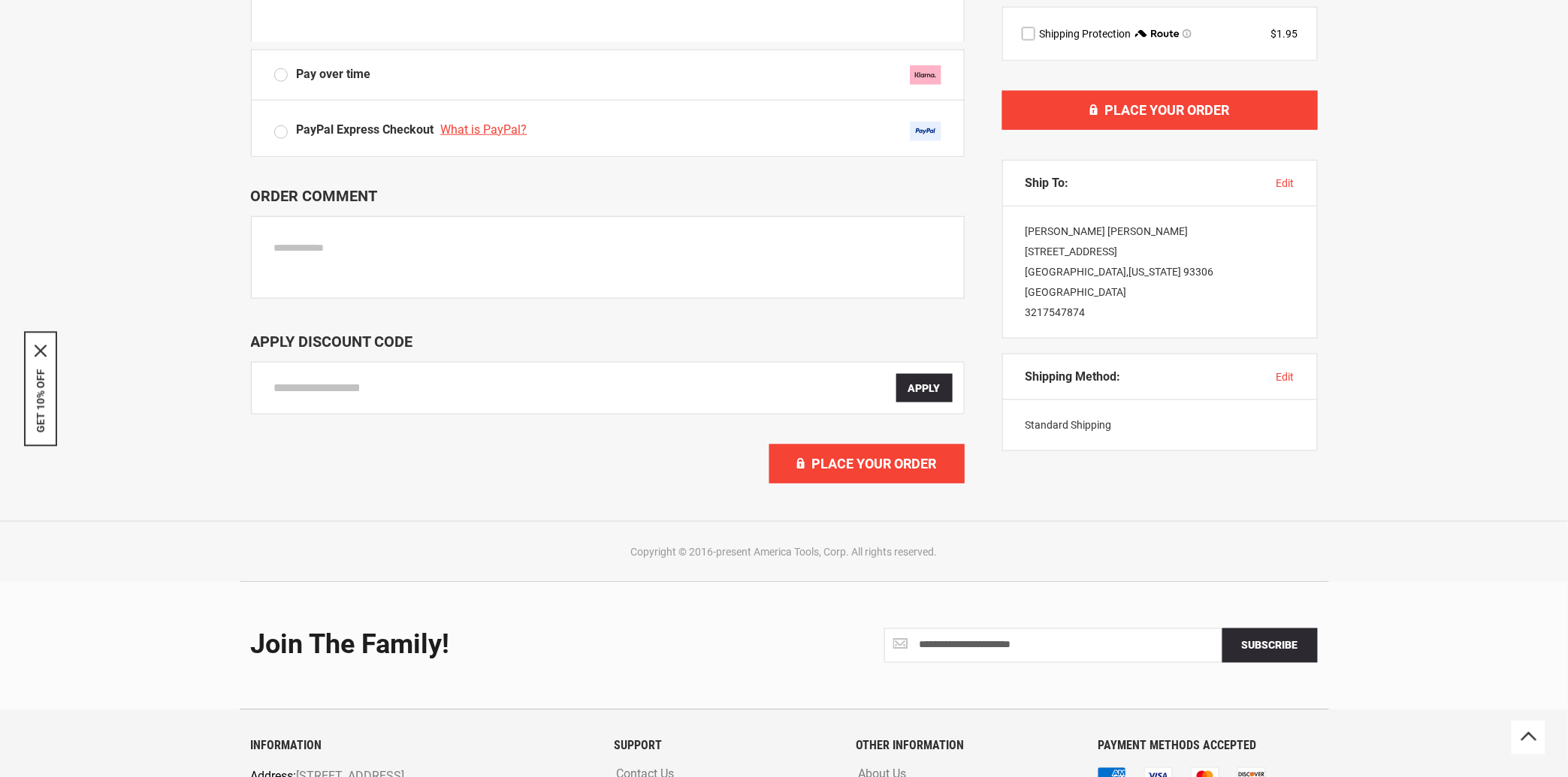
scroll to position [82, 0]
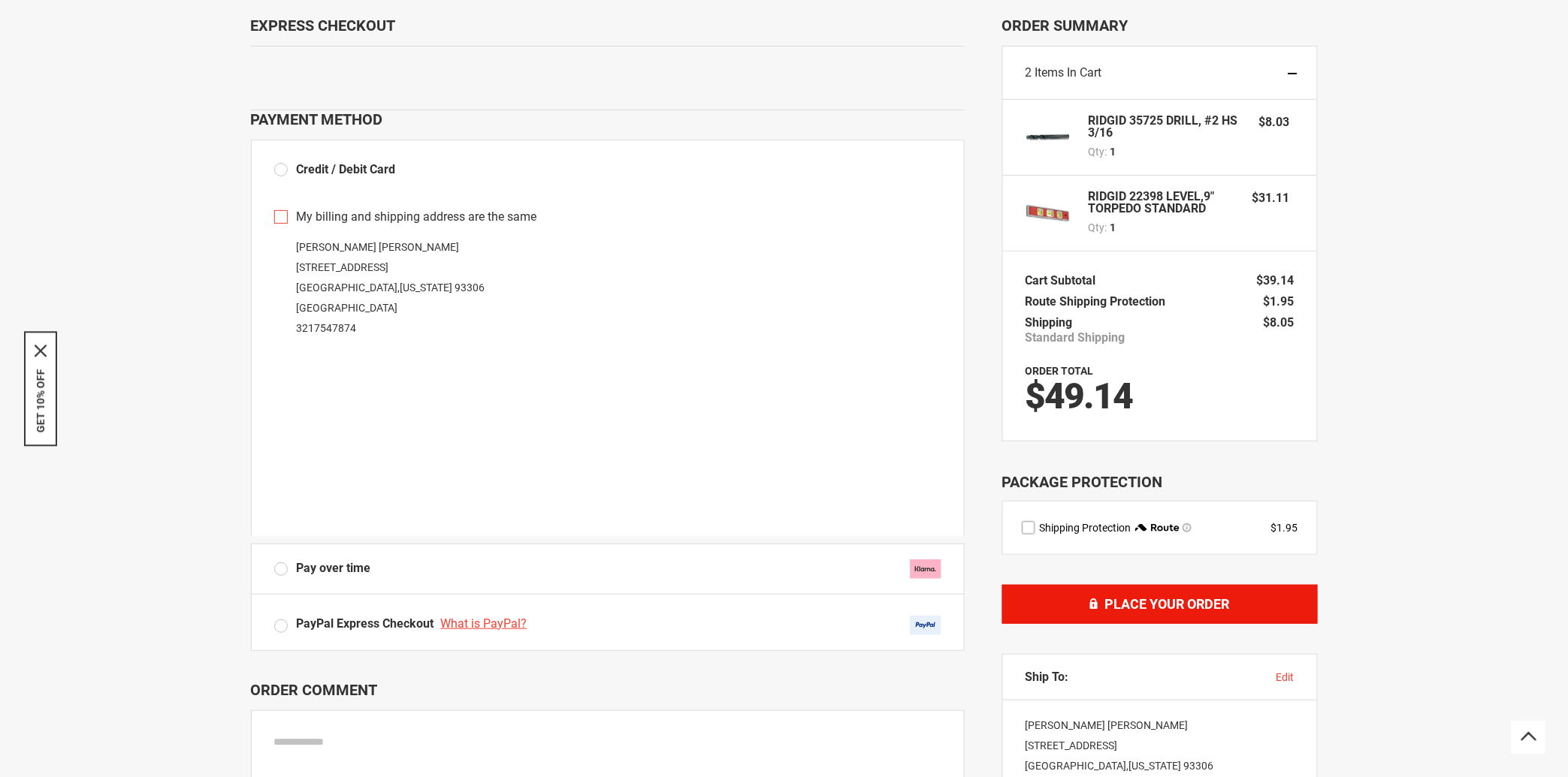
click at [1214, 604] on span "Place Your Order" at bounding box center [1167, 604] width 124 height 15
click at [1131, 605] on span "Place Your Order" at bounding box center [1167, 604] width 124 height 15
click at [1125, 613] on button "Place Your Order" at bounding box center [1160, 604] width 316 height 39
click at [1164, 605] on span "Place Your Order" at bounding box center [1167, 604] width 124 height 15
click at [1160, 608] on span "Place Your Order" at bounding box center [1167, 604] width 124 height 15
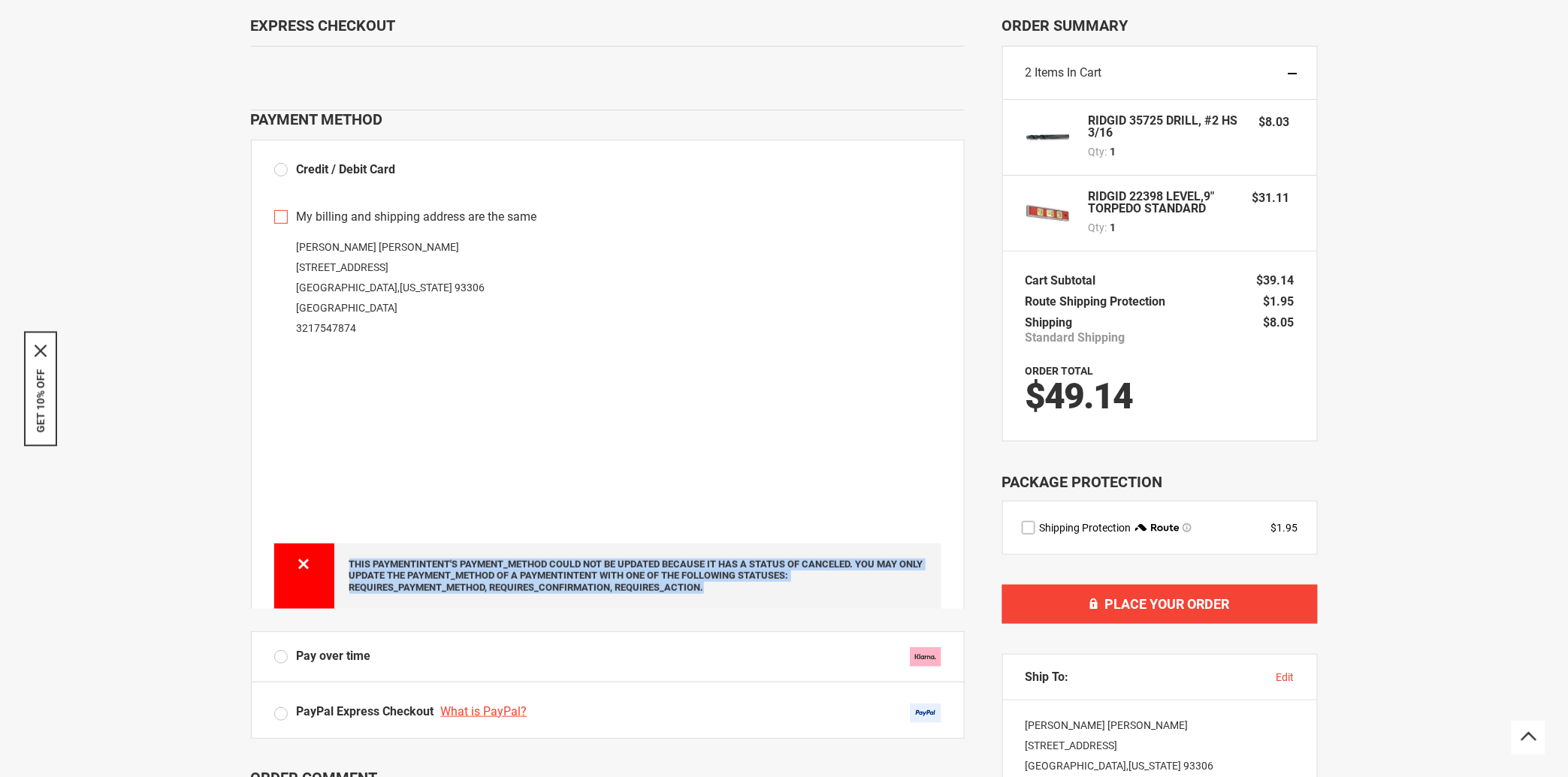
drag, startPoint x: 700, startPoint y: 582, endPoint x: 343, endPoint y: 559, distance: 357.7
click at [343, 559] on div "This PaymentIntent's payment_method could not be updated because it has a statu…" at bounding box center [607, 576] width 667 height 65
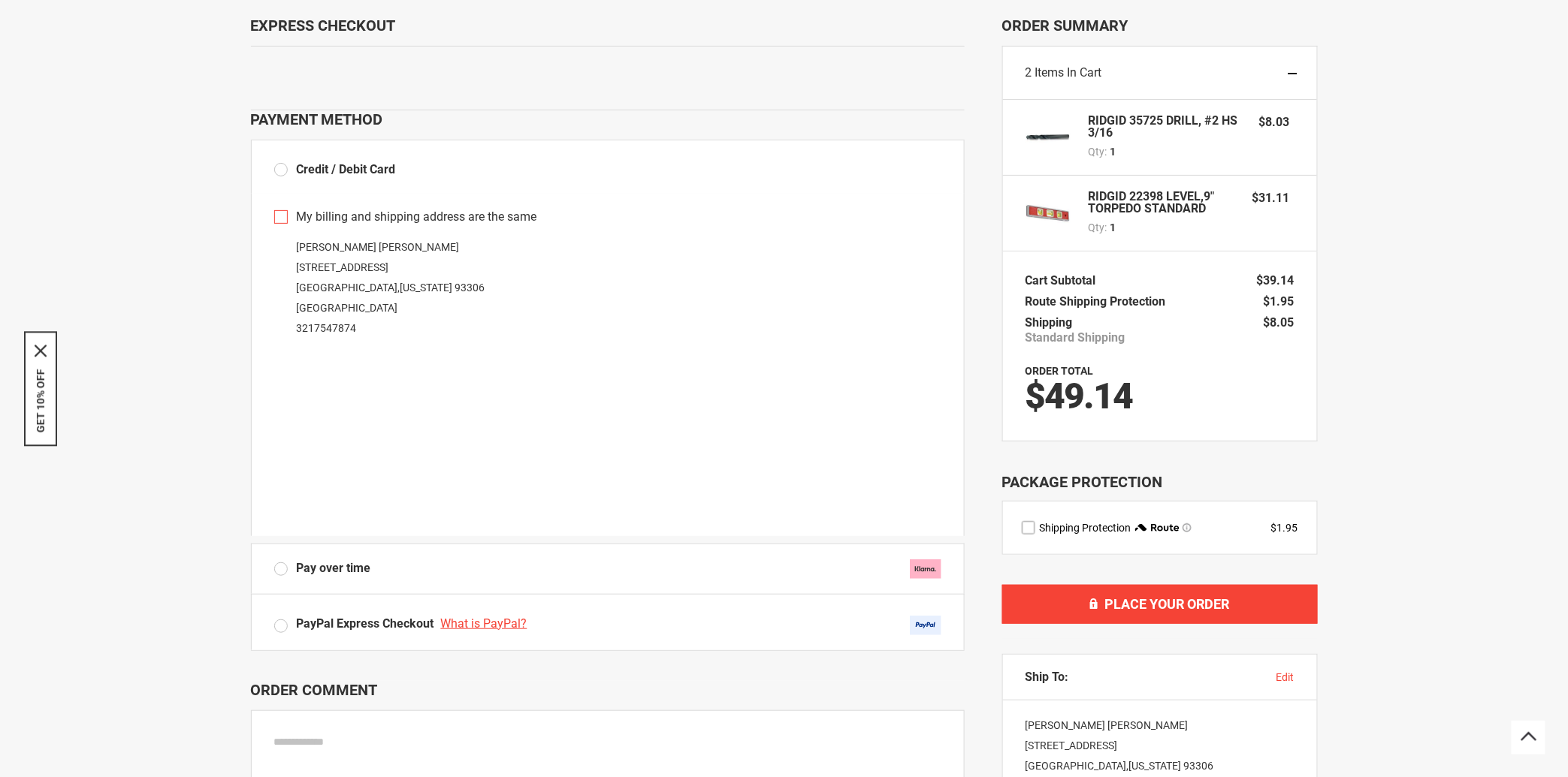
copy div "This PaymentIntent's payment_method could not be updated because it has a statu…"
click at [1146, 611] on span "Place Your Order" at bounding box center [1167, 604] width 124 height 15
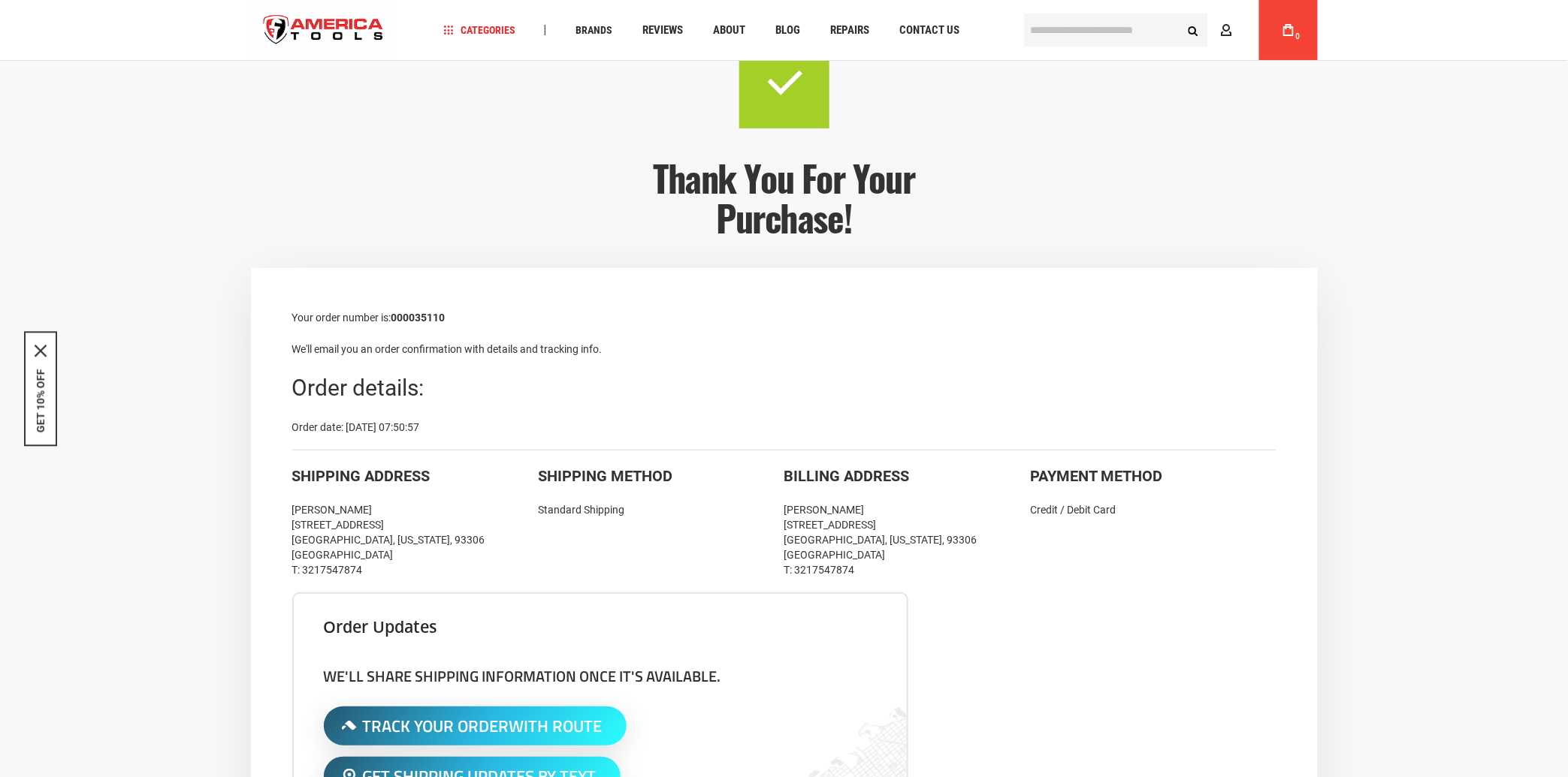
drag, startPoint x: 372, startPoint y: 568, endPoint x: 280, endPoint y: 511, distance: 108.2
click at [280, 511] on div "Your order number is: 000035110 We'll email you an order confirmation with deta…" at bounding box center [784, 757] width 1066 height 979
copy div "[PERSON_NAME] [STREET_ADDRESS][US_STATE] T: 3217547874"
click at [605, 582] on div "Shipping Address [PERSON_NAME] [STREET_ADDRESS][US_STATE] T: 3217547874 Shippin…" at bounding box center [784, 521] width 984 height 143
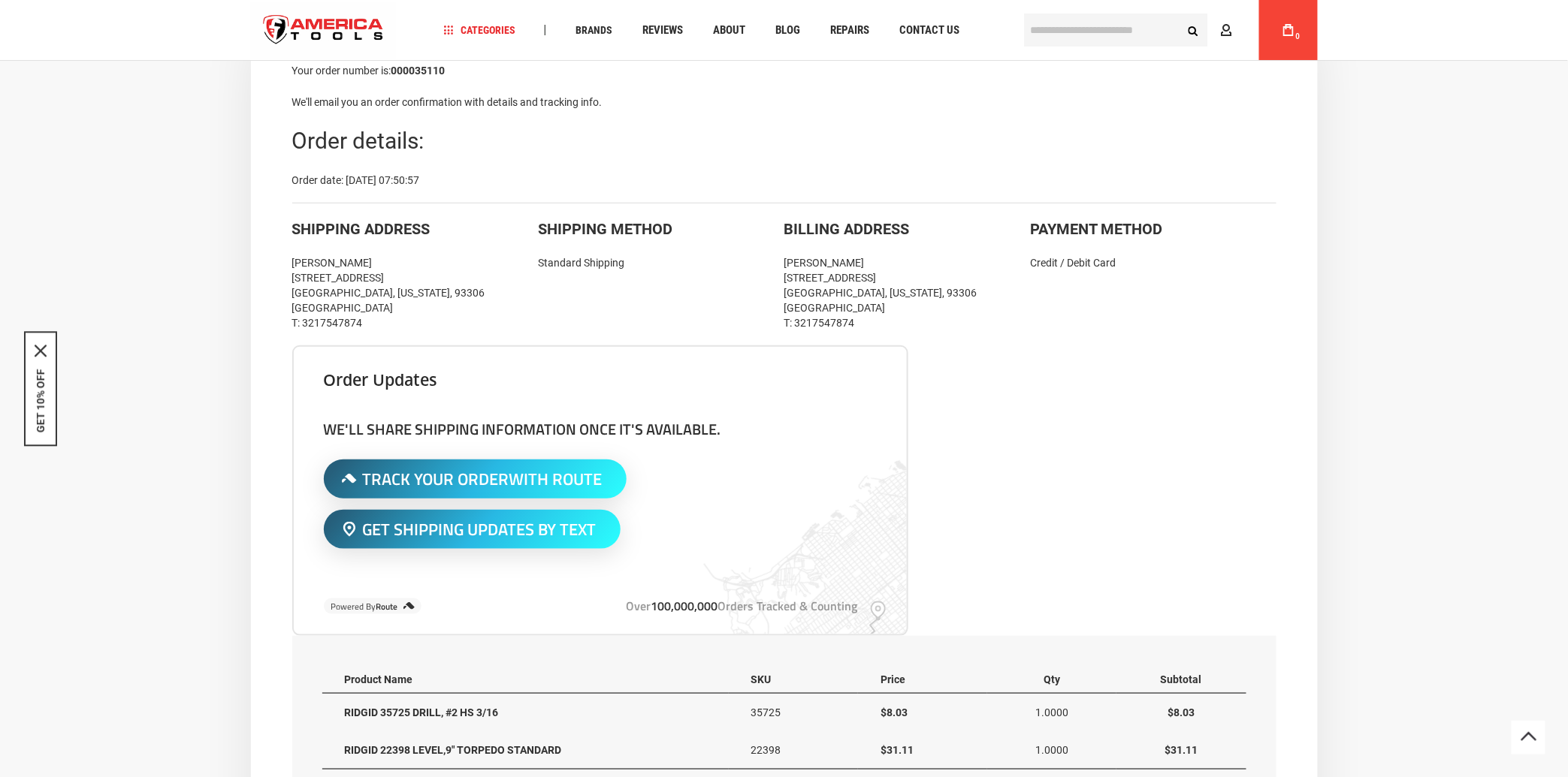
scroll to position [165, 0]
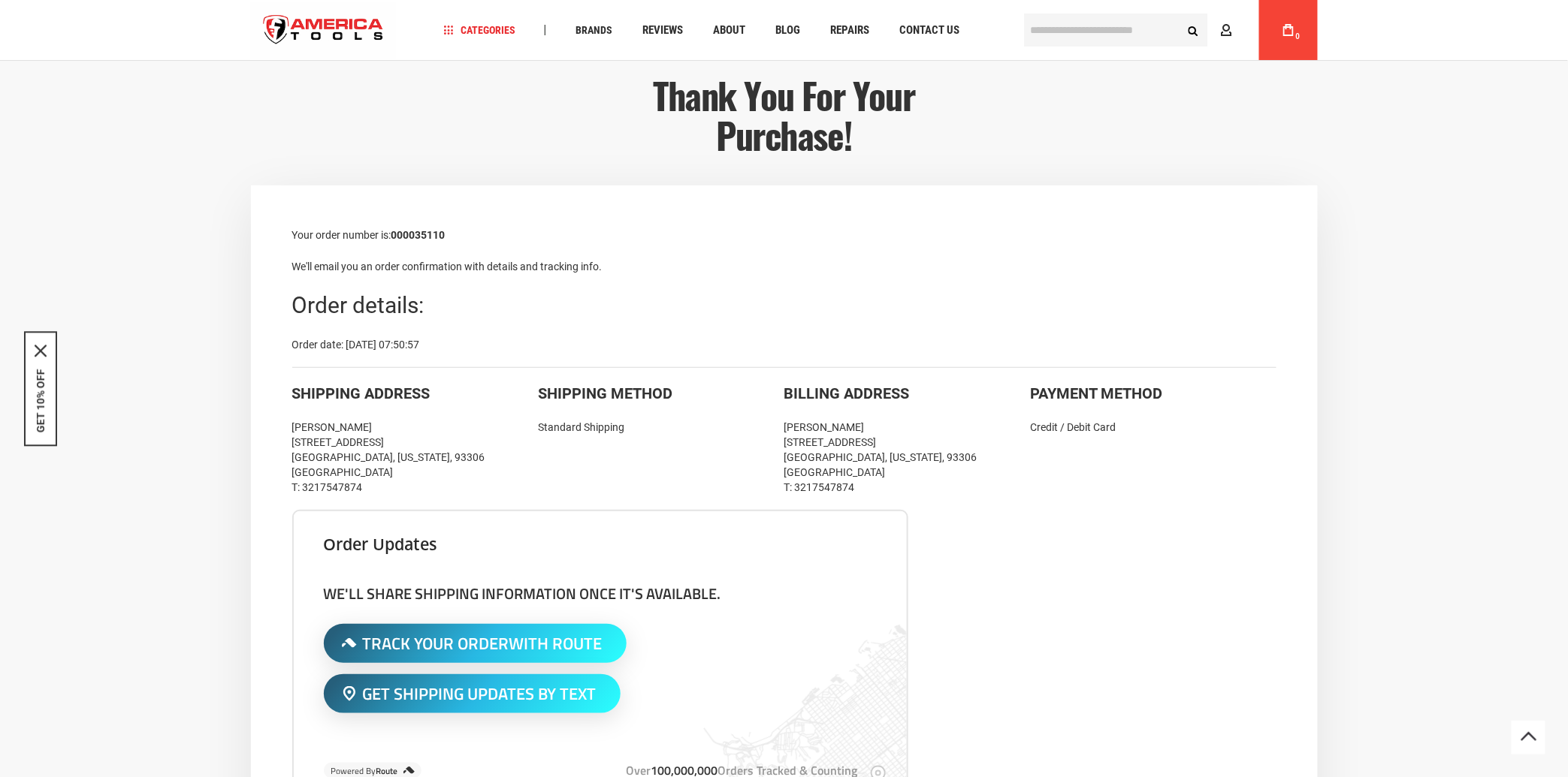
click at [424, 225] on div "Your order number is: 000035110 We'll email you an order confirmation with deta…" at bounding box center [784, 675] width 1066 height 979
click at [431, 239] on strong "000035110" at bounding box center [418, 234] width 54 height 12
click at [432, 229] on strong "000035110" at bounding box center [418, 234] width 54 height 12
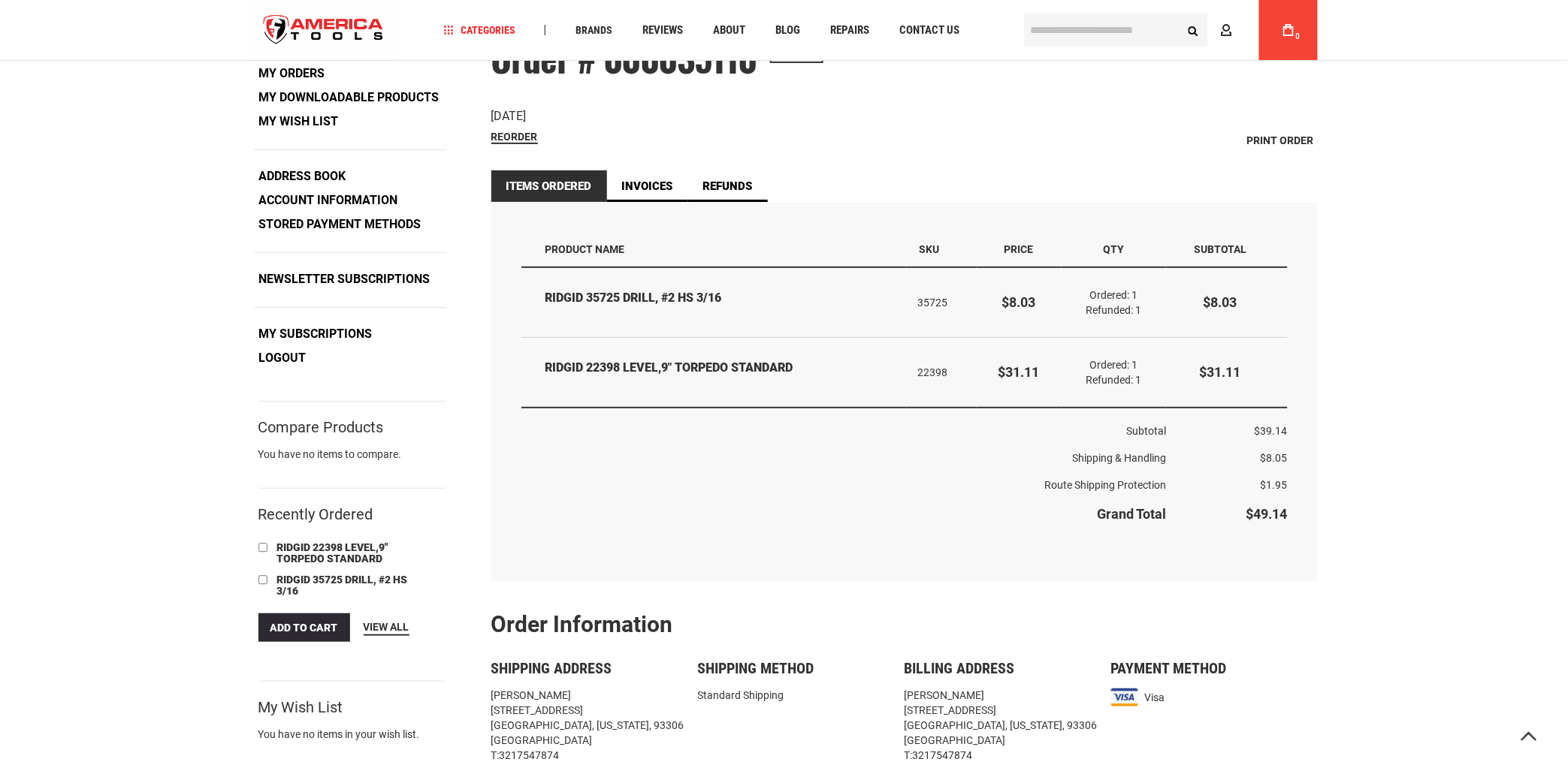
scroll to position [165, 0]
